Goal: Task Accomplishment & Management: Use online tool/utility

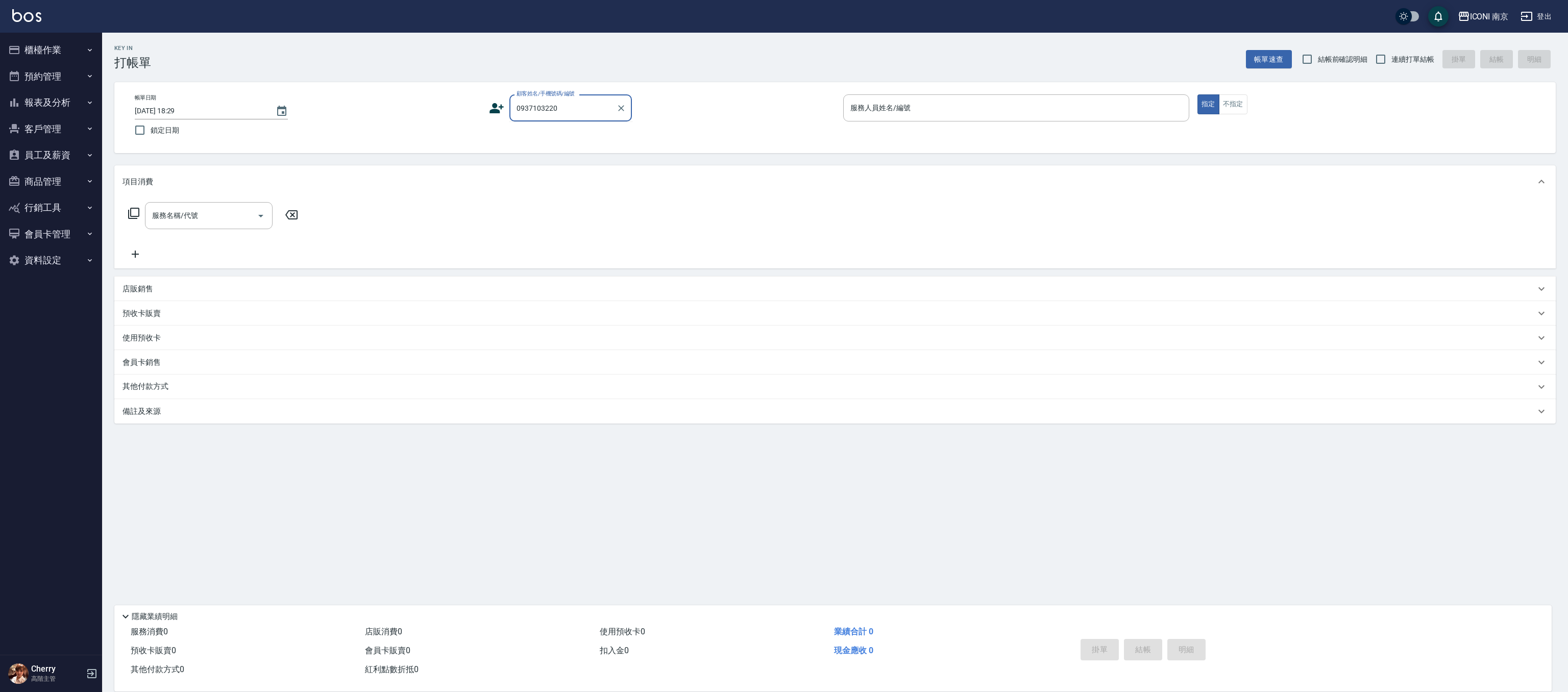
click at [582, 99] on input "0937103220" at bounding box center [563, 108] width 98 height 18
drag, startPoint x: 572, startPoint y: 111, endPoint x: 539, endPoint y: 108, distance: 33.1
click at [554, 108] on input "0937103220" at bounding box center [563, 108] width 98 height 18
click at [439, 113] on div "帳單日期 2025/10/07 18:29 鎖定日期" at bounding box center [307, 117] width 346 height 47
click at [580, 99] on input "0937103220" at bounding box center [563, 108] width 98 height 18
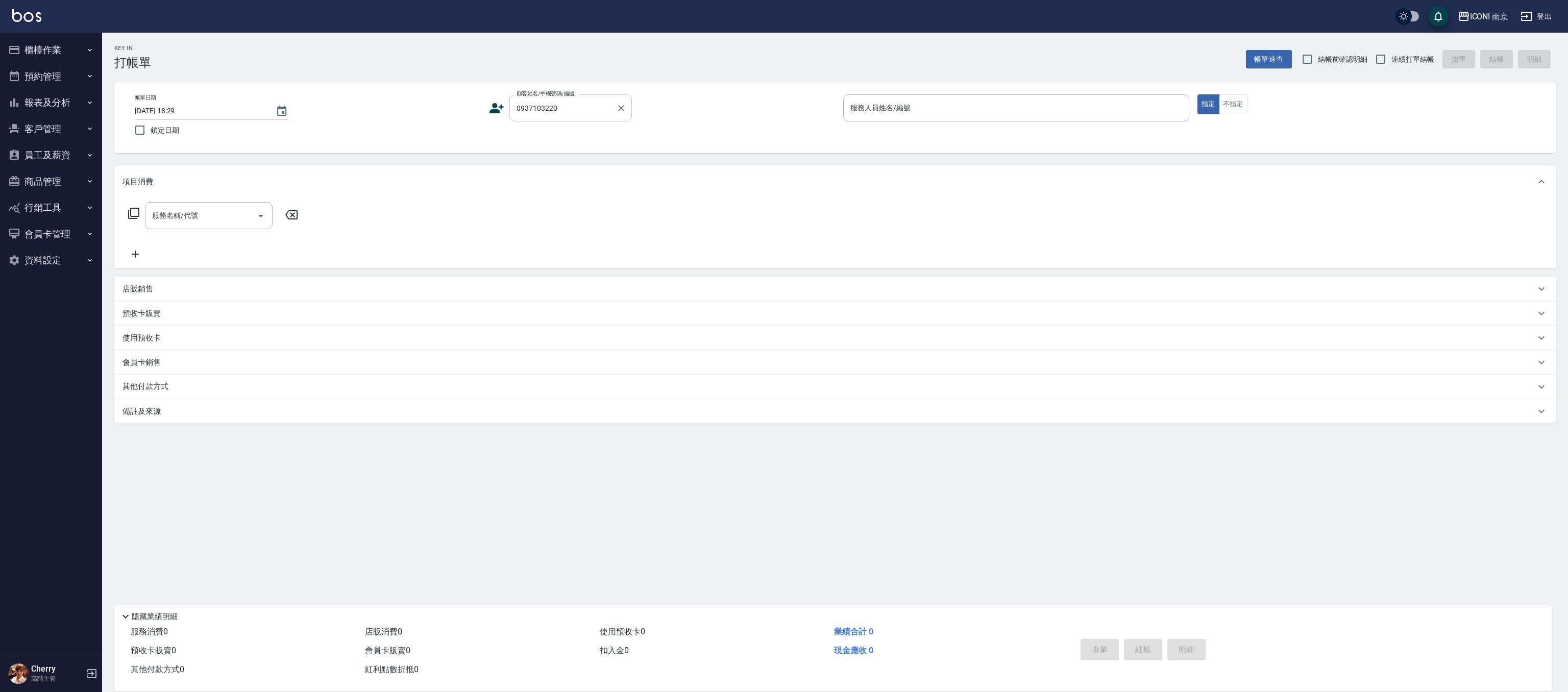
click at [580, 99] on input "0937103220" at bounding box center [563, 108] width 98 height 18
click at [609, 106] on input "0937103220" at bounding box center [563, 108] width 98 height 18
click at [618, 106] on icon "Clear" at bounding box center [621, 108] width 10 height 10
click at [594, 108] on input "顧客姓名/手機號碼/編號" at bounding box center [563, 108] width 98 height 18
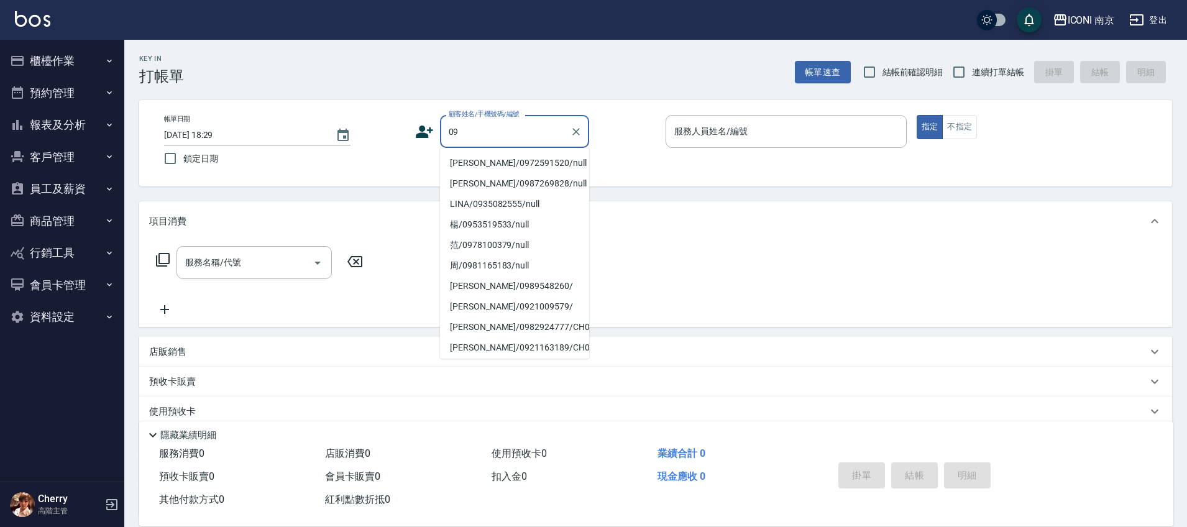
click at [485, 135] on input "09" at bounding box center [504, 132] width 119 height 22
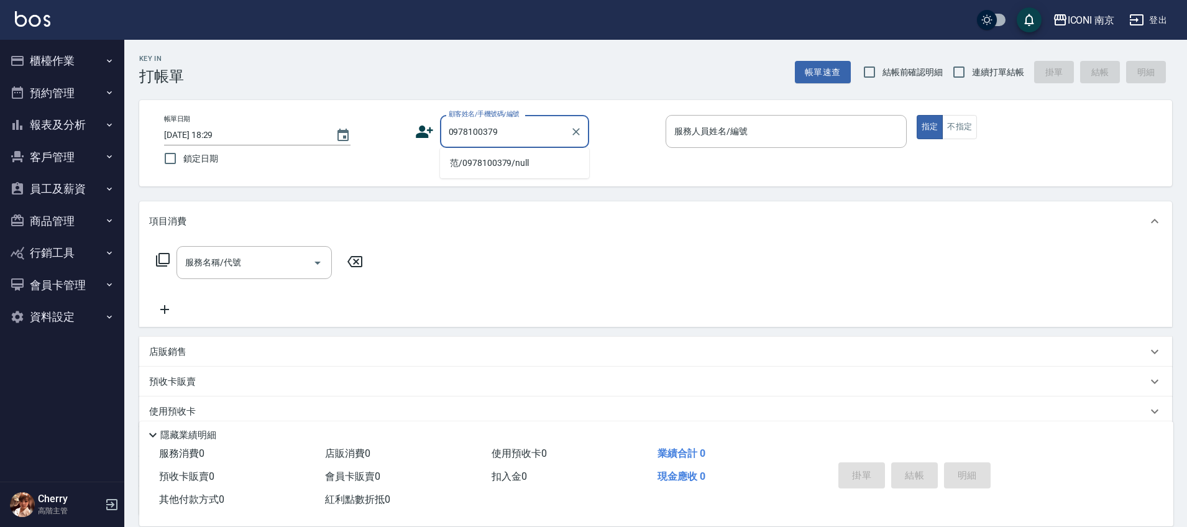
click at [509, 162] on li "范/0978100379/null" at bounding box center [514, 163] width 149 height 21
type input "范/0978100379/null"
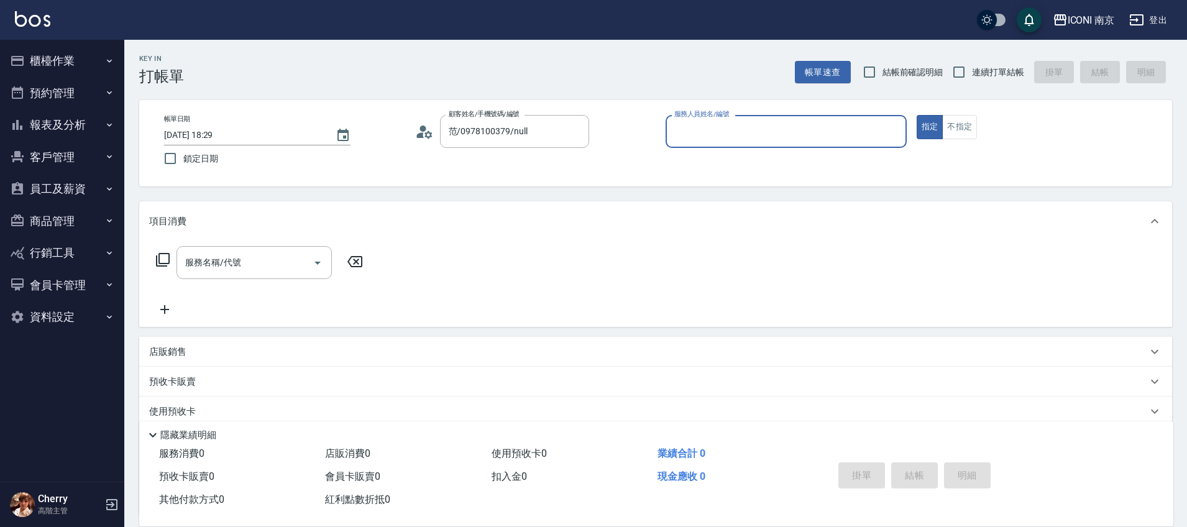
click at [426, 134] on icon at bounding box center [427, 133] width 7 height 7
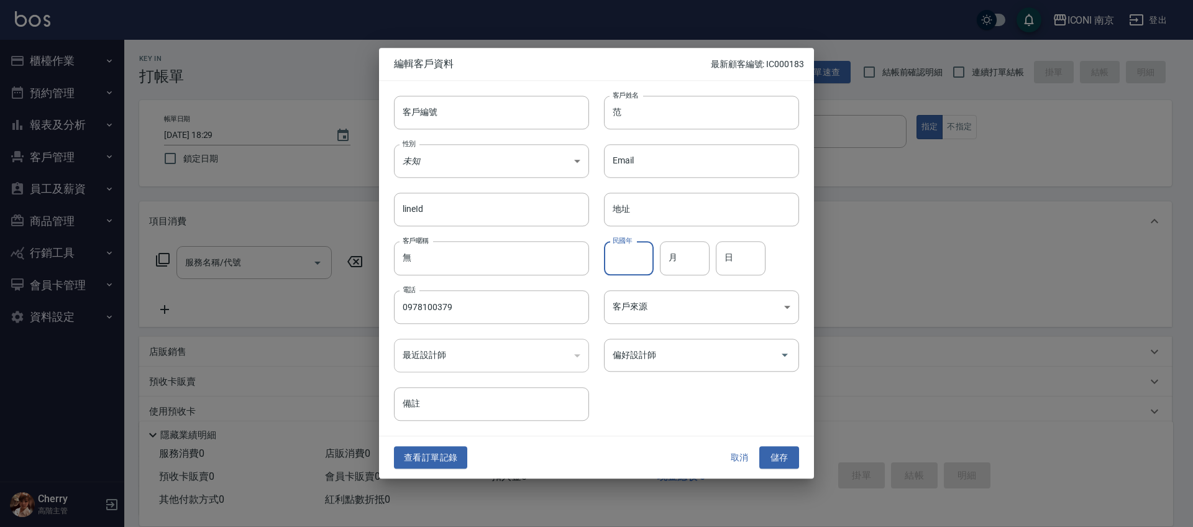
click at [639, 245] on input "民國年" at bounding box center [629, 259] width 50 height 34
type input "82"
type input "03"
type input "01"
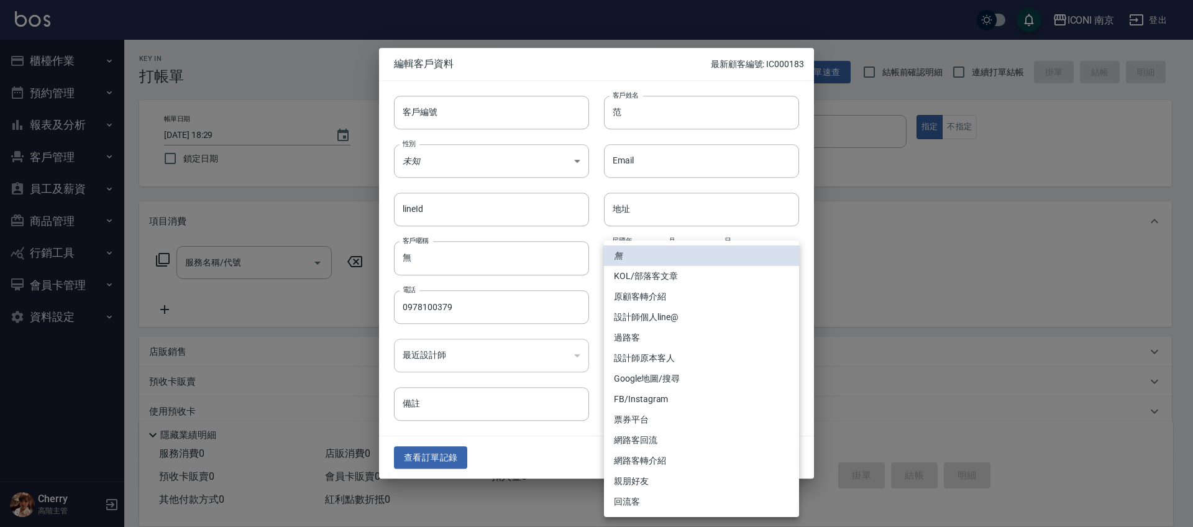
click at [669, 315] on body "ICONI 南京 登出 櫃檯作業 打帳單 帳單列表 掛單列表 座位開單 營業儀表板 現金收支登錄 高階收支登錄 材料自購登錄 每日結帳 排班表 現場電腦打卡 …" at bounding box center [596, 317] width 1193 height 635
click at [649, 421] on li "票券平台" at bounding box center [701, 419] width 195 height 21
type input "票券平台"
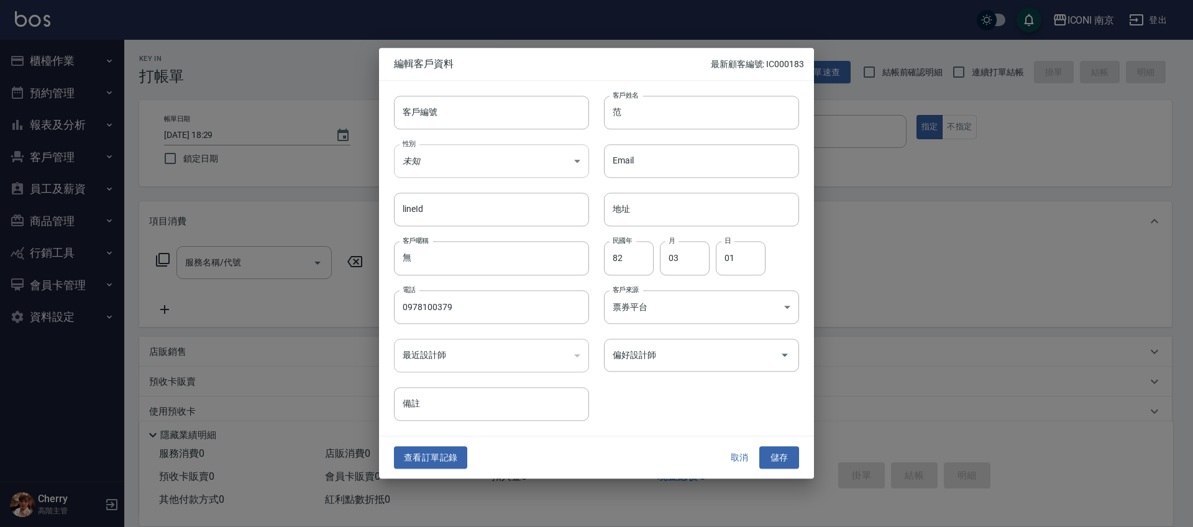
click at [500, 151] on body "ICONI 南京 登出 櫃檯作業 打帳單 帳單列表 掛單列表 座位開單 營業儀表板 現金收支登錄 高階收支登錄 材料自購登錄 每日結帳 排班表 現場電腦打卡 …" at bounding box center [596, 317] width 1193 height 635
click at [423, 234] on li "女" at bounding box center [491, 234] width 195 height 21
type input "FEMALE"
click at [423, 216] on li "女" at bounding box center [491, 210] width 147 height 12
click at [768, 451] on button "儲存" at bounding box center [779, 457] width 40 height 23
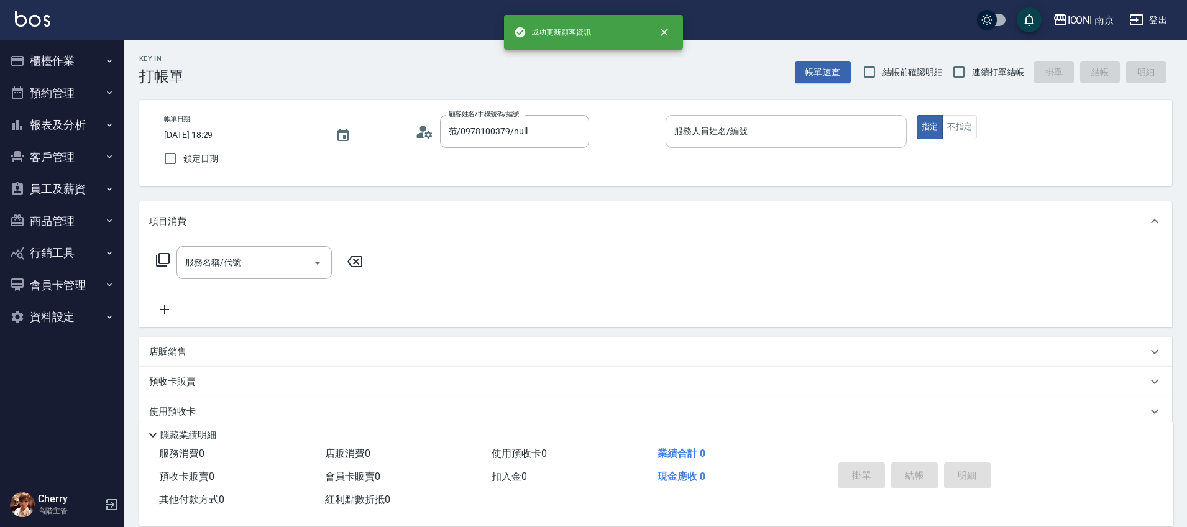
click at [813, 143] on div "服務人員姓名/編號" at bounding box center [785, 131] width 241 height 33
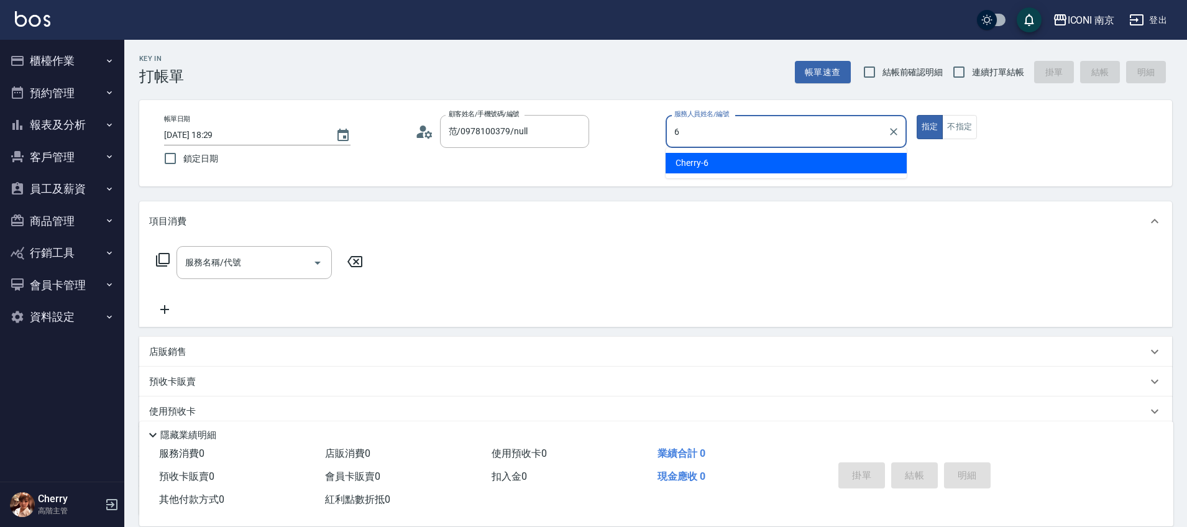
type input "Cherry-6"
type button "true"
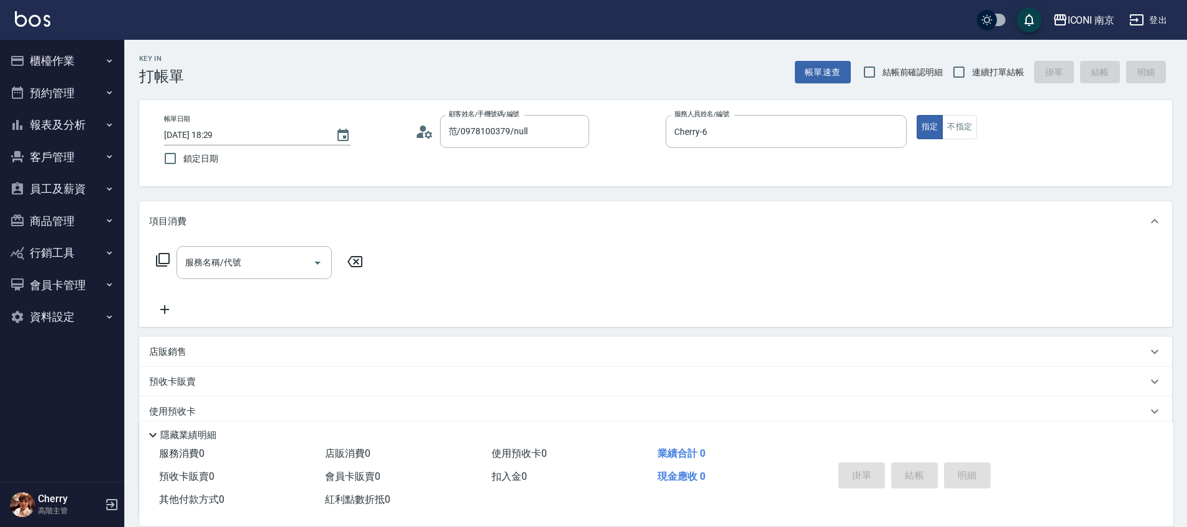
drag, startPoint x: 956, startPoint y: 121, endPoint x: 988, endPoint y: 63, distance: 65.9
click at [955, 119] on button "不指定" at bounding box center [959, 127] width 35 height 24
click at [994, 32] on div "ICONI 南京 登出" at bounding box center [593, 20] width 1187 height 40
click at [979, 69] on span "連續打單結帳" at bounding box center [998, 72] width 52 height 13
click at [972, 69] on input "連續打單結帳" at bounding box center [959, 72] width 26 height 26
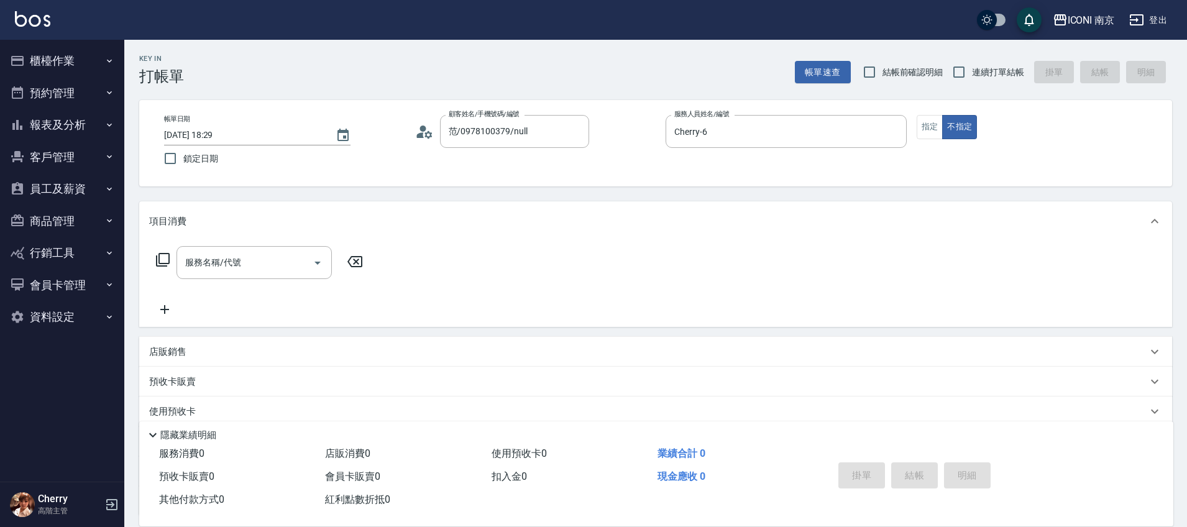
checkbox input "true"
click at [167, 267] on icon at bounding box center [162, 259] width 15 height 15
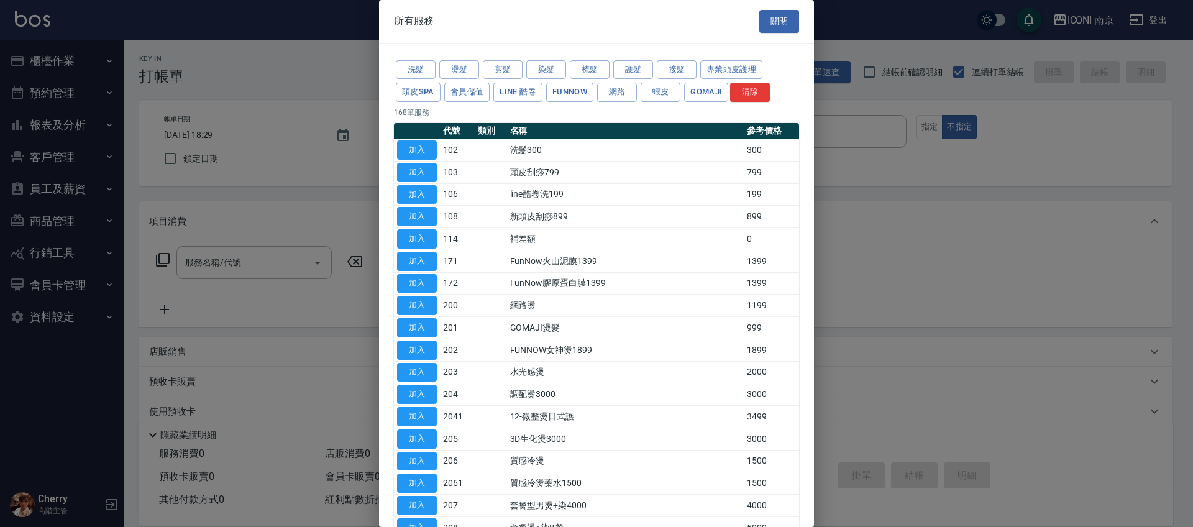
click at [168, 258] on div at bounding box center [596, 263] width 1193 height 527
click at [511, 66] on button "剪髮" at bounding box center [503, 69] width 40 height 19
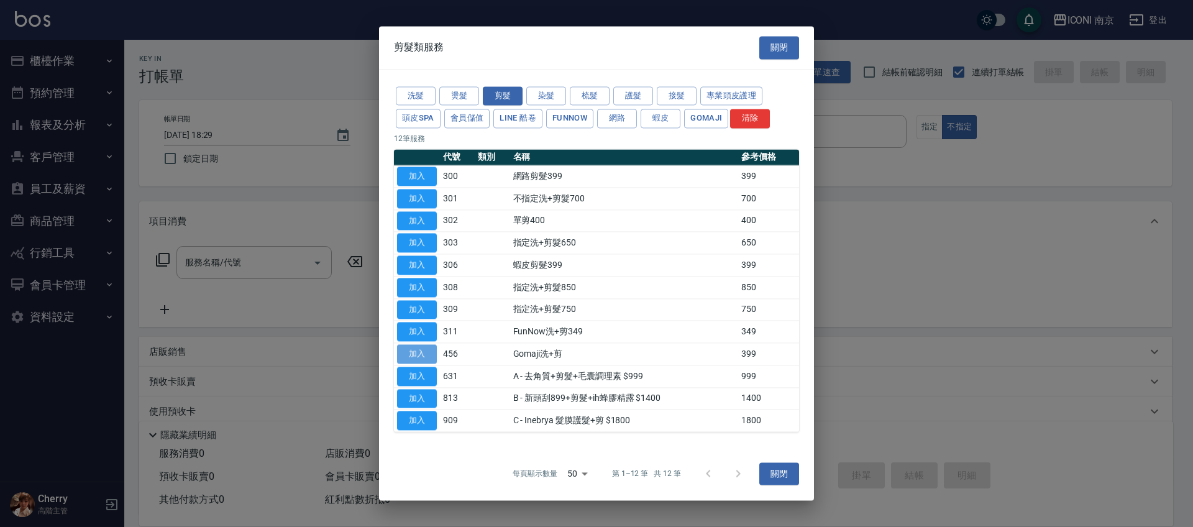
click at [406, 357] on button "加入" at bounding box center [417, 353] width 40 height 19
type input "Gomaji洗+剪(456)"
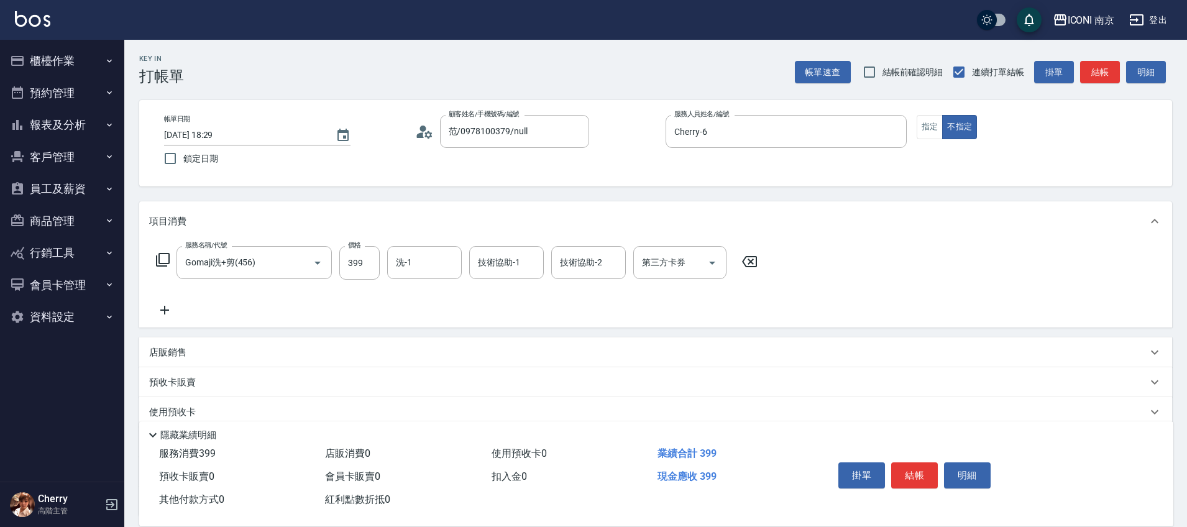
drag, startPoint x: 382, startPoint y: 264, endPoint x: 362, endPoint y: 244, distance: 29.0
click at [381, 264] on div "服務名稱/代號 Gomaji洗+剪(456) 服務名稱/代號 價格 399 價格 洗-1 洗-1 技術協助-1 技術協助-1 技術協助-2 技術協助-2 第三…" at bounding box center [457, 263] width 616 height 34
click at [360, 265] on input "399" at bounding box center [359, 263] width 40 height 34
type input "499"
click at [716, 258] on icon "Open" at bounding box center [712, 262] width 15 height 15
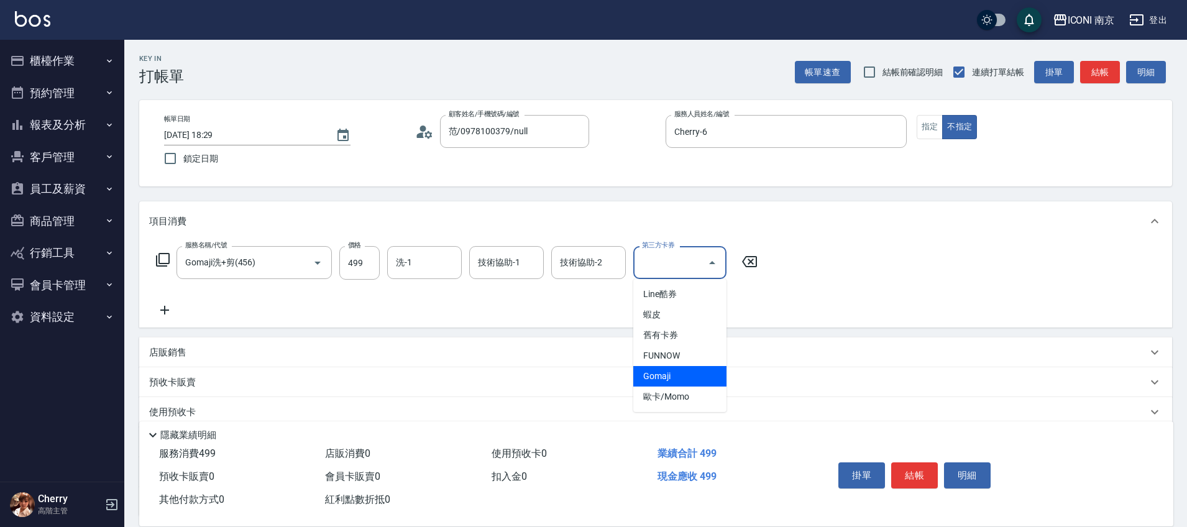
click at [671, 379] on span "Gomaji" at bounding box center [679, 376] width 93 height 21
type input "Gomaji"
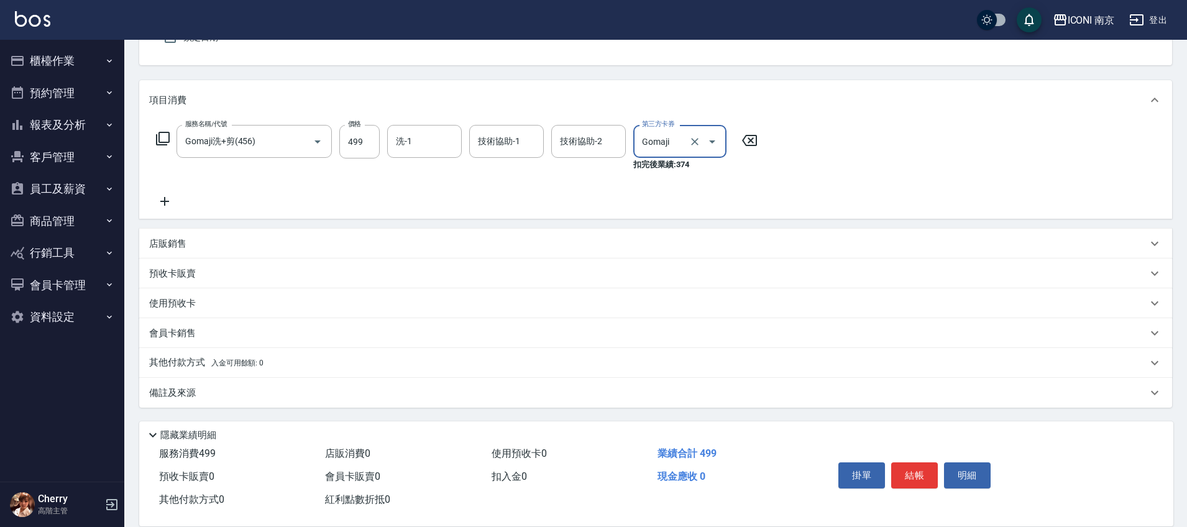
click at [213, 394] on div "備註及來源" at bounding box center [648, 392] width 998 height 13
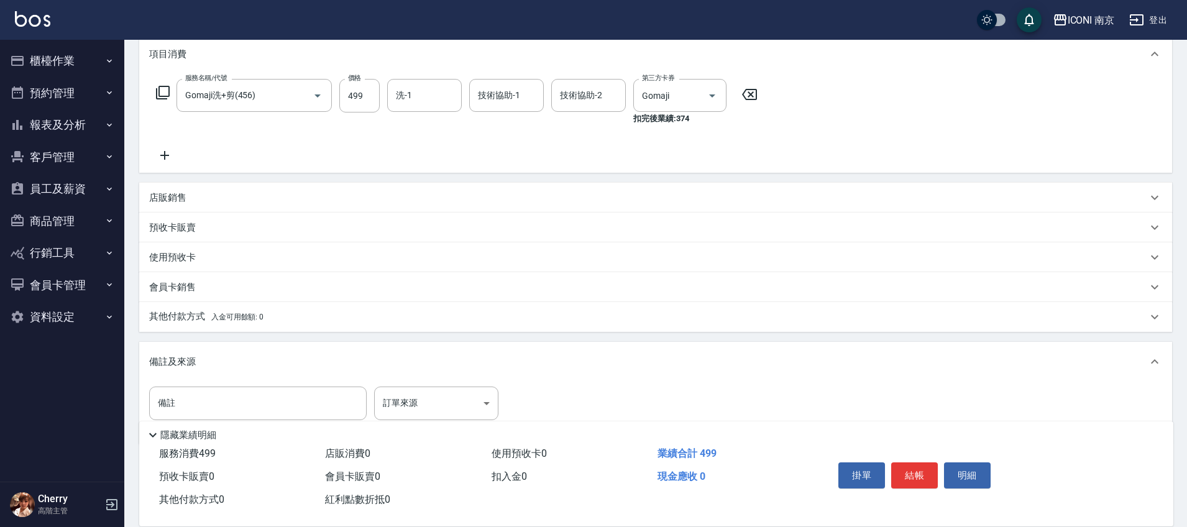
scroll to position [204, 0]
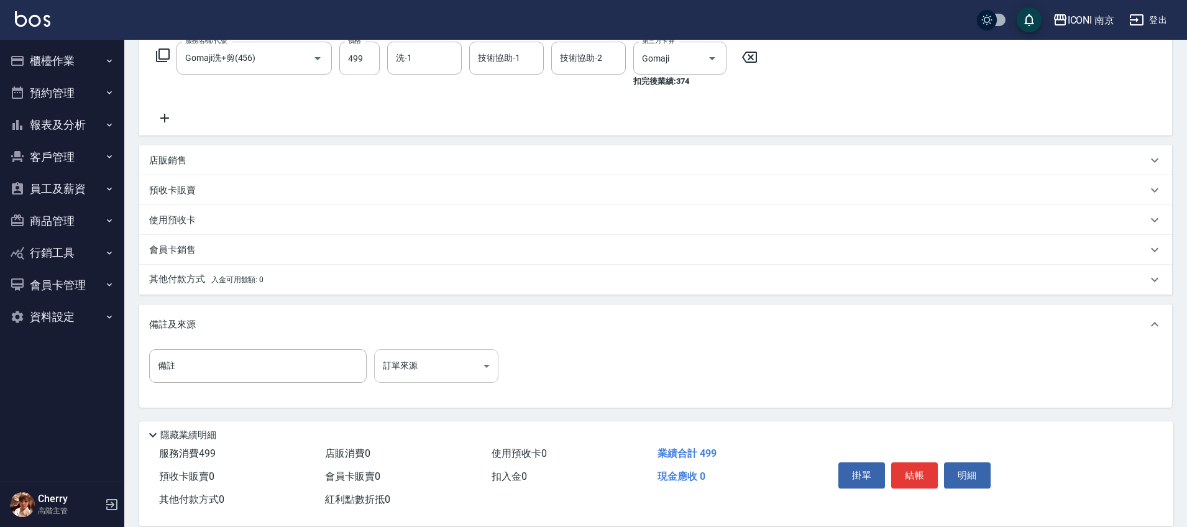
click at [397, 372] on body "ICONI 南京 登出 櫃檯作業 打帳單 帳單列表 掛單列表 座位開單 營業儀表板 現金收支登錄 高階收支登錄 材料自購登錄 每日結帳 排班表 現場電腦打卡 …" at bounding box center [593, 161] width 1187 height 731
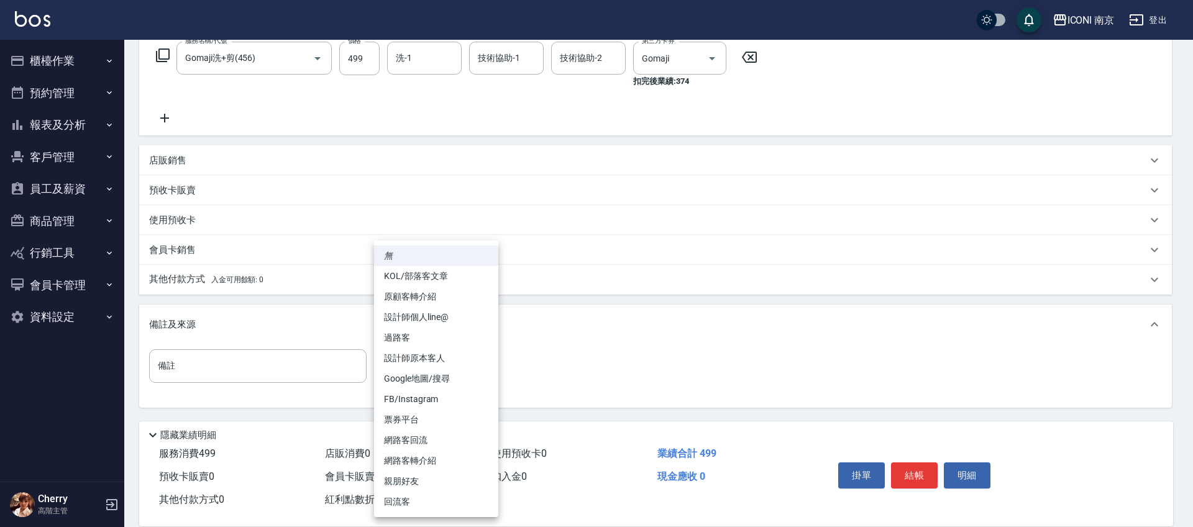
click at [398, 422] on li "票券平台" at bounding box center [436, 419] width 124 height 21
type input "票券平台"
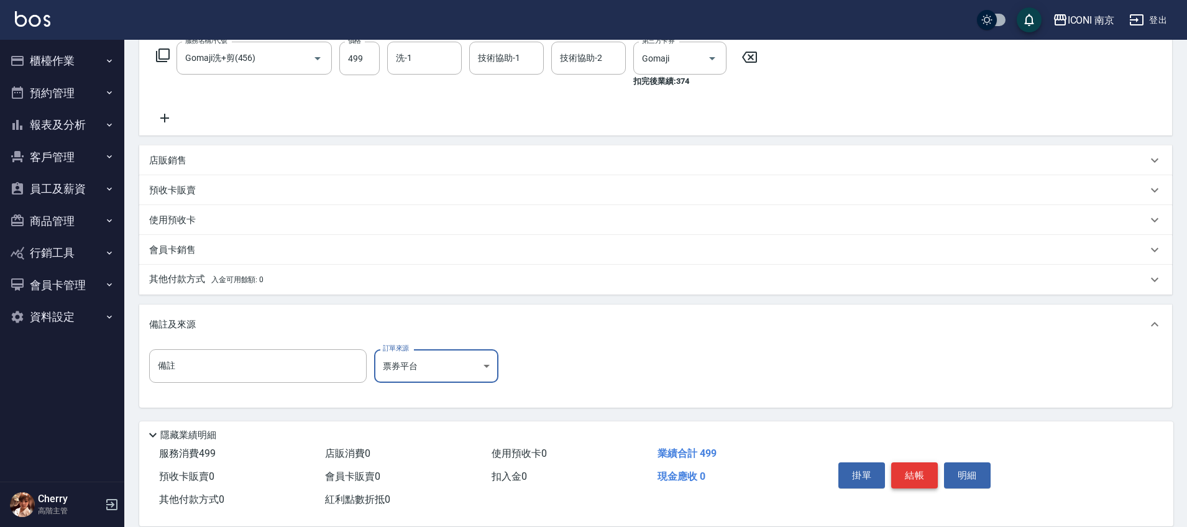
click at [908, 472] on button "結帳" at bounding box center [914, 475] width 47 height 26
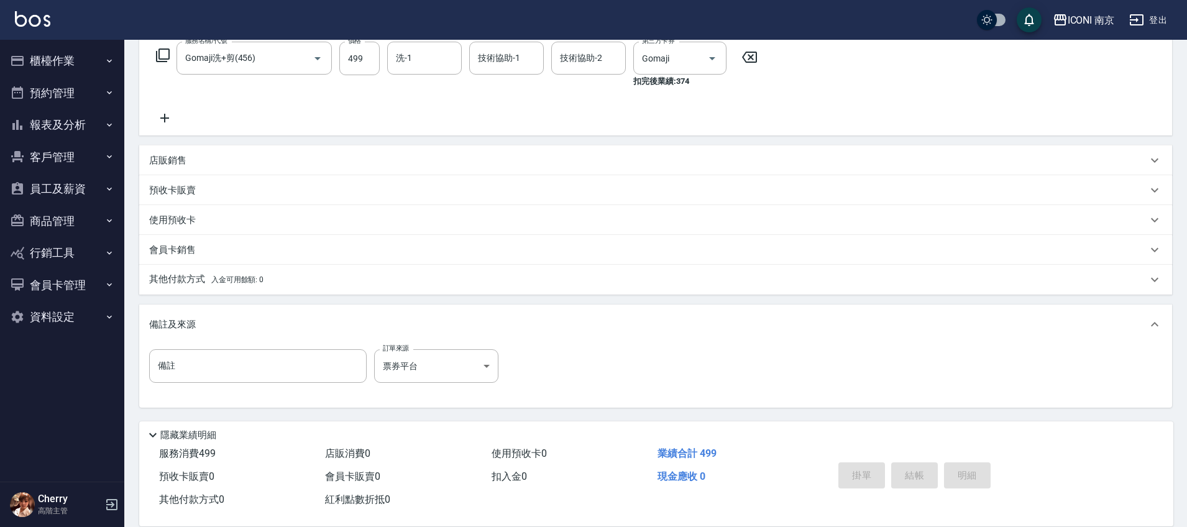
type input "2025/10/07 22:19"
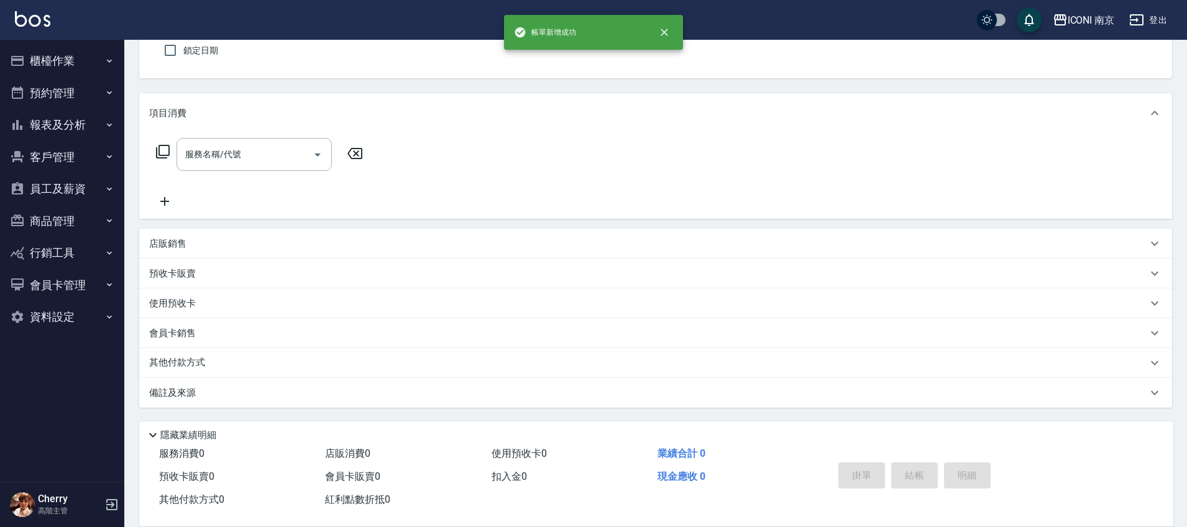
scroll to position [0, 0]
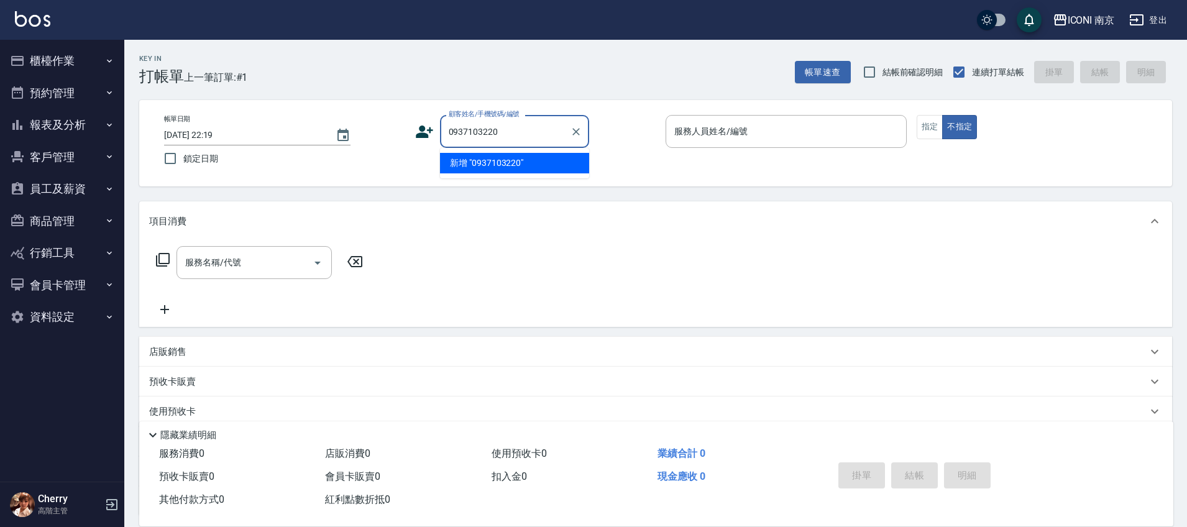
type input "0937103220"
click at [425, 132] on icon at bounding box center [424, 131] width 19 height 19
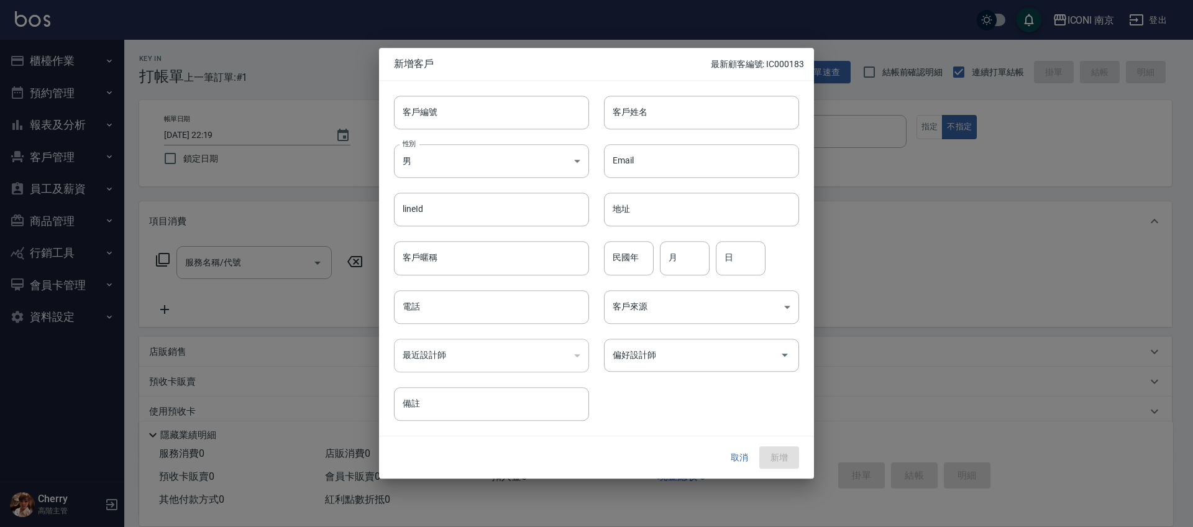
click at [734, 461] on button "取消" at bounding box center [740, 457] width 40 height 23
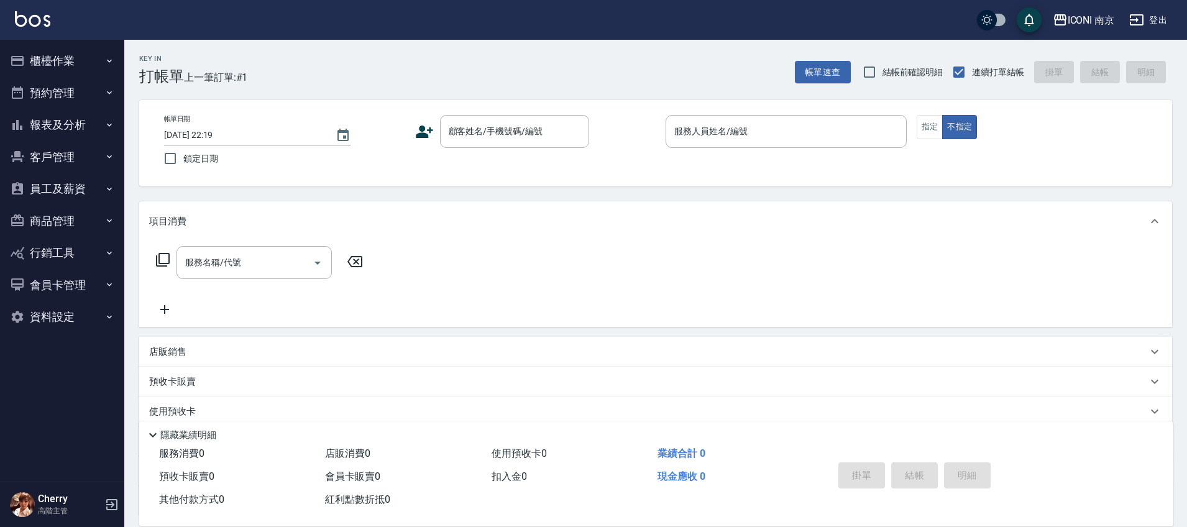
drag, startPoint x: 503, startPoint y: 101, endPoint x: 506, endPoint y: 109, distance: 9.5
click at [503, 103] on div "帳單日期 2025/10/07 22:19 鎖定日期 顧客姓名/手機號碼/編號 顧客姓名/手機號碼/編號 服務人員姓名/編號 服務人員姓名/編號 指定 不指定" at bounding box center [655, 143] width 1033 height 86
click at [510, 134] on input "顧客姓名/手機號碼/編號" at bounding box center [504, 132] width 119 height 22
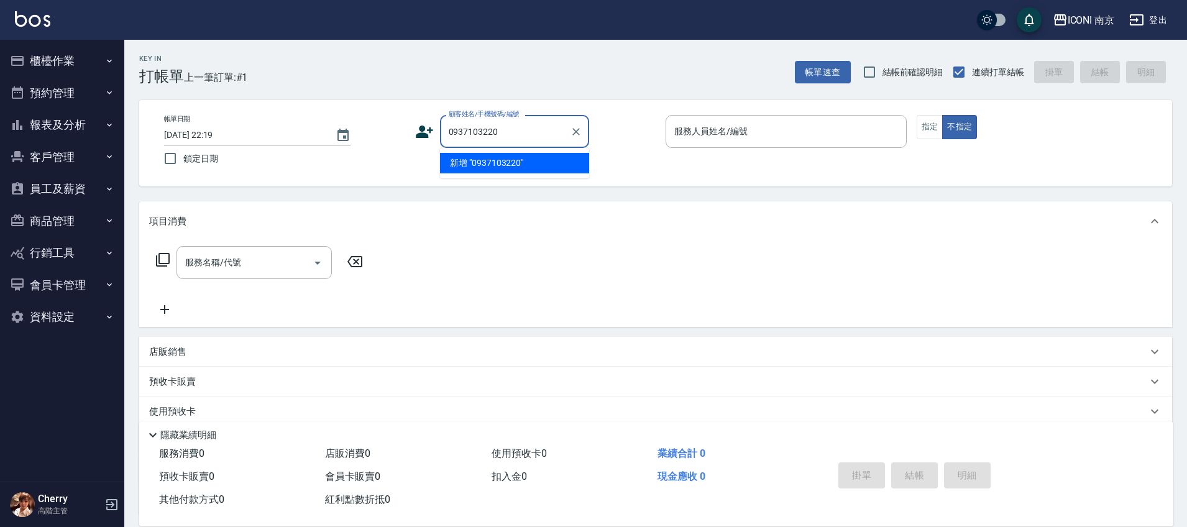
click at [477, 160] on li "新增 "0937103220"" at bounding box center [514, 163] width 149 height 21
type input "0937103220"
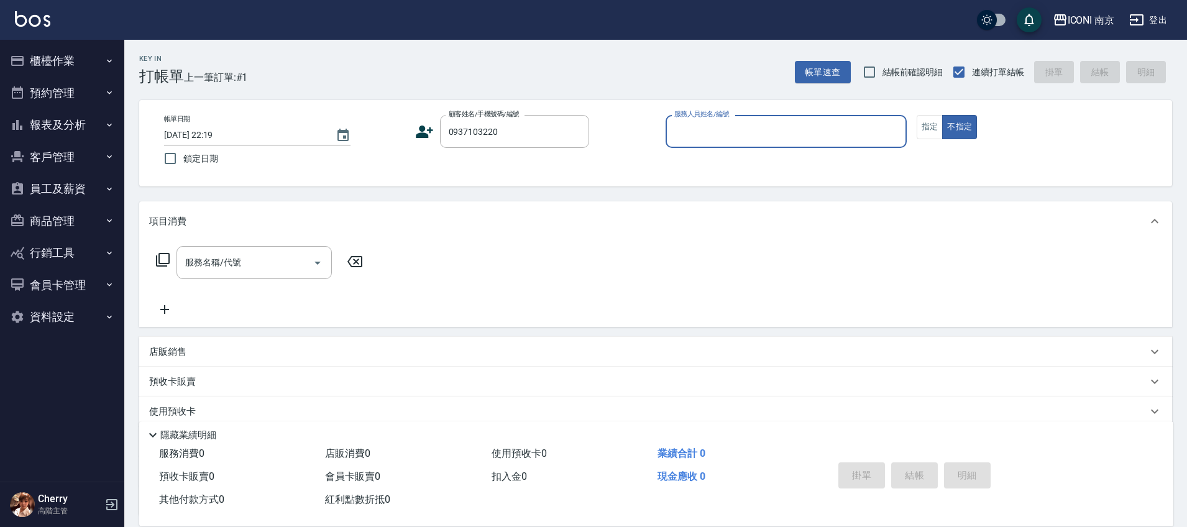
click at [435, 135] on div "顧客姓名/手機號碼/編號 0937103220 顧客姓名/手機號碼/編號" at bounding box center [535, 131] width 241 height 33
click at [423, 131] on icon at bounding box center [424, 132] width 17 height 12
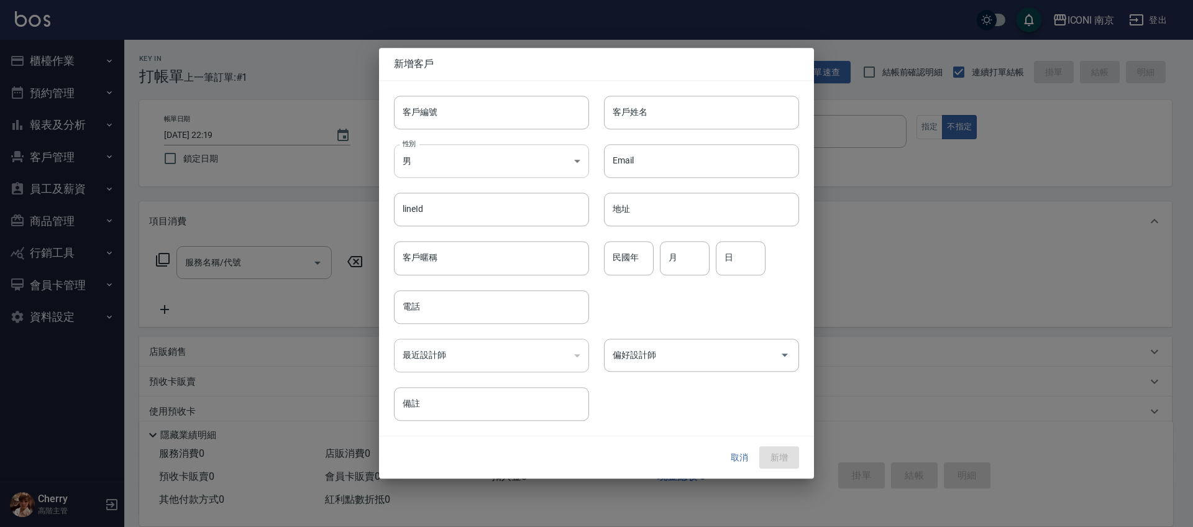
type input "0937103220"
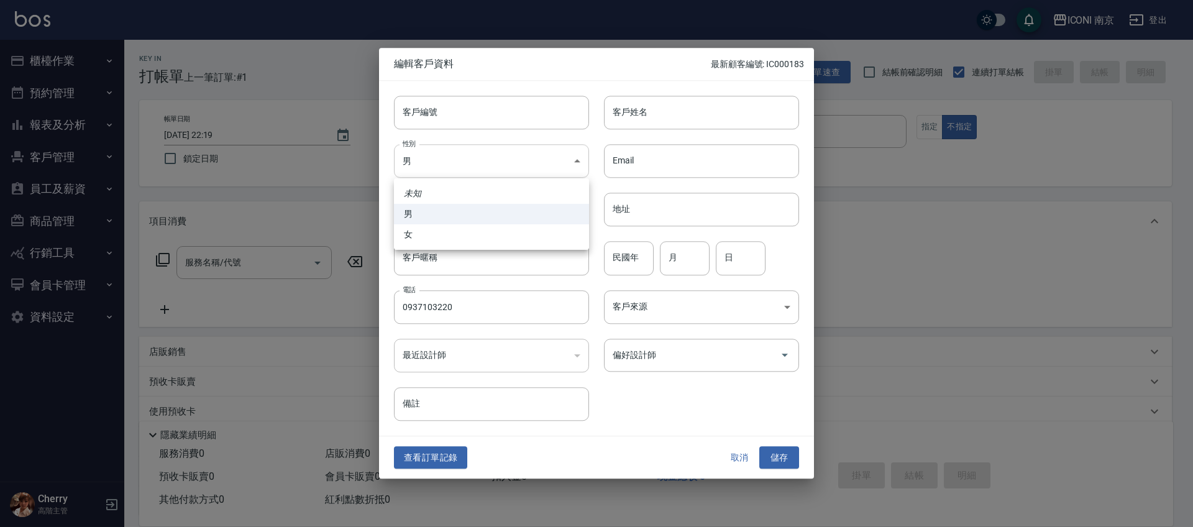
click at [456, 150] on body "ICONI 南京 登出 櫃檯作業 打帳單 帳單列表 掛單列表 座位開單 營業儀表板 現金收支登錄 高階收支登錄 材料自購登錄 每日結帳 排班表 現場電腦打卡 …" at bounding box center [596, 317] width 1193 height 635
click at [427, 230] on li "女" at bounding box center [491, 234] width 195 height 21
type input "FEMALE"
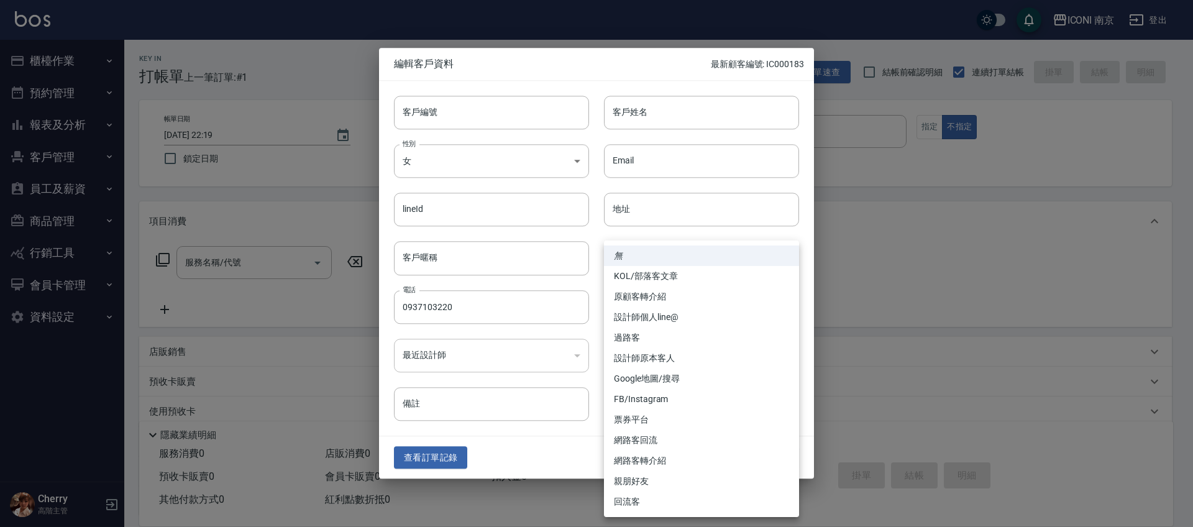
click at [644, 312] on body "ICONI 南京 登出 櫃檯作業 打帳單 帳單列表 掛單列表 座位開單 營業儀表板 現金收支登錄 高階收支登錄 材料自購登錄 每日結帳 排班表 現場電腦打卡 …" at bounding box center [596, 317] width 1193 height 635
click at [669, 424] on li "票券平台" at bounding box center [701, 419] width 195 height 21
type input "票券平台"
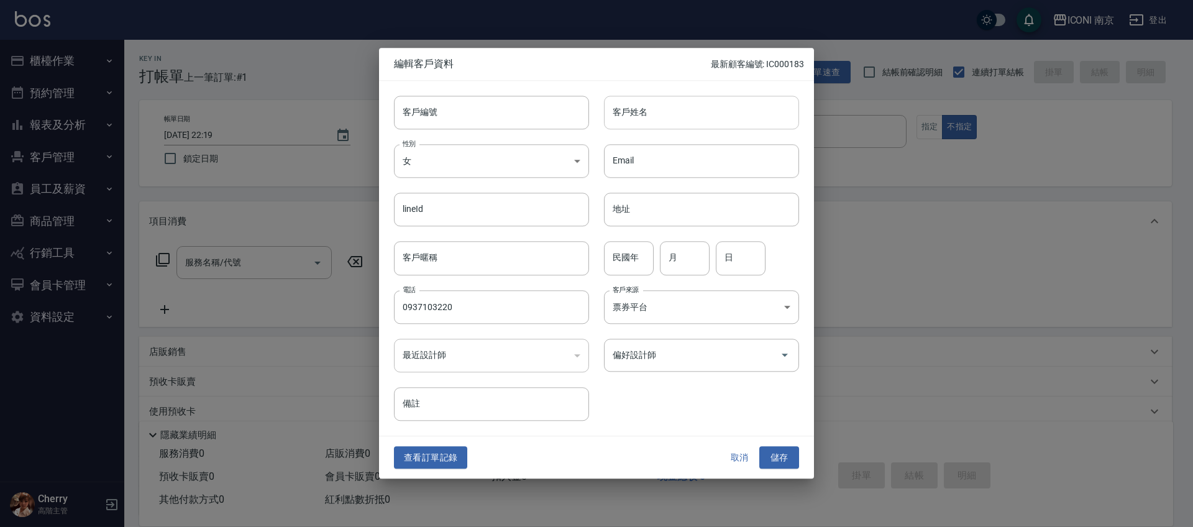
click at [656, 121] on input "客戶姓名" at bounding box center [701, 113] width 195 height 34
type input "長"
type input "陳筠欣"
click at [623, 258] on input "民國年" at bounding box center [629, 259] width 50 height 34
type input "83"
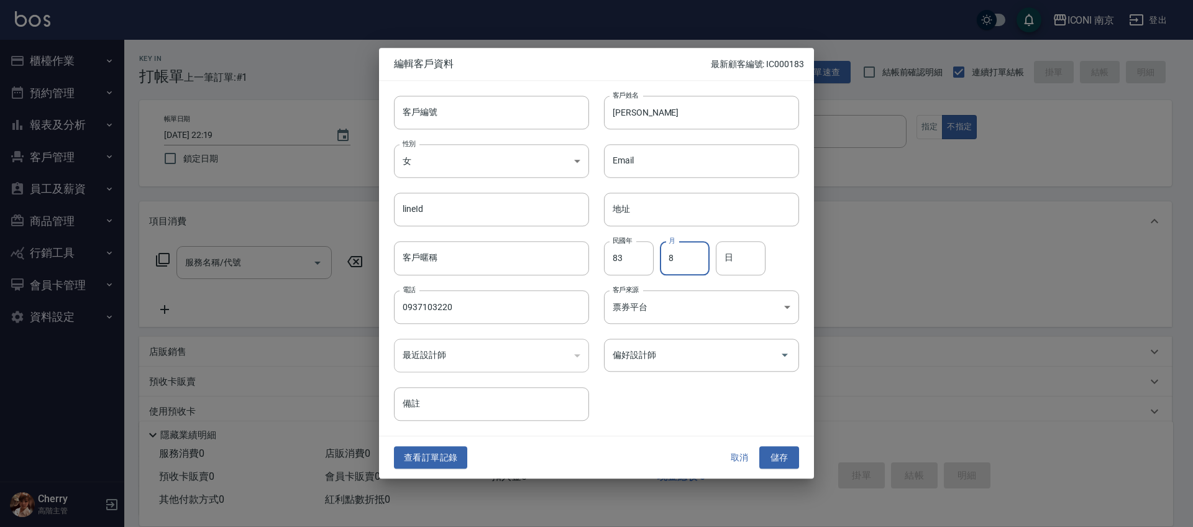
type input "8"
type input "10"
click at [769, 454] on button "儲存" at bounding box center [779, 457] width 40 height 23
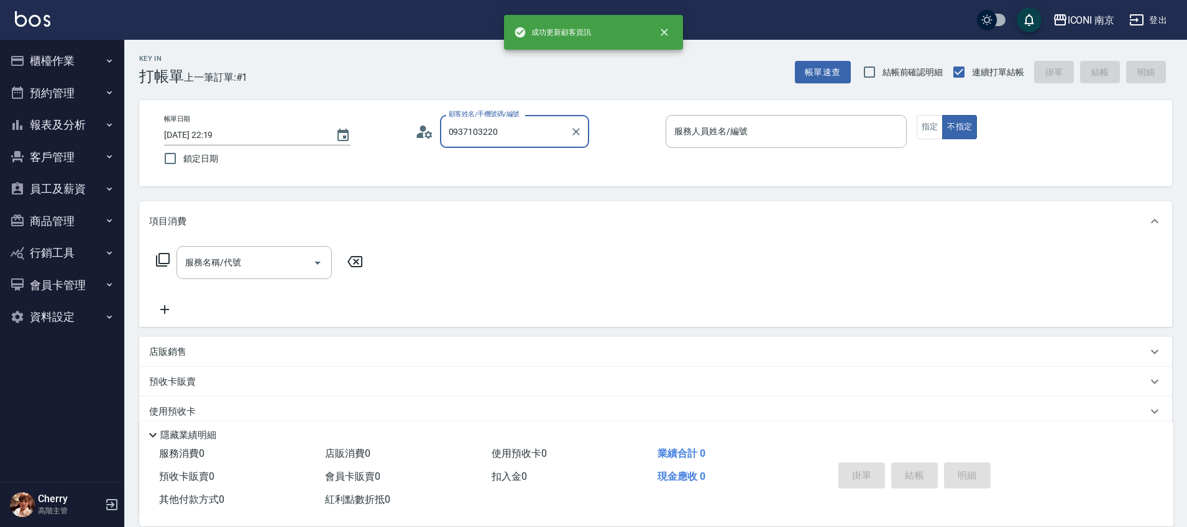
click at [547, 129] on input "0937103220" at bounding box center [504, 132] width 119 height 22
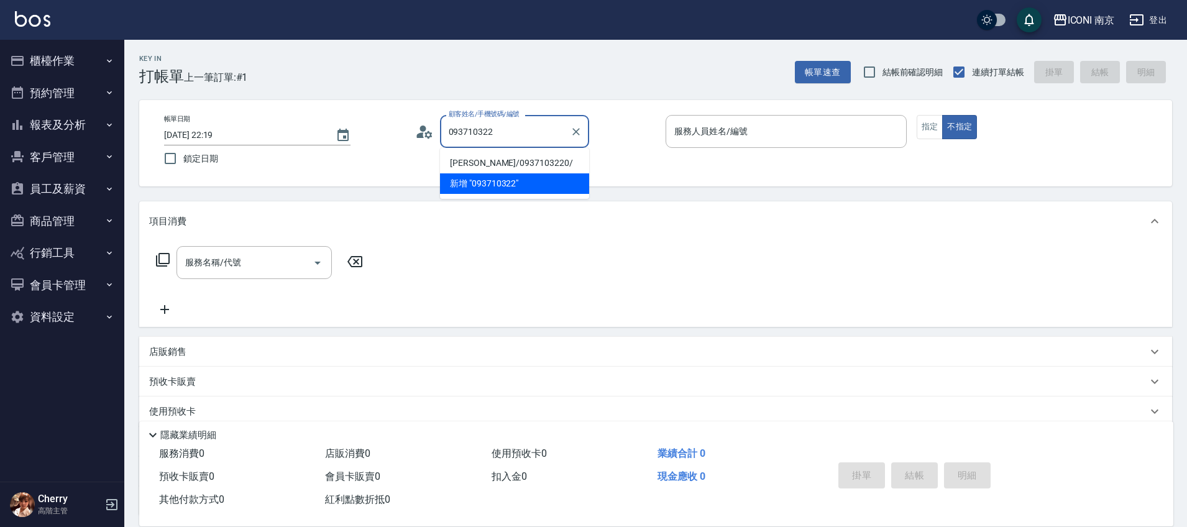
click at [522, 157] on li "陳筠欣/0937103220/" at bounding box center [514, 163] width 149 height 21
type input "陳筠欣/0937103220/"
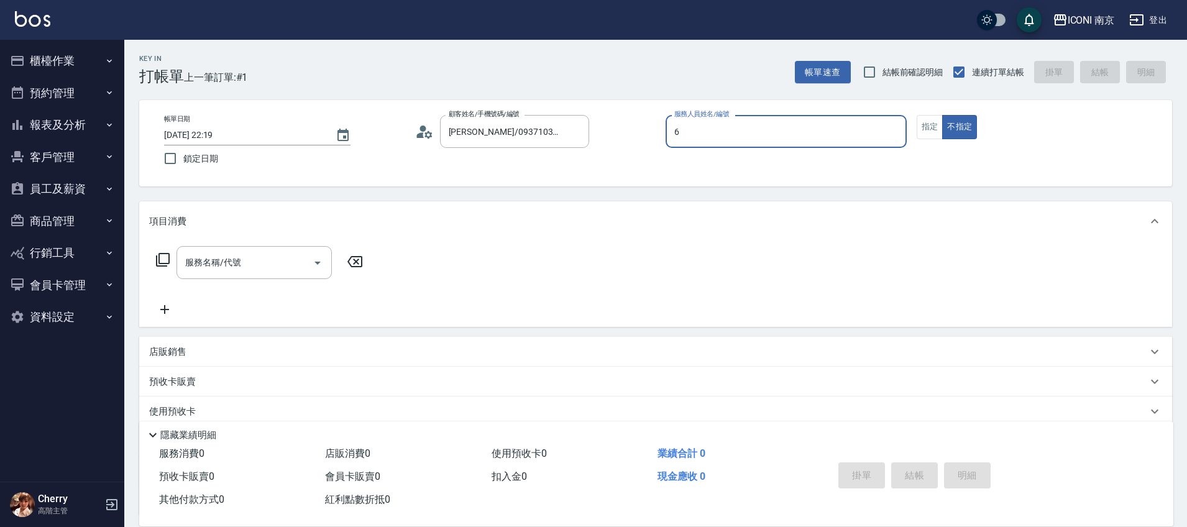
type input "Cherry-6"
type button "false"
click at [165, 254] on icon at bounding box center [163, 260] width 14 height 14
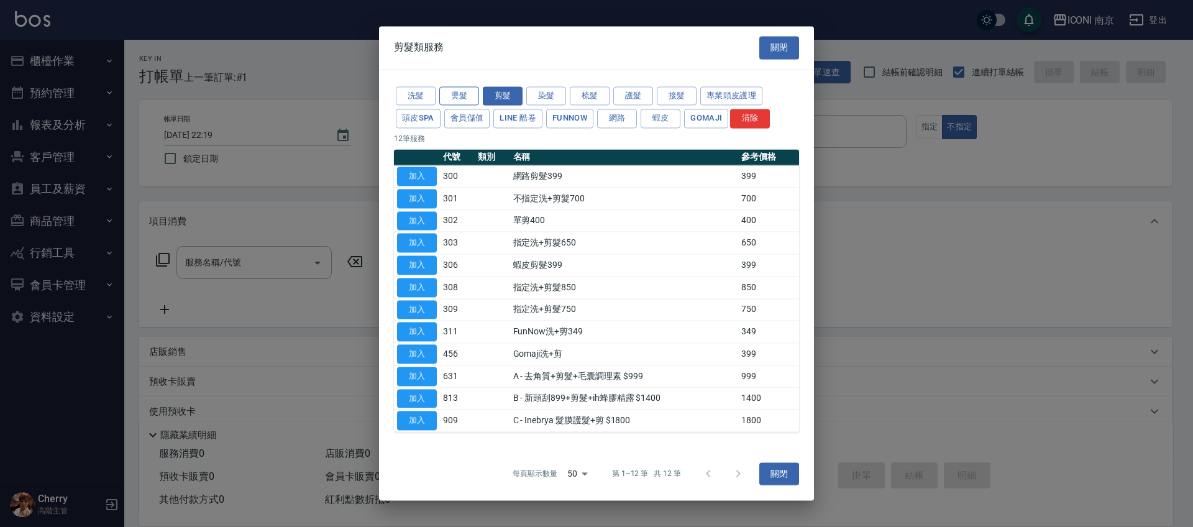
click at [460, 96] on button "燙髮" at bounding box center [459, 95] width 40 height 19
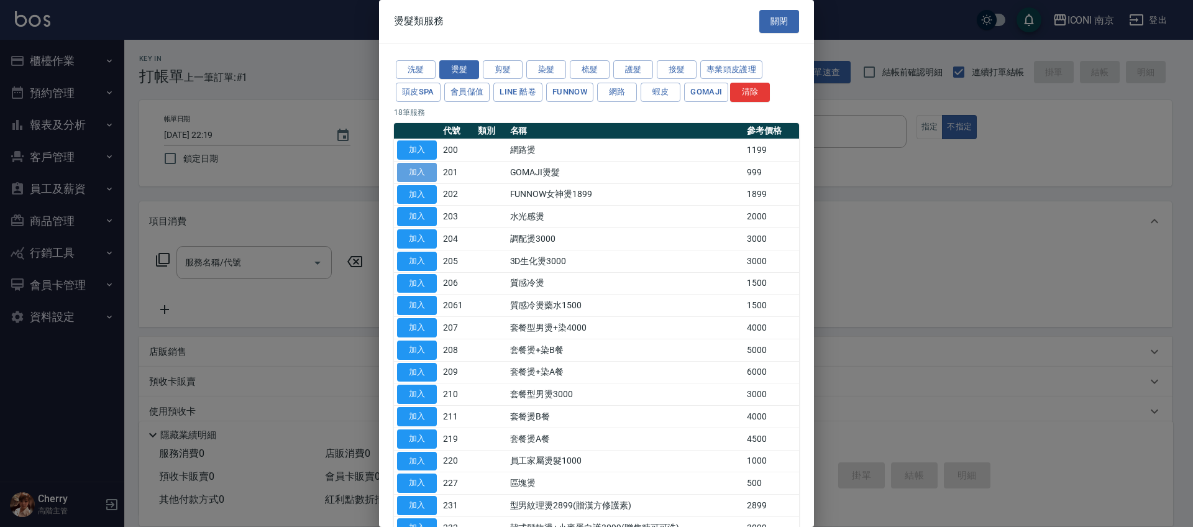
click at [415, 171] on button "加入" at bounding box center [417, 172] width 40 height 19
type input "GOMAJI燙髮(201)"
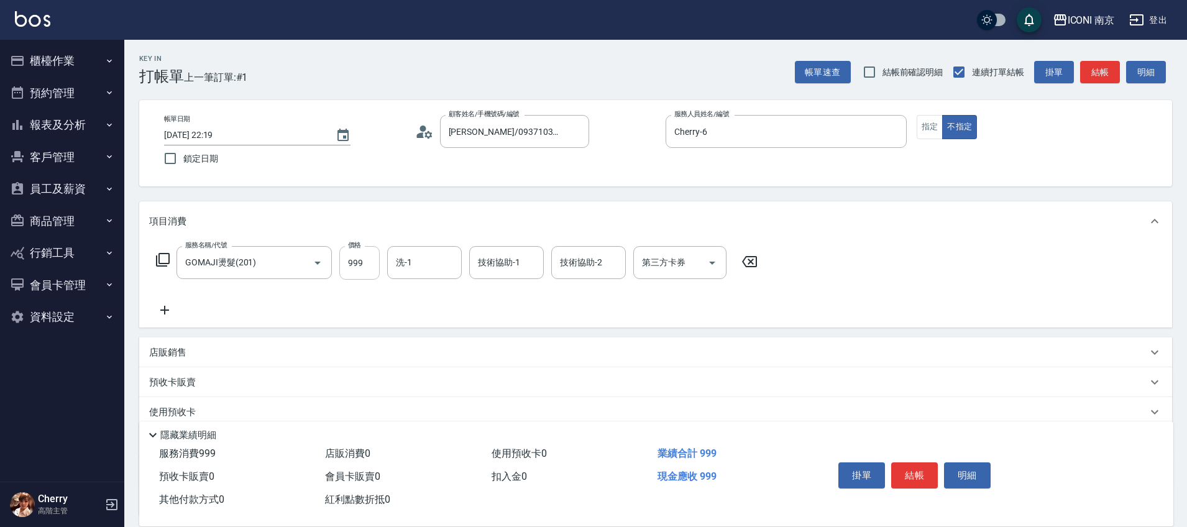
click at [359, 268] on input "999" at bounding box center [359, 263] width 40 height 34
type input "1599"
click at [710, 260] on icon "Open" at bounding box center [712, 262] width 15 height 15
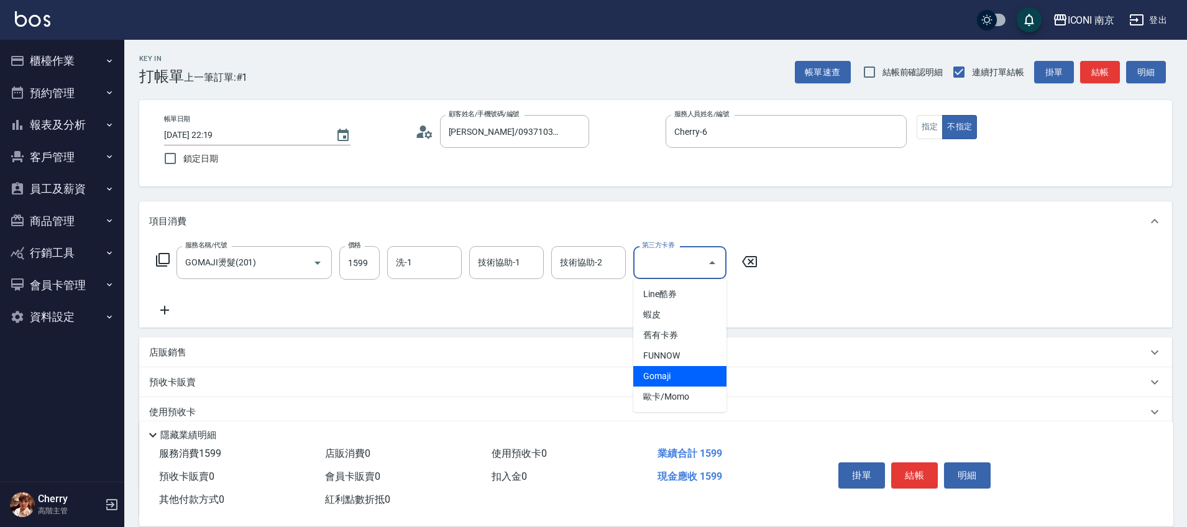
drag, startPoint x: 690, startPoint y: 375, endPoint x: 680, endPoint y: 374, distance: 10.6
click at [690, 376] on span "Gomaji" at bounding box center [679, 376] width 93 height 21
type input "Gomaji"
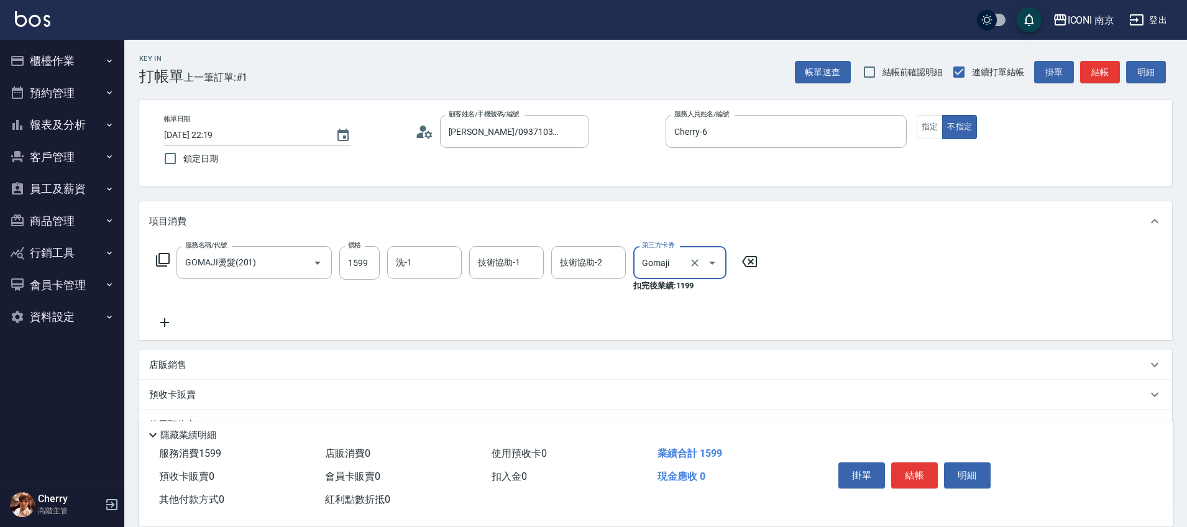
click at [165, 254] on icon at bounding box center [162, 259] width 15 height 15
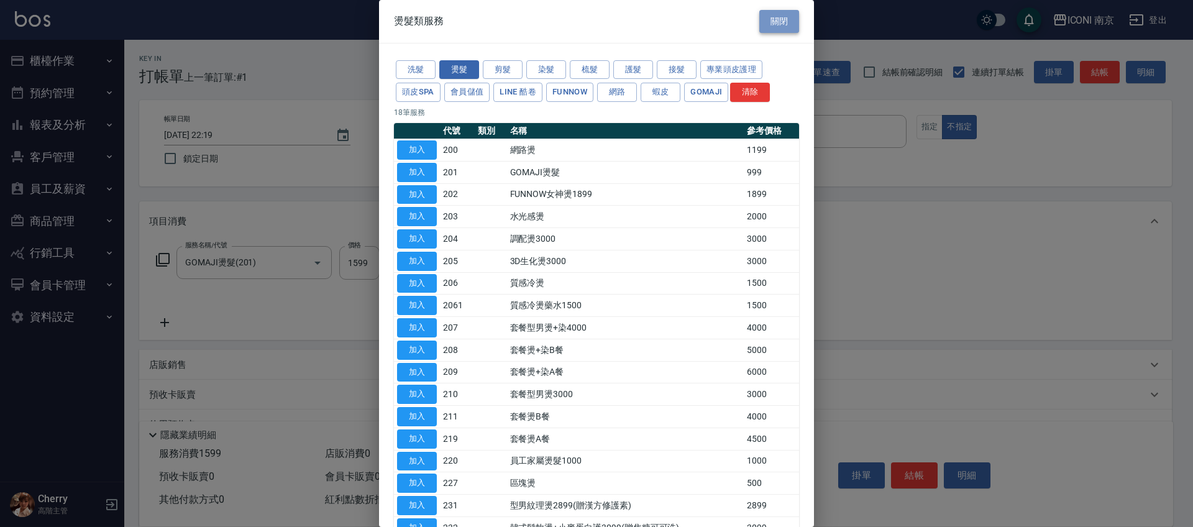
click at [759, 20] on button "關閉" at bounding box center [779, 21] width 40 height 23
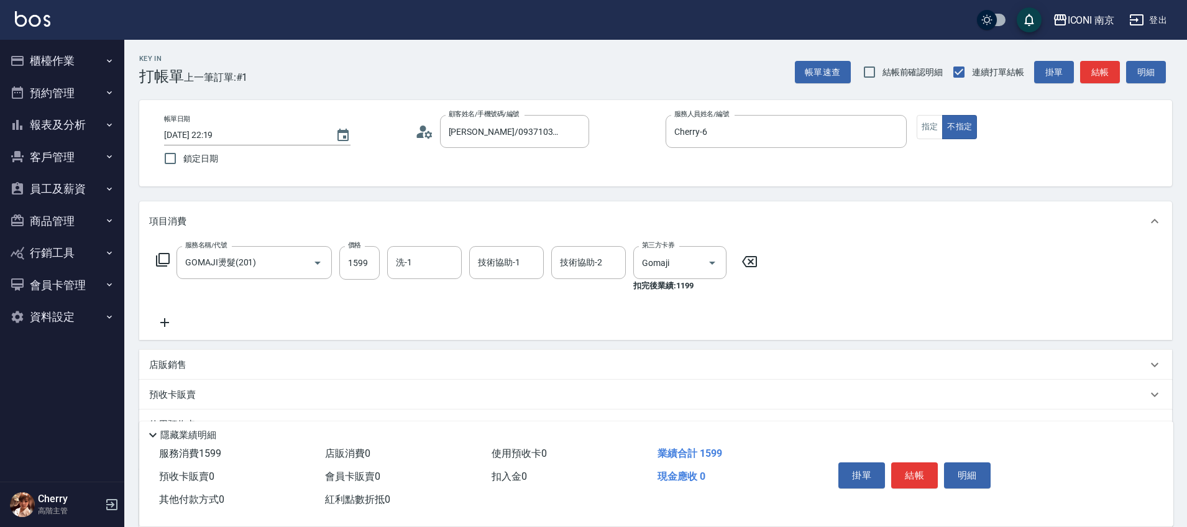
click at [163, 319] on icon at bounding box center [164, 322] width 31 height 15
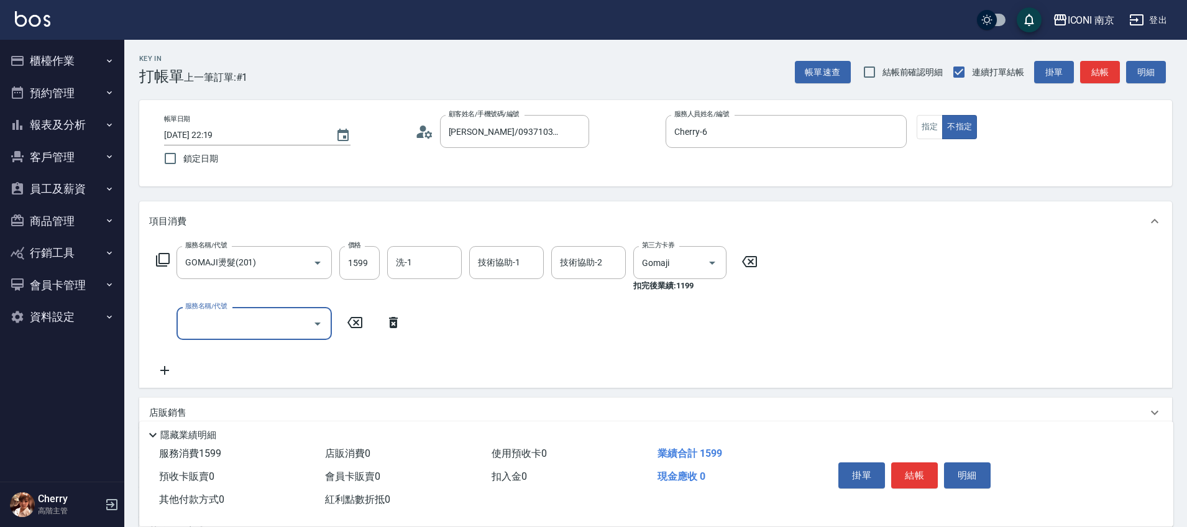
click at [214, 308] on label "服務名稱/代號" at bounding box center [206, 305] width 42 height 9
click at [214, 313] on input "服務名稱/代號" at bounding box center [245, 324] width 126 height 22
click at [228, 361] on span "補差額 - 0" at bounding box center [253, 355] width 155 height 21
type input "補差額(114)"
click at [368, 332] on input "0" at bounding box center [359, 324] width 40 height 34
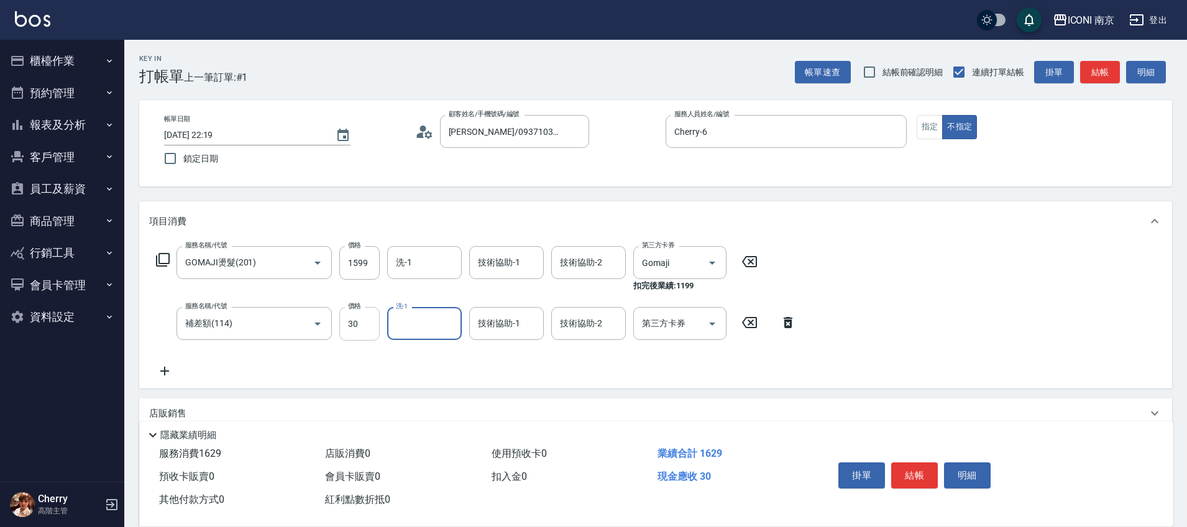
click at [355, 326] on input "30" at bounding box center [359, 324] width 40 height 34
type input "300"
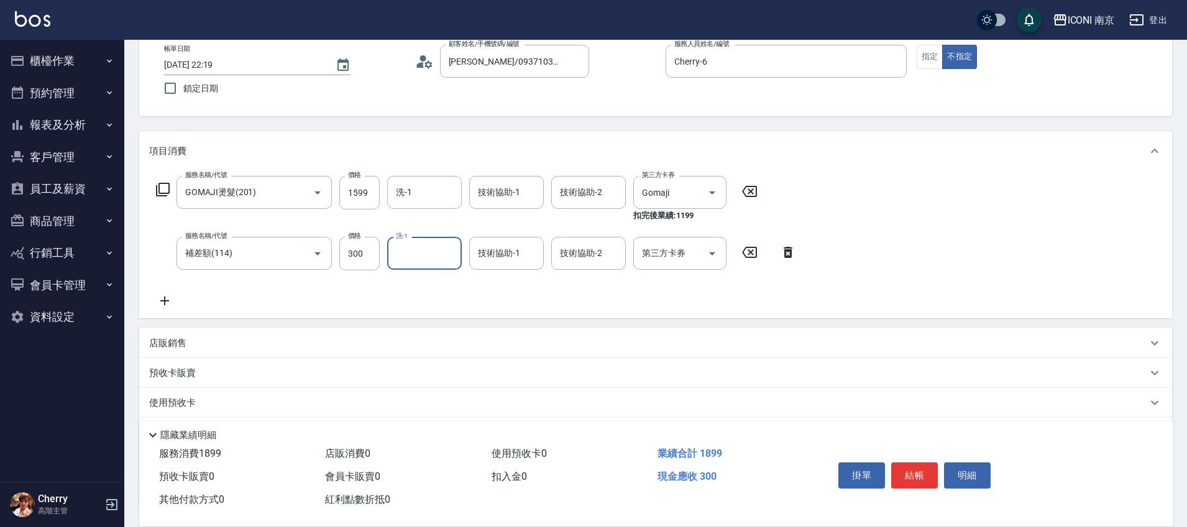
scroll to position [92, 0]
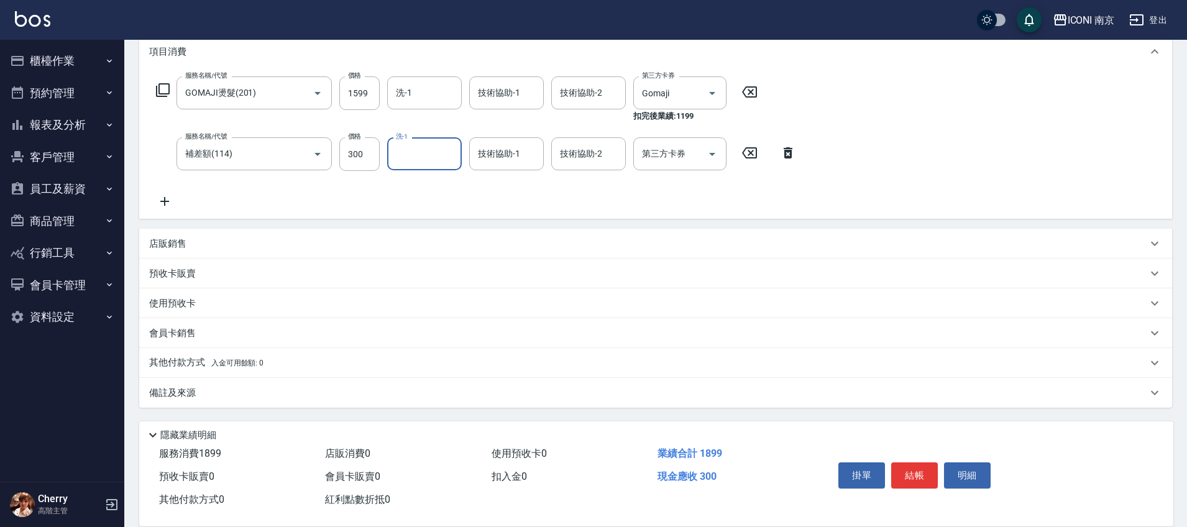
click at [206, 392] on div "備註及來源" at bounding box center [648, 392] width 998 height 13
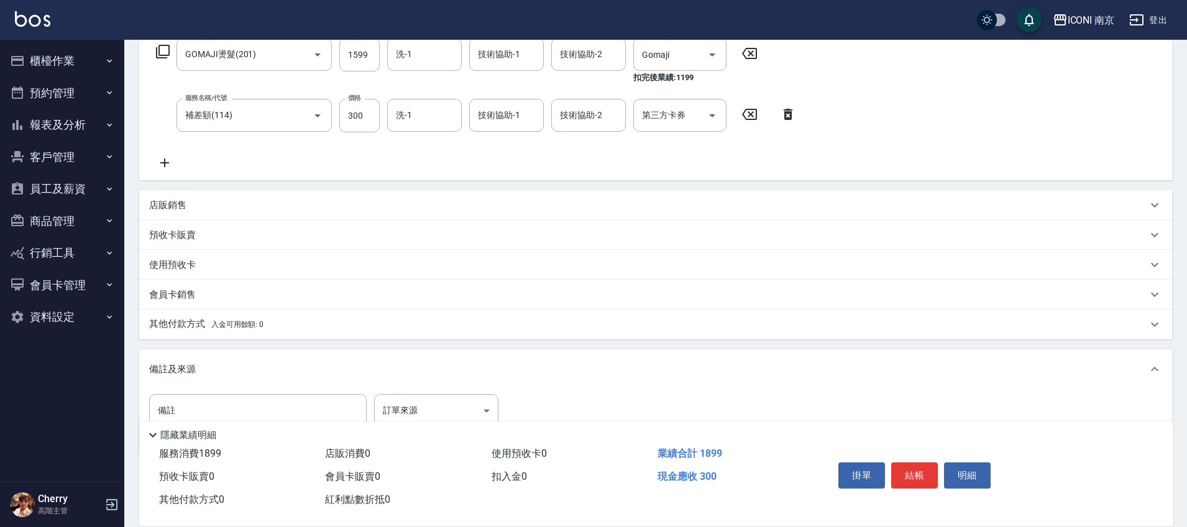
scroll to position [253, 0]
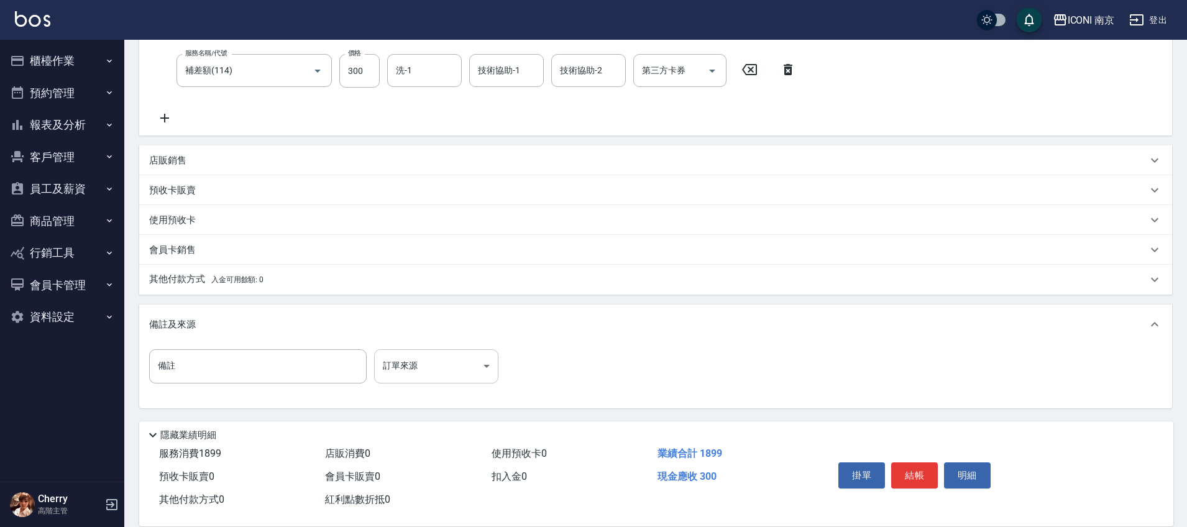
click at [426, 375] on body "ICONI 南京 登出 櫃檯作業 打帳單 帳單列表 掛單列表 座位開單 營業儀表板 現金收支登錄 高階收支登錄 材料自購登錄 每日結帳 排班表 現場電腦打卡 …" at bounding box center [593, 137] width 1187 height 780
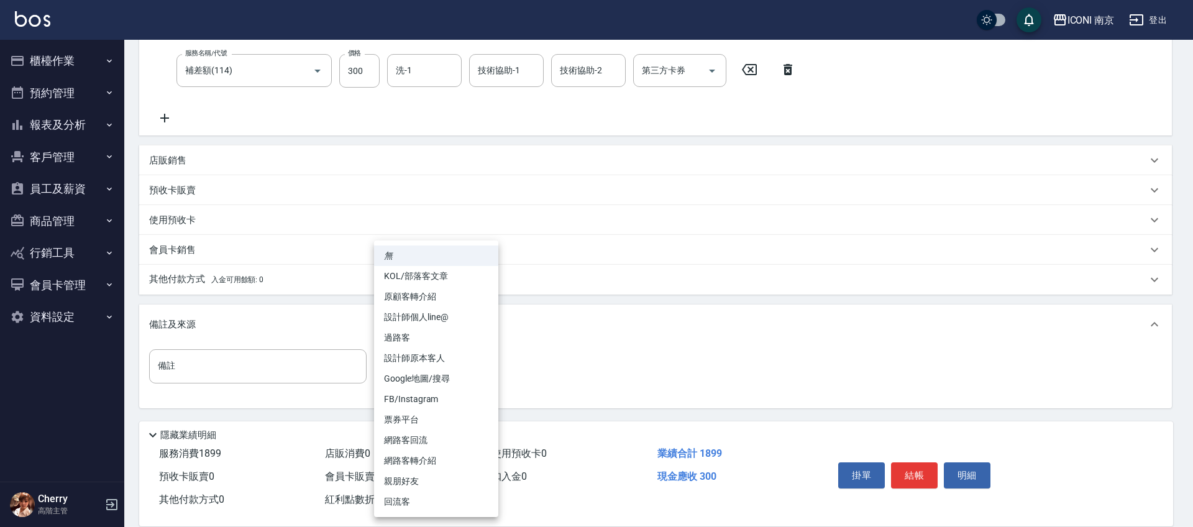
click at [401, 422] on li "票券平台" at bounding box center [436, 419] width 124 height 21
type input "票券平台"
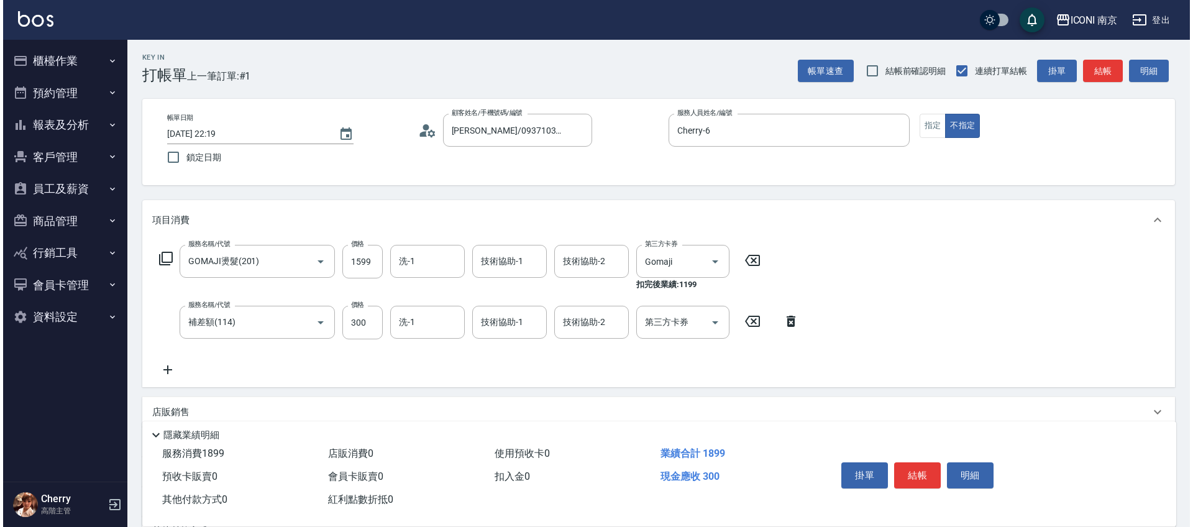
scroll to position [0, 0]
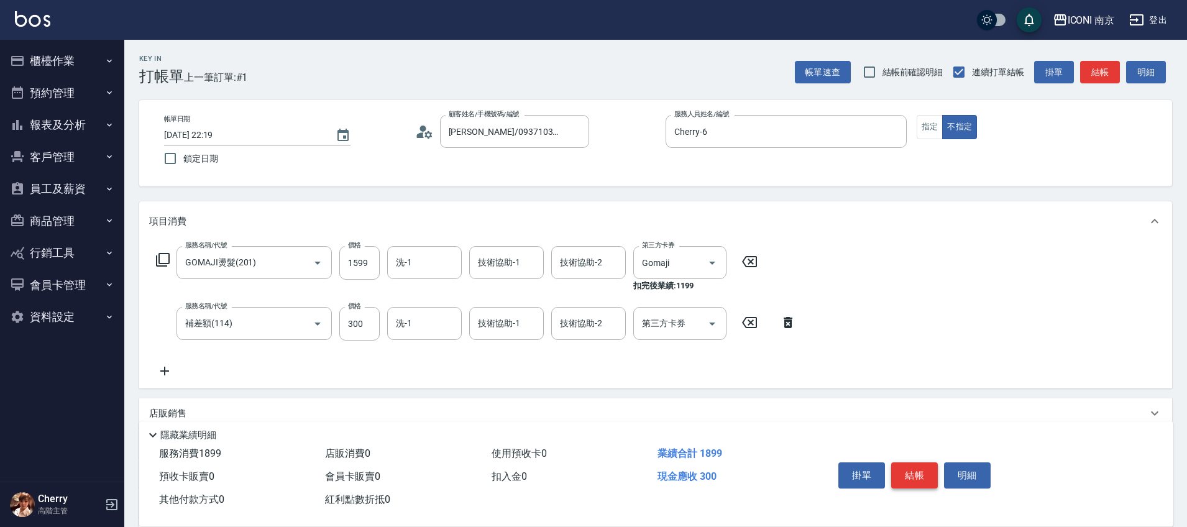
click at [910, 473] on button "結帳" at bounding box center [914, 475] width 47 height 26
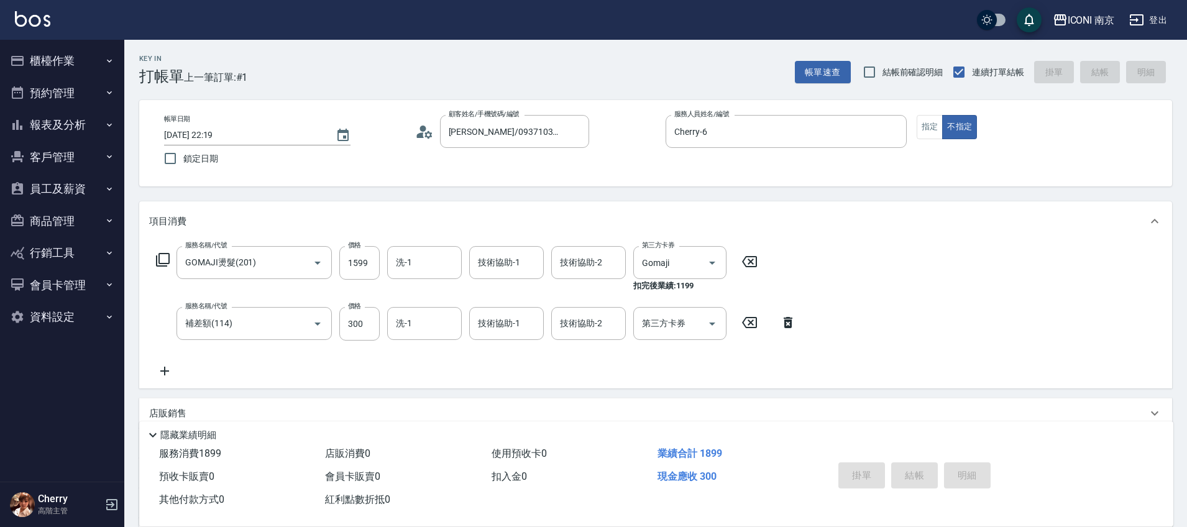
type input "2025/10/07 22:21"
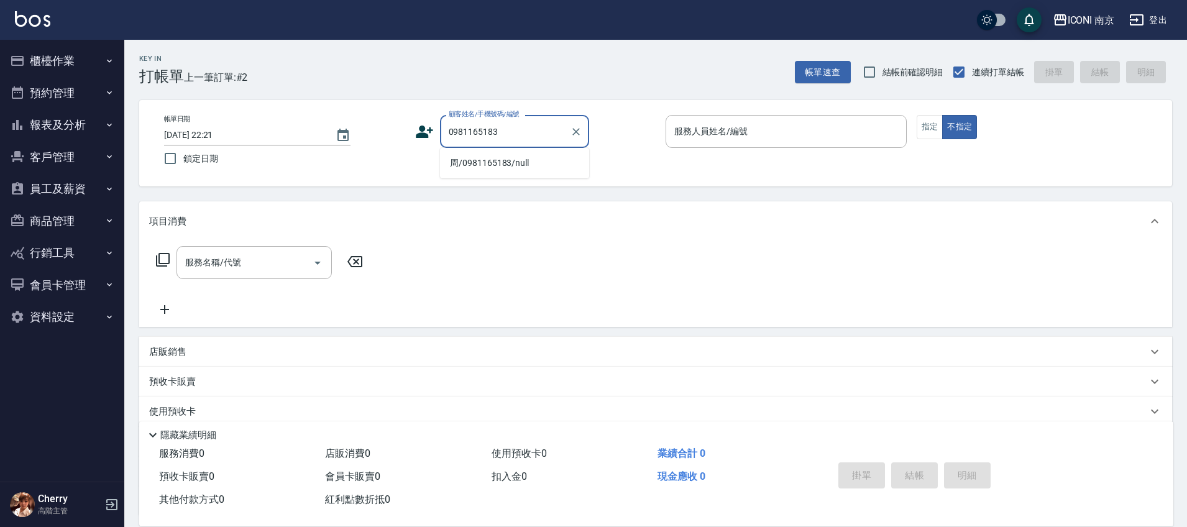
click at [477, 170] on li "周/0981165183/null" at bounding box center [514, 163] width 149 height 21
type input "周/0981165183/null"
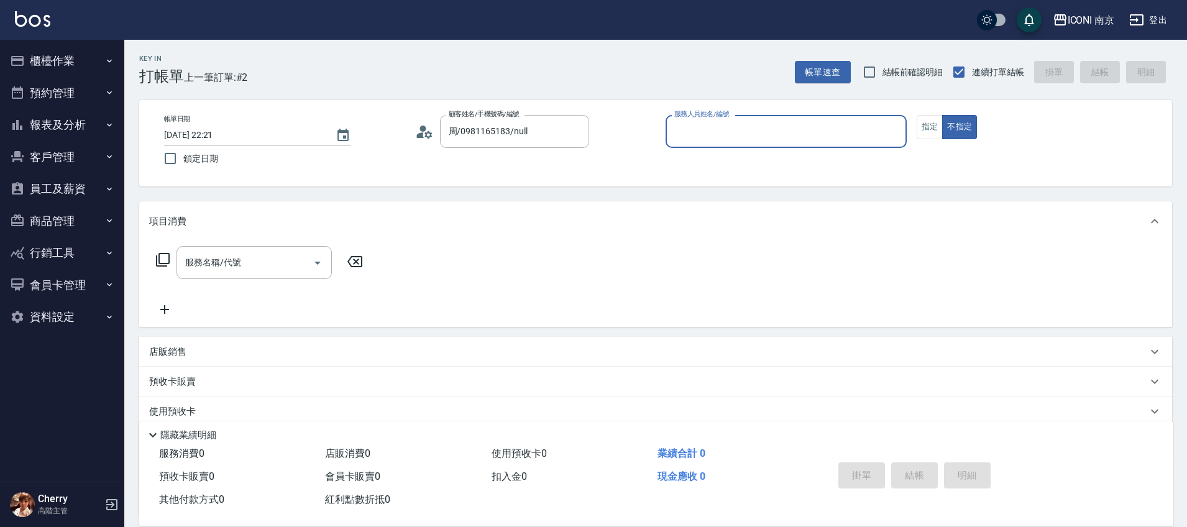
click at [431, 140] on div "顧客姓名/手機號碼/編號 周/0981165183/null 顧客姓名/手機號碼/編號" at bounding box center [535, 131] width 241 height 33
click at [428, 132] on icon at bounding box center [427, 133] width 7 height 7
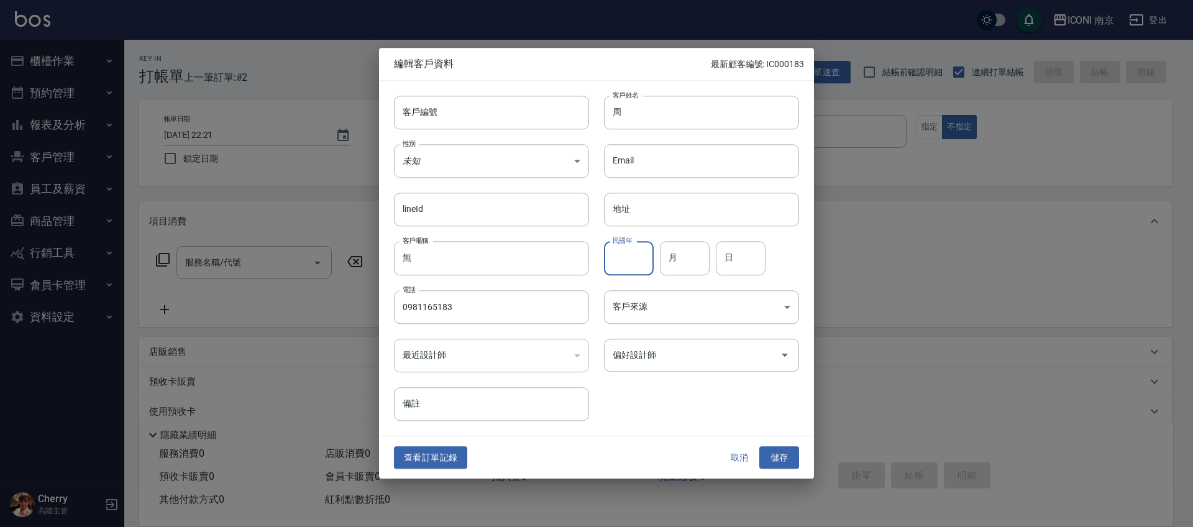
click at [621, 260] on input "民國年" at bounding box center [629, 259] width 50 height 34
type input "68"
type input "12"
type input "16"
click at [622, 313] on body "ICONI 南京 登出 櫃檯作業 打帳單 帳單列表 掛單列表 座位開單 營業儀表板 現金收支登錄 高階收支登錄 材料自購登錄 每日結帳 排班表 現場電腦打卡 …" at bounding box center [596, 317] width 1193 height 635
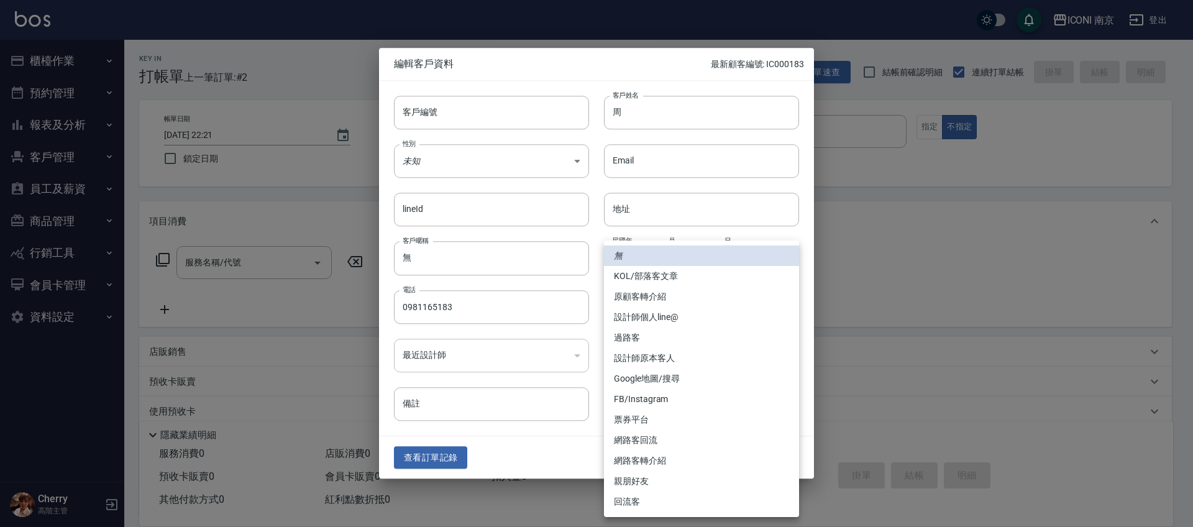
click at [652, 344] on li "過路客" at bounding box center [701, 337] width 195 height 21
type input "過路客"
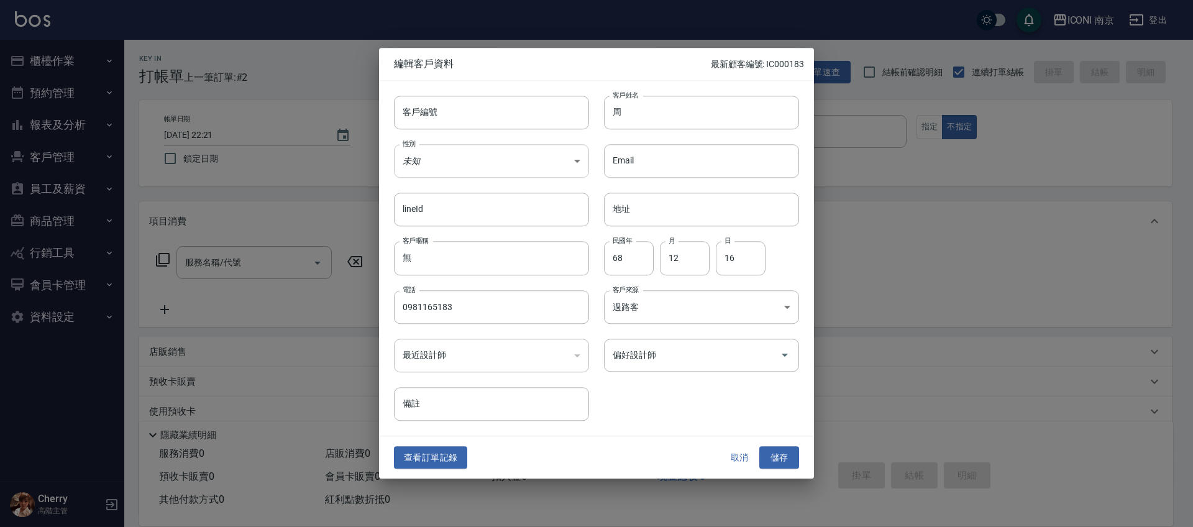
click at [478, 146] on body "ICONI 南京 登出 櫃檯作業 打帳單 帳單列表 掛單列表 座位開單 營業儀表板 現金收支登錄 高階收支登錄 材料自購登錄 每日結帳 排班表 現場電腦打卡 …" at bounding box center [596, 317] width 1193 height 635
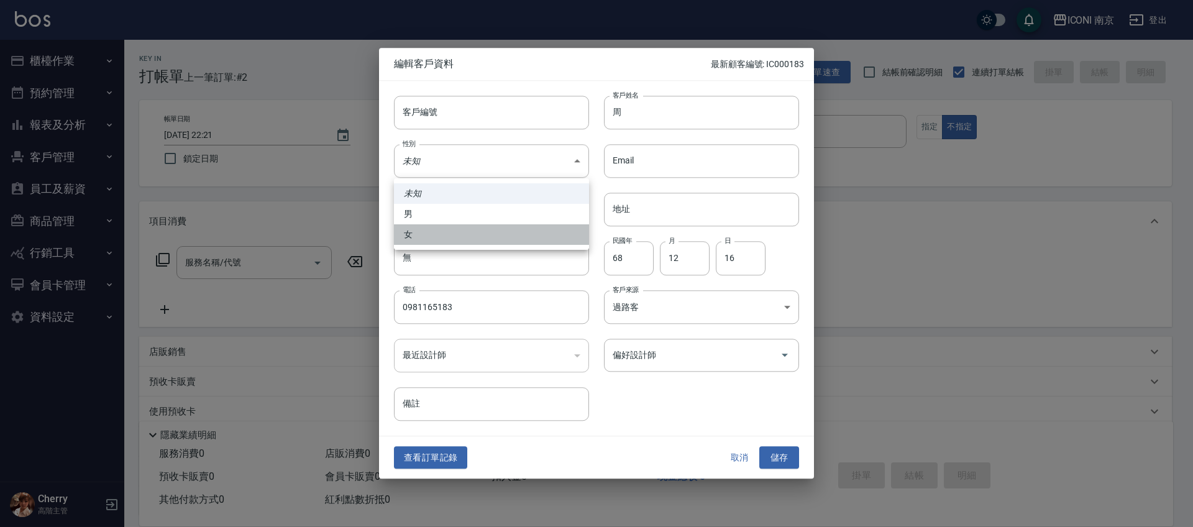
click at [424, 234] on li "女" at bounding box center [491, 234] width 195 height 21
type input "FEMALE"
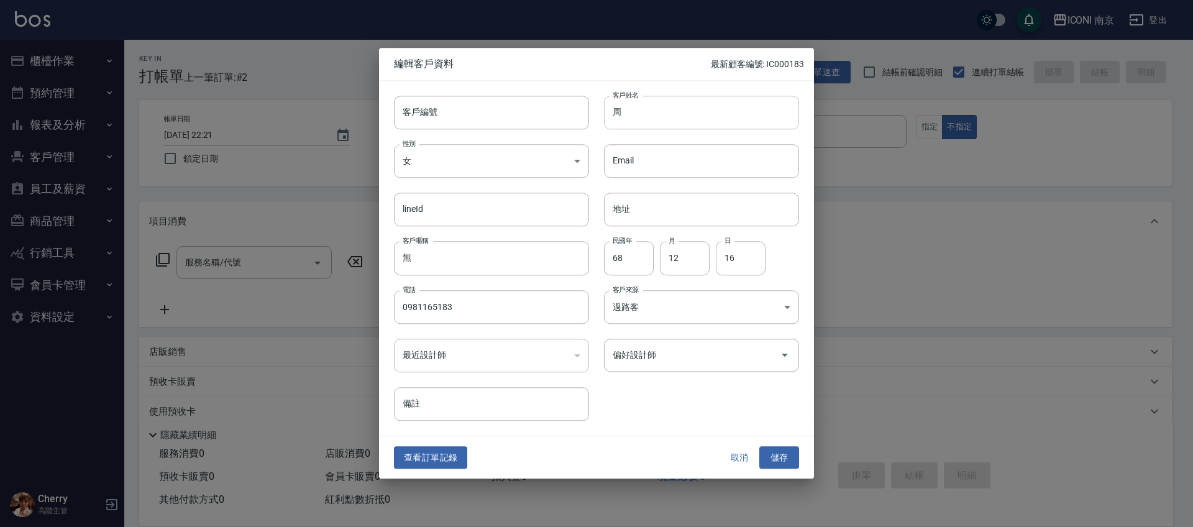
click at [663, 116] on input "周" at bounding box center [701, 113] width 195 height 34
type input "周芝榆"
click at [787, 459] on button "儲存" at bounding box center [779, 457] width 40 height 23
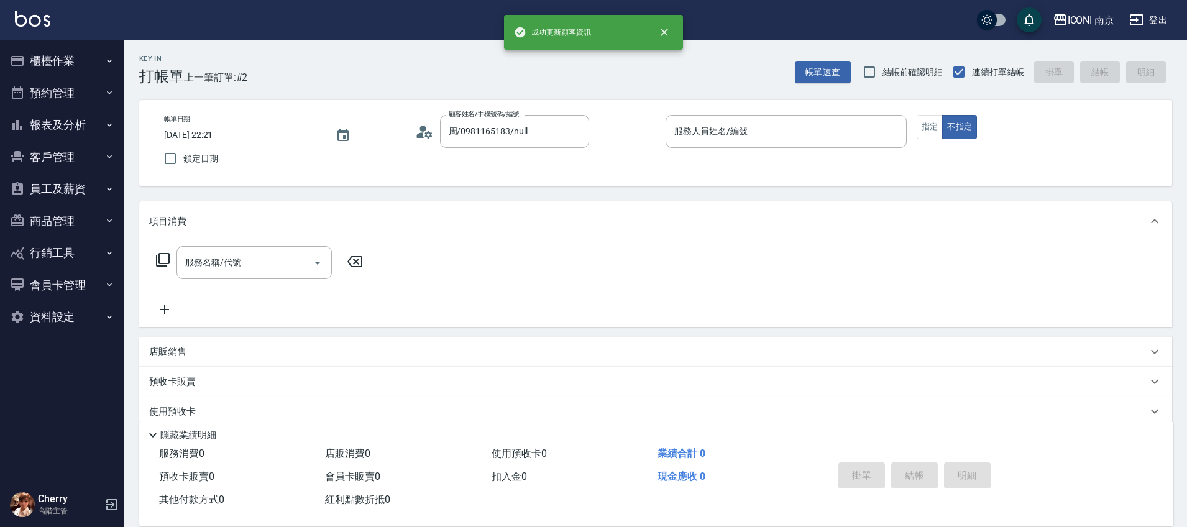
click at [751, 148] on div "服務人員姓名/編號 服務人員姓名/編號" at bounding box center [785, 138] width 241 height 46
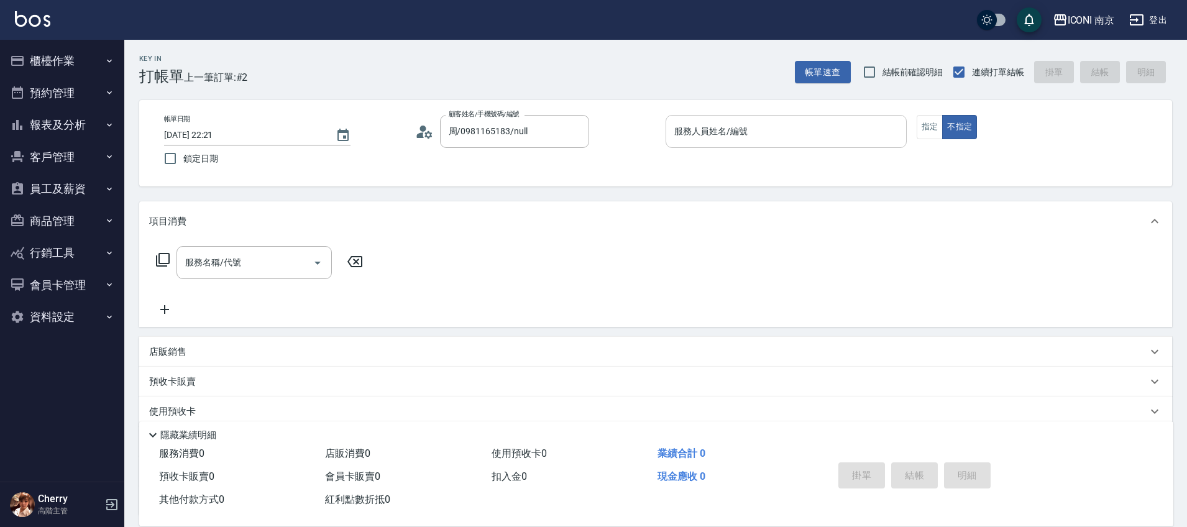
click at [739, 138] on input "服務人員姓名/編號" at bounding box center [786, 132] width 230 height 22
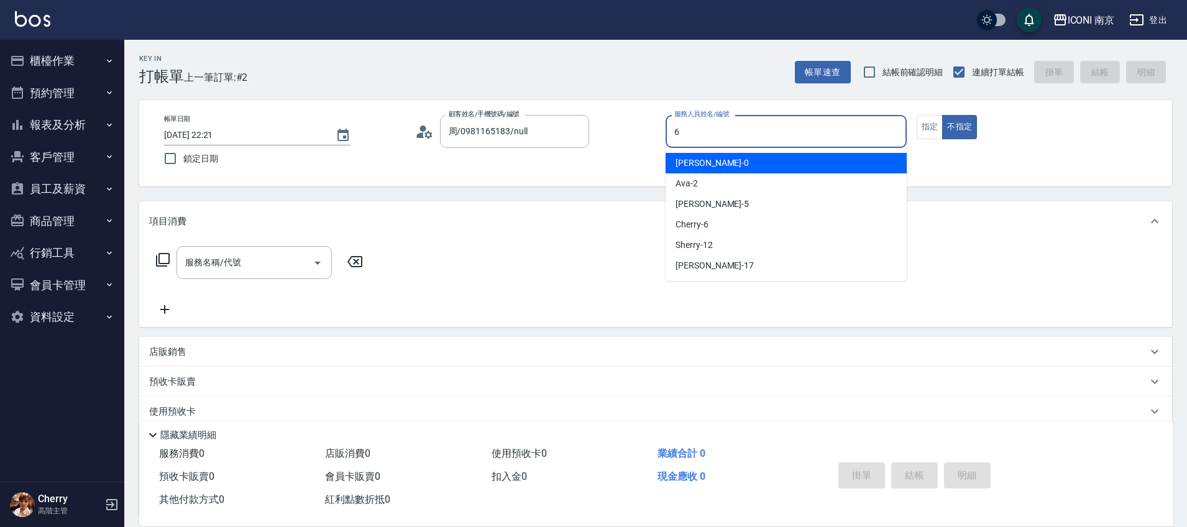
type input "Cherry-6"
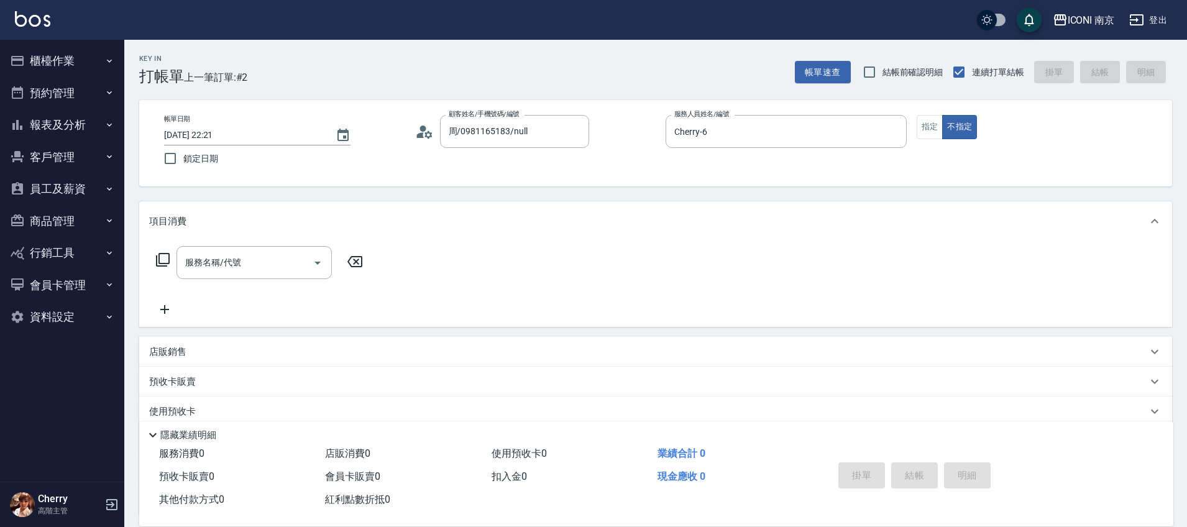
click at [169, 250] on div "服務名稱/代號 服務名稱/代號" at bounding box center [259, 262] width 221 height 33
click at [168, 253] on icon at bounding box center [163, 260] width 14 height 14
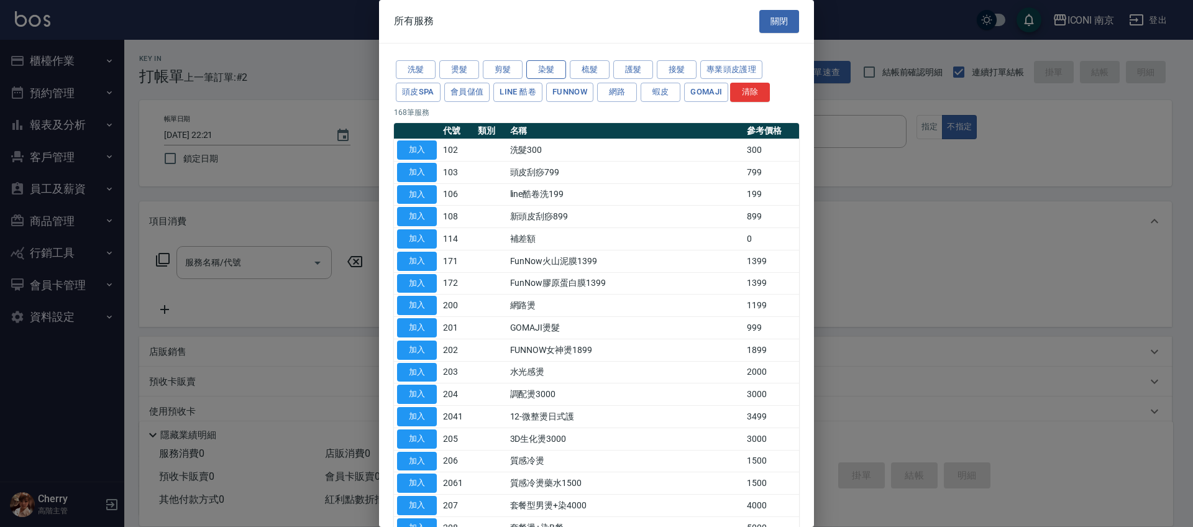
click at [543, 65] on button "染髮" at bounding box center [546, 69] width 40 height 19
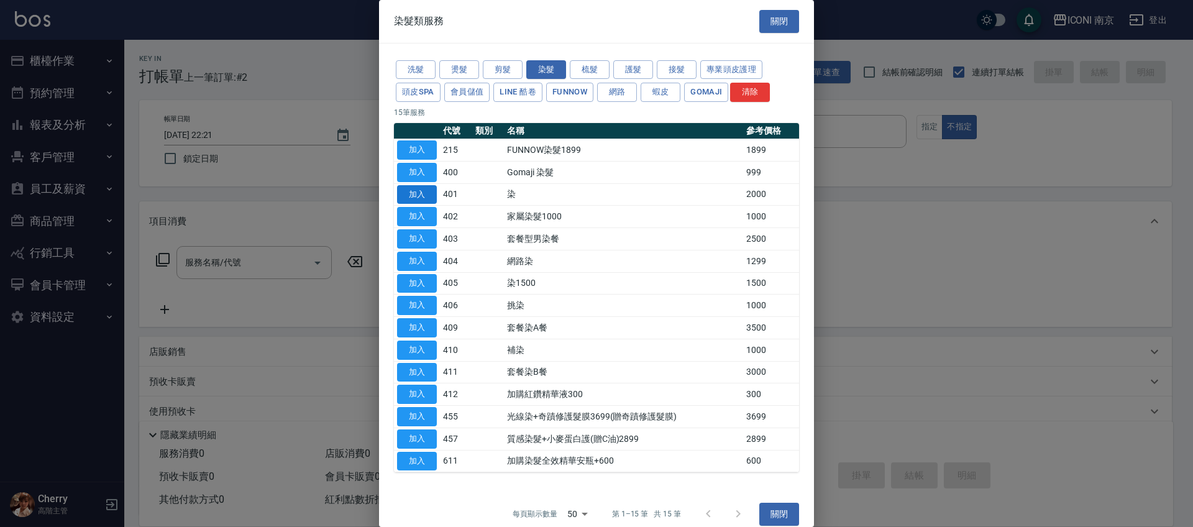
click at [414, 193] on button "加入" at bounding box center [417, 194] width 40 height 19
type input "染(401)"
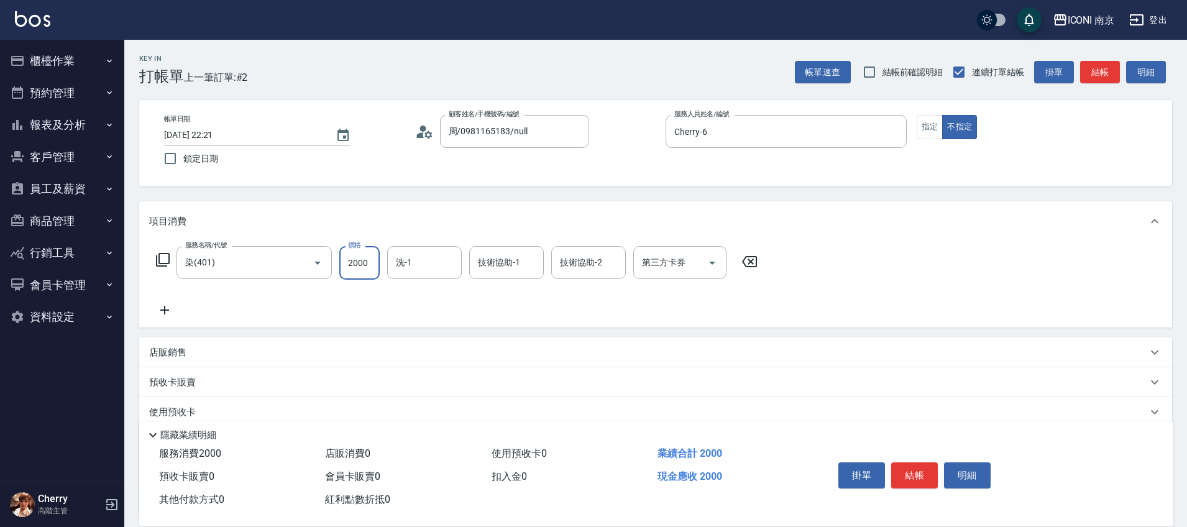
click at [362, 272] on input "2000" at bounding box center [359, 263] width 40 height 34
type input "2500"
click at [158, 262] on icon at bounding box center [162, 259] width 15 height 15
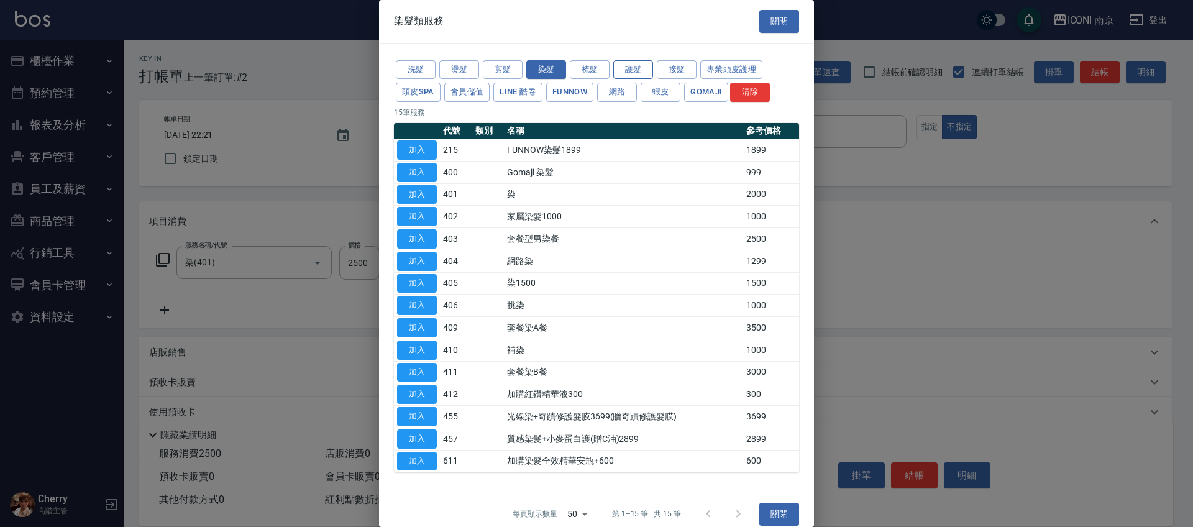
click at [631, 73] on button "護髮" at bounding box center [633, 69] width 40 height 19
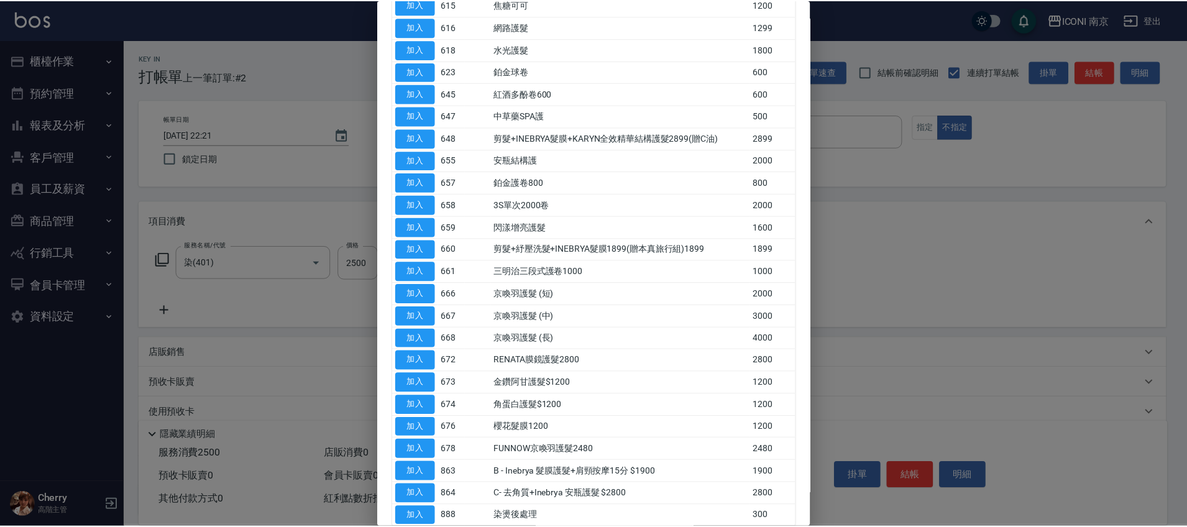
scroll to position [311, 0]
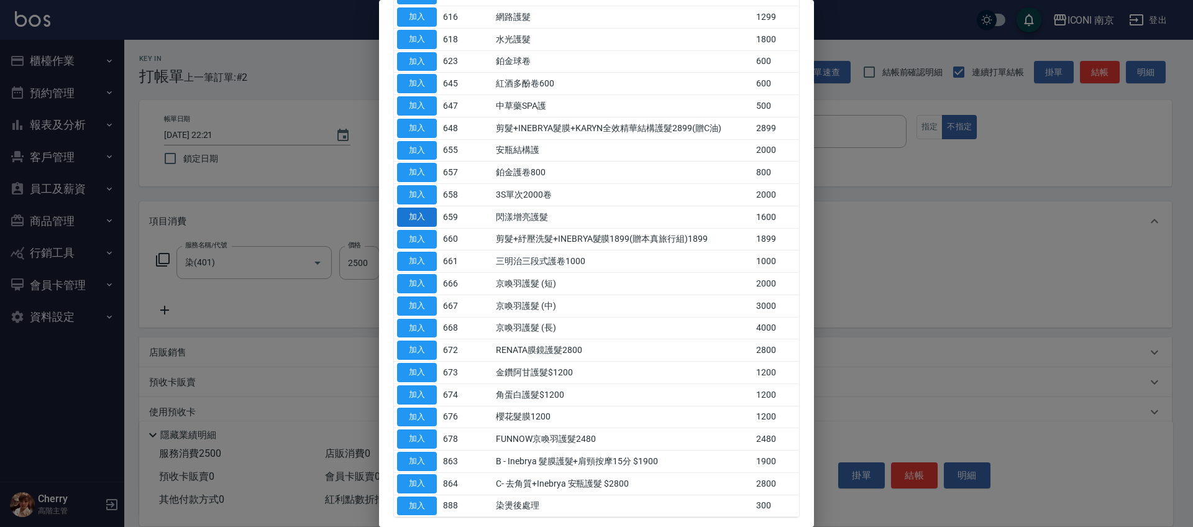
click at [427, 221] on button "加入" at bounding box center [417, 217] width 40 height 19
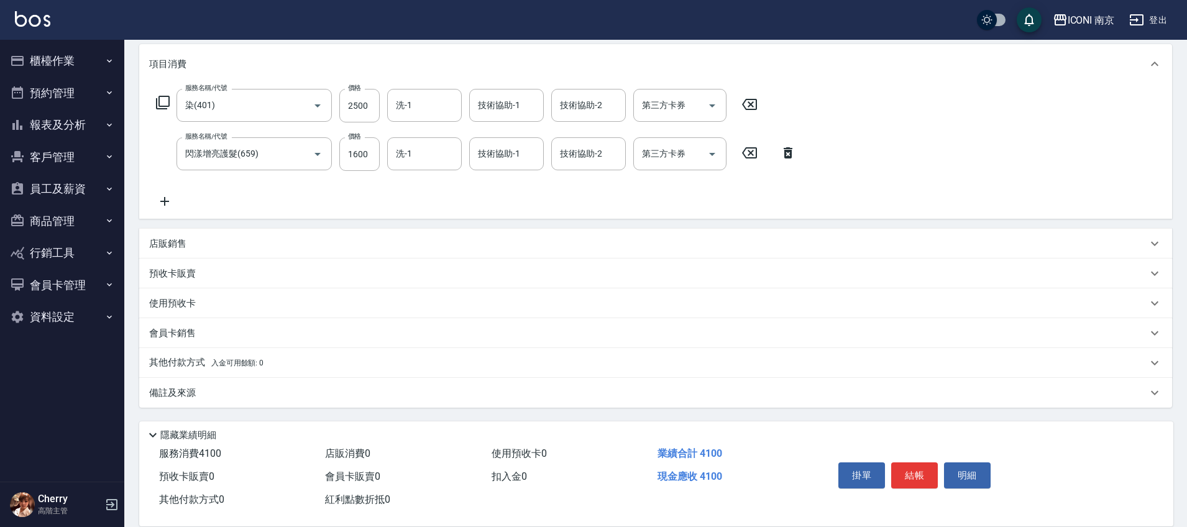
click at [182, 385] on div "備註及來源" at bounding box center [655, 393] width 1033 height 30
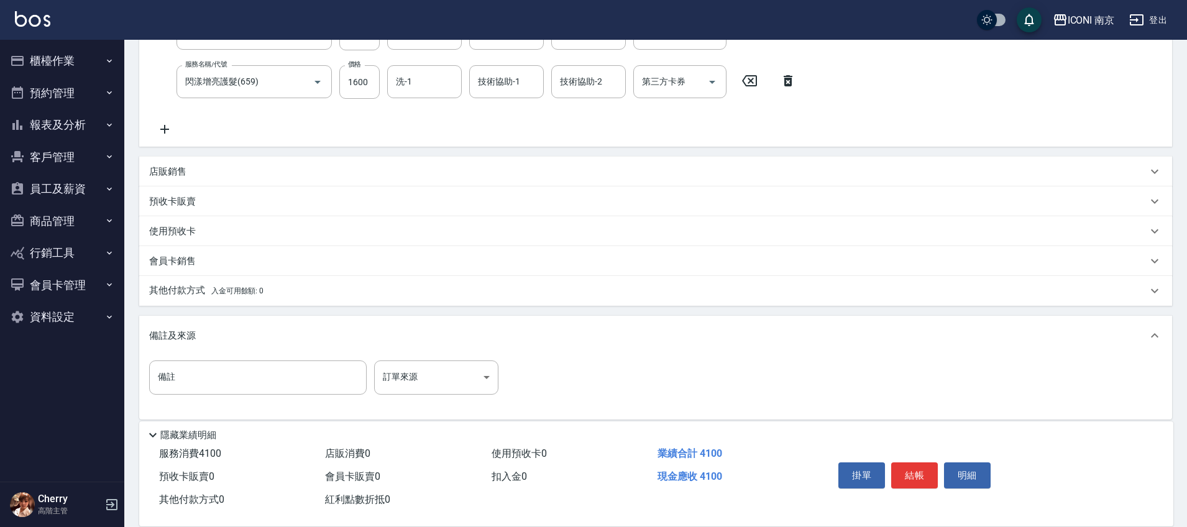
scroll to position [240, 0]
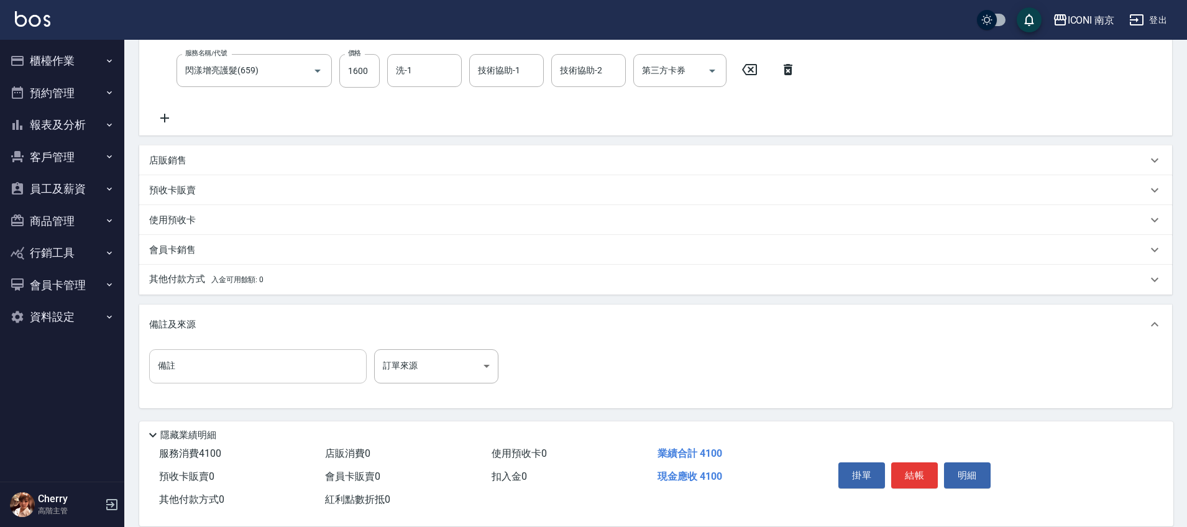
click at [252, 367] on input "備註" at bounding box center [257, 366] width 217 height 34
type input "加頭皮隔離500 ；開發護髮"
click at [447, 366] on body "ICONI 南京 登出 櫃檯作業 打帳單 帳單列表 掛單列表 座位開單 營業儀表板 現金收支登錄 高階收支登錄 材料自購登錄 每日結帳 排班表 現場電腦打卡 …" at bounding box center [593, 143] width 1187 height 768
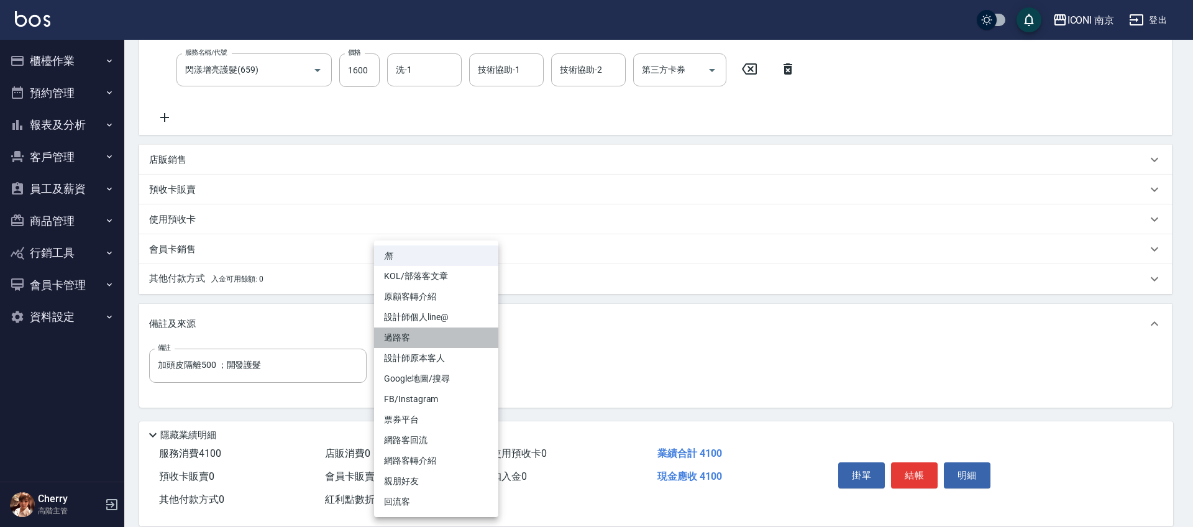
click at [444, 337] on li "過路客" at bounding box center [436, 337] width 124 height 21
type input "過路客"
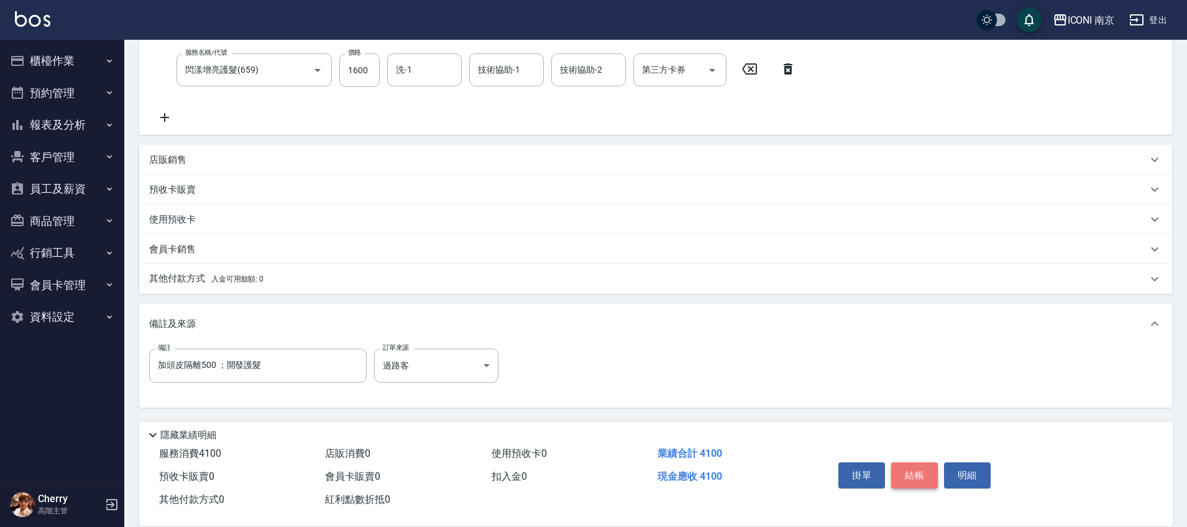
click at [920, 464] on button "結帳" at bounding box center [914, 475] width 47 height 26
type input "2025/10/07 22:24"
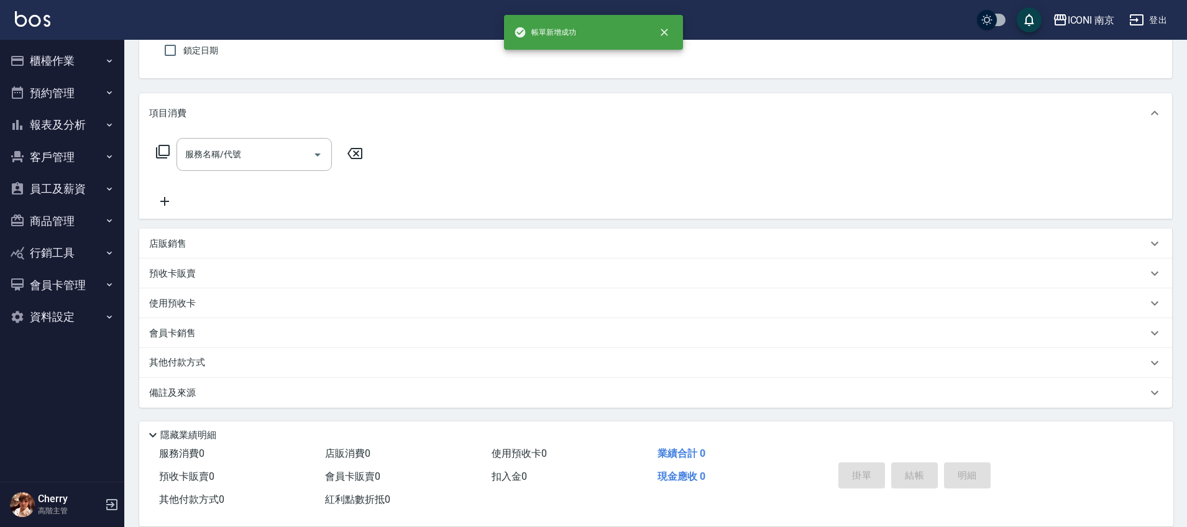
scroll to position [0, 0]
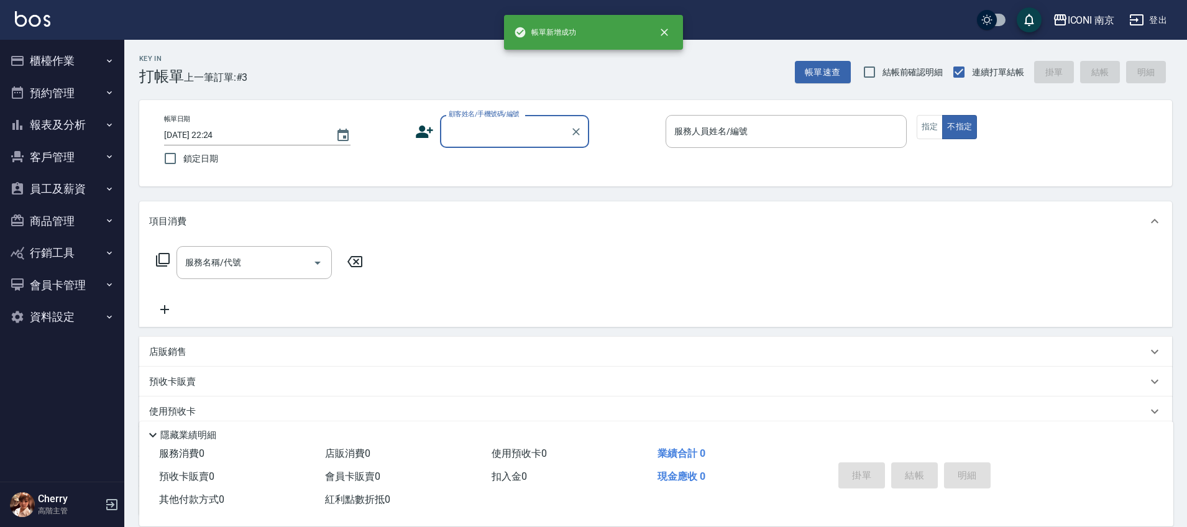
click at [73, 60] on button "櫃檯作業" at bounding box center [62, 61] width 114 height 32
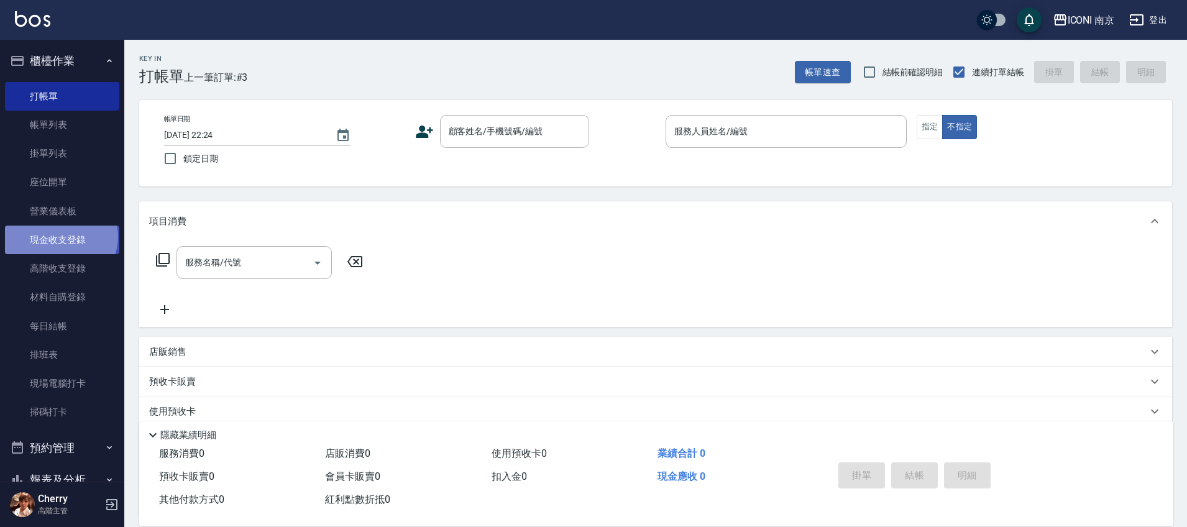
click at [60, 237] on link "現金收支登錄" at bounding box center [62, 240] width 114 height 29
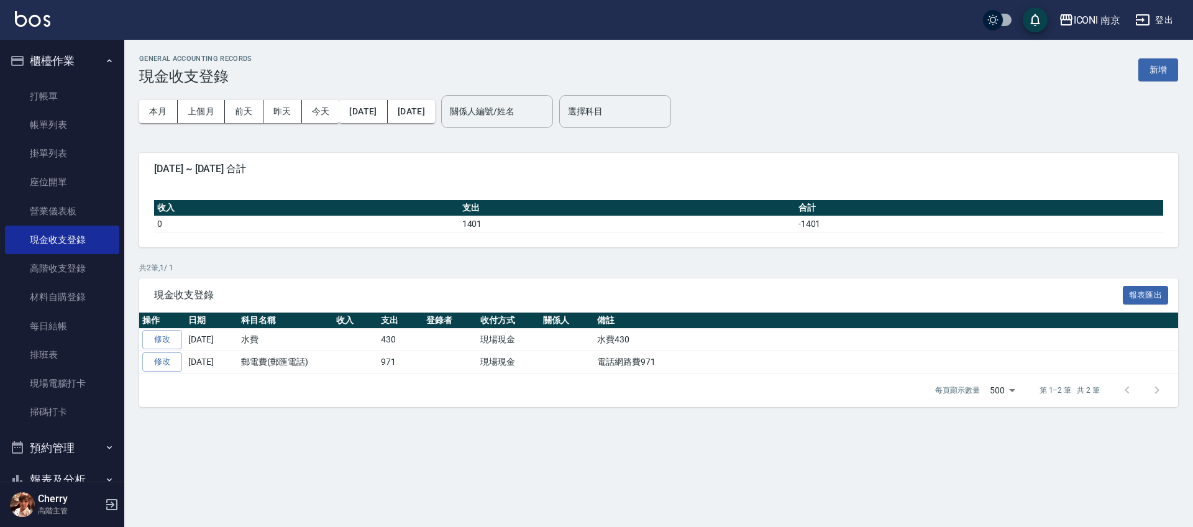
drag, startPoint x: 1155, startPoint y: 66, endPoint x: 1133, endPoint y: 81, distance: 26.9
click at [1154, 67] on button "新增" at bounding box center [1158, 69] width 40 height 23
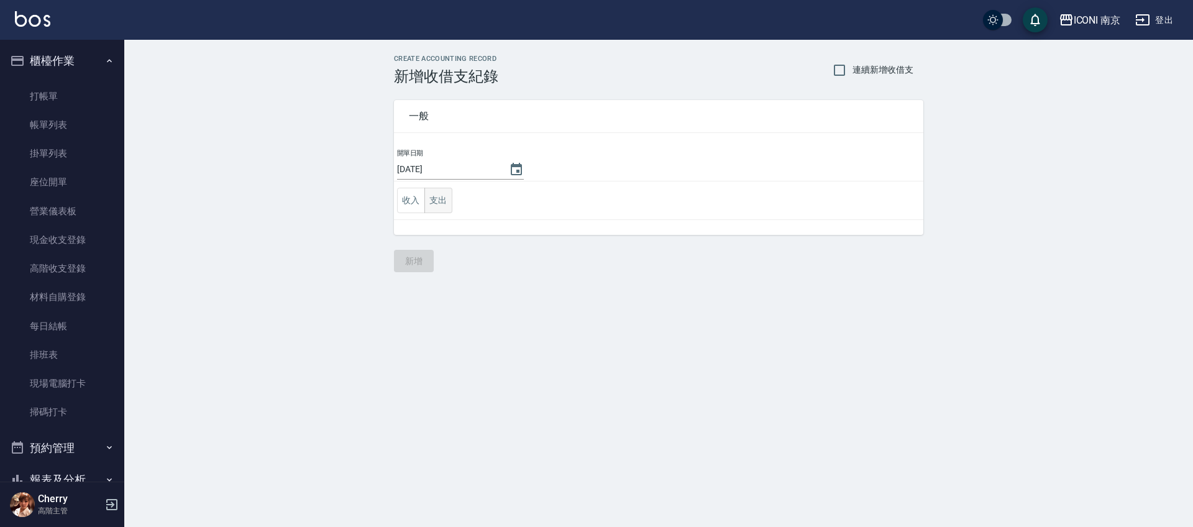
click at [449, 197] on button "支出" at bounding box center [438, 200] width 28 height 25
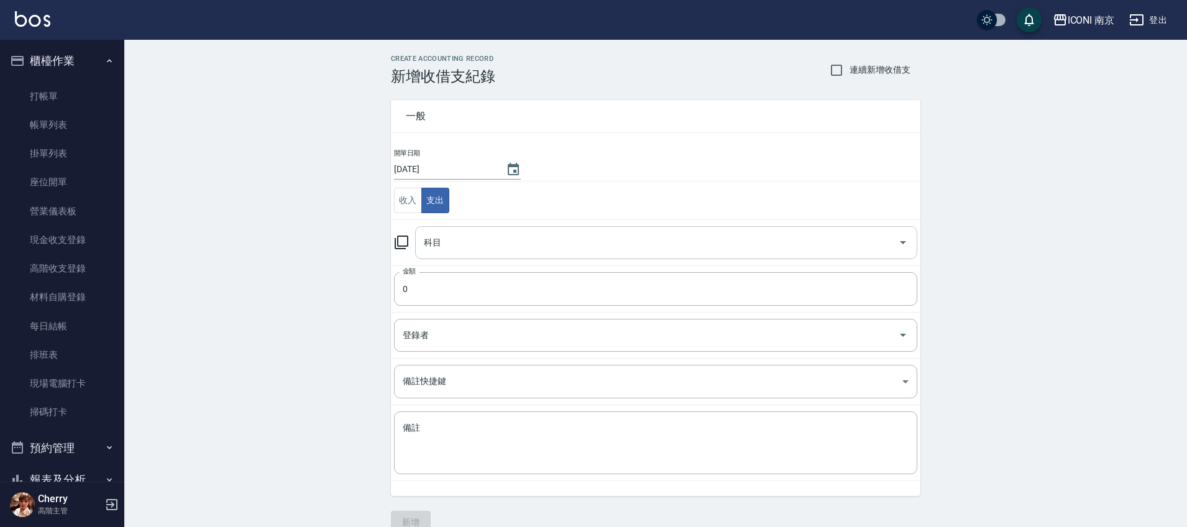
drag, startPoint x: 451, startPoint y: 229, endPoint x: 448, endPoint y: 240, distance: 11.6
click at [451, 231] on div "科目" at bounding box center [666, 242] width 502 height 33
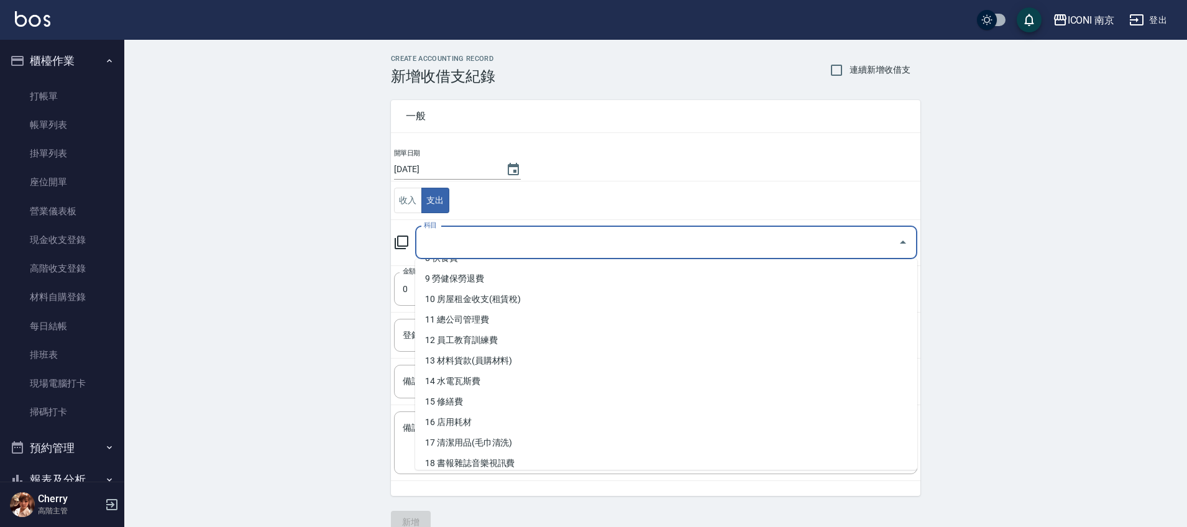
scroll to position [155, 0]
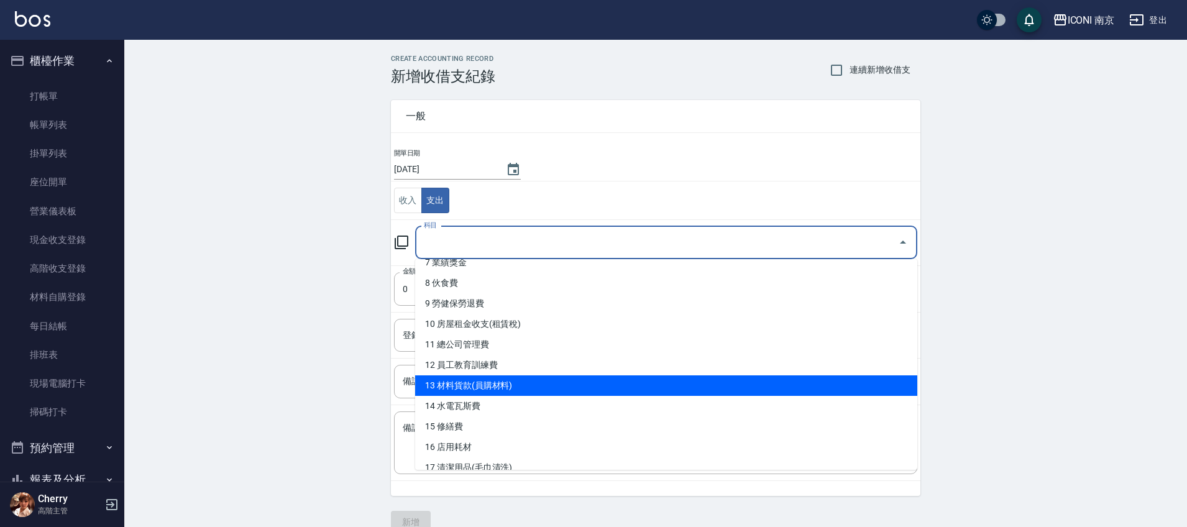
click at [485, 379] on li "13 材料貨款(員購材料)" at bounding box center [666, 385] width 502 height 21
type input "13 材料貨款(員購材料)"
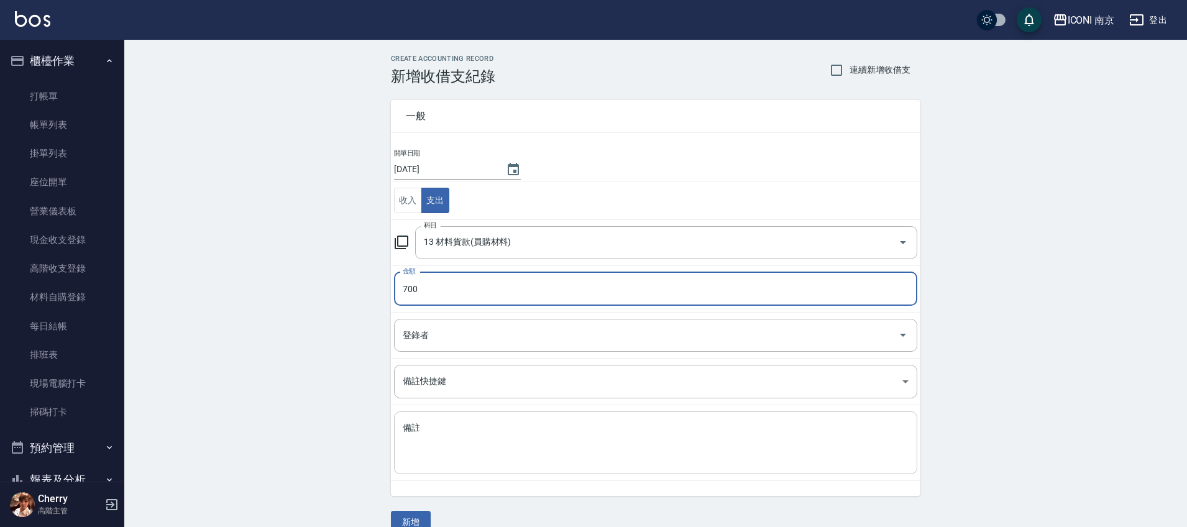
type input "700"
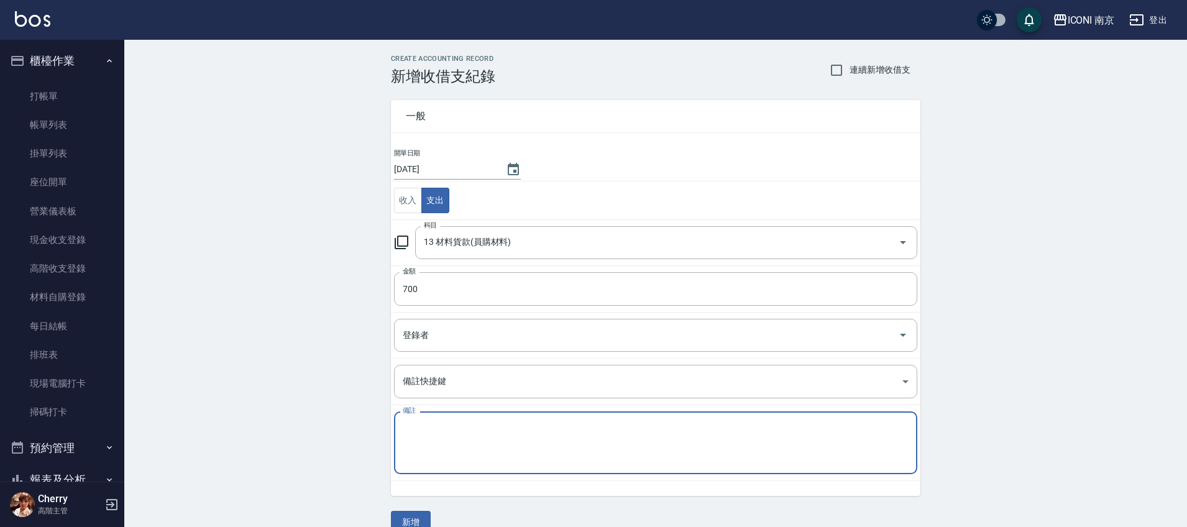
click at [421, 460] on textarea "備註" at bounding box center [656, 443] width 506 height 42
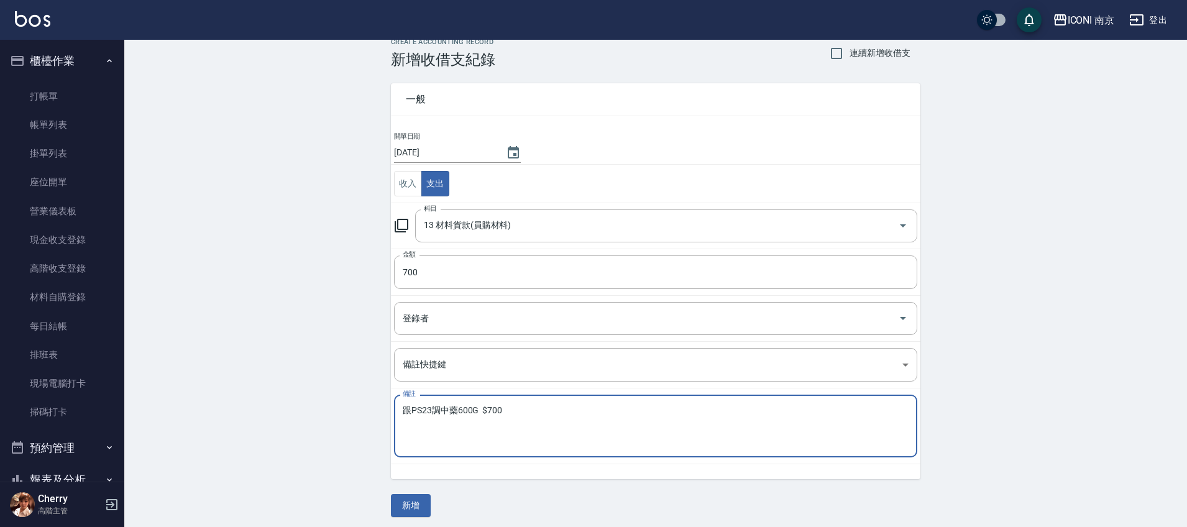
scroll to position [22, 0]
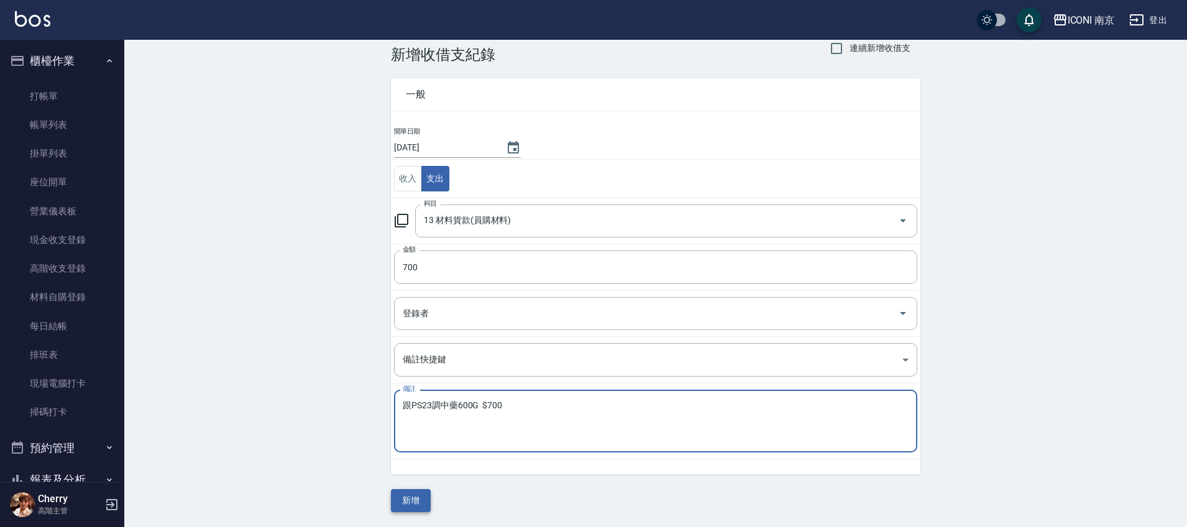
type textarea "跟PS23調中藥600G $700"
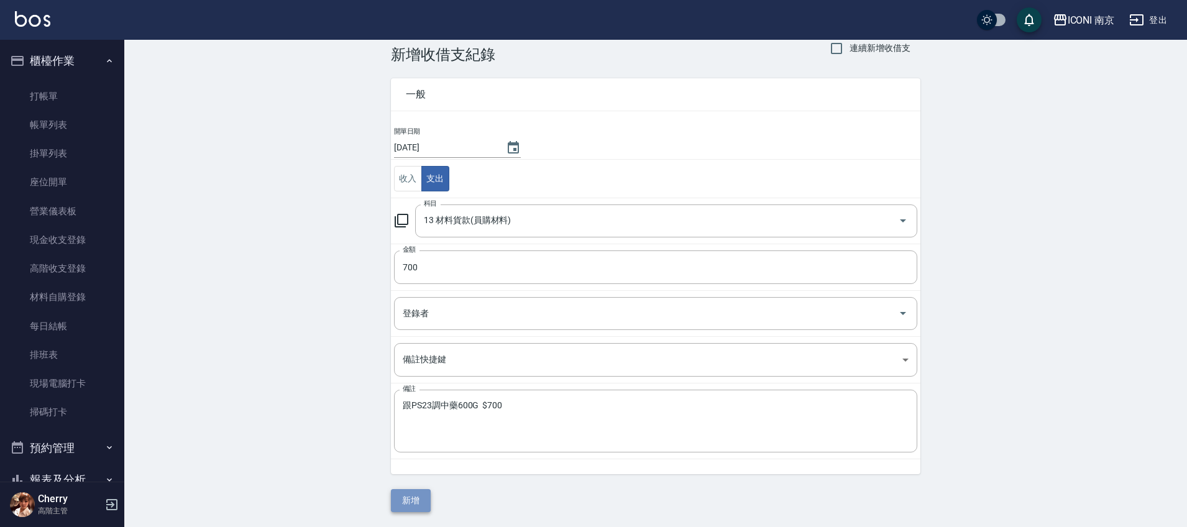
click at [417, 495] on button "新增" at bounding box center [411, 500] width 40 height 23
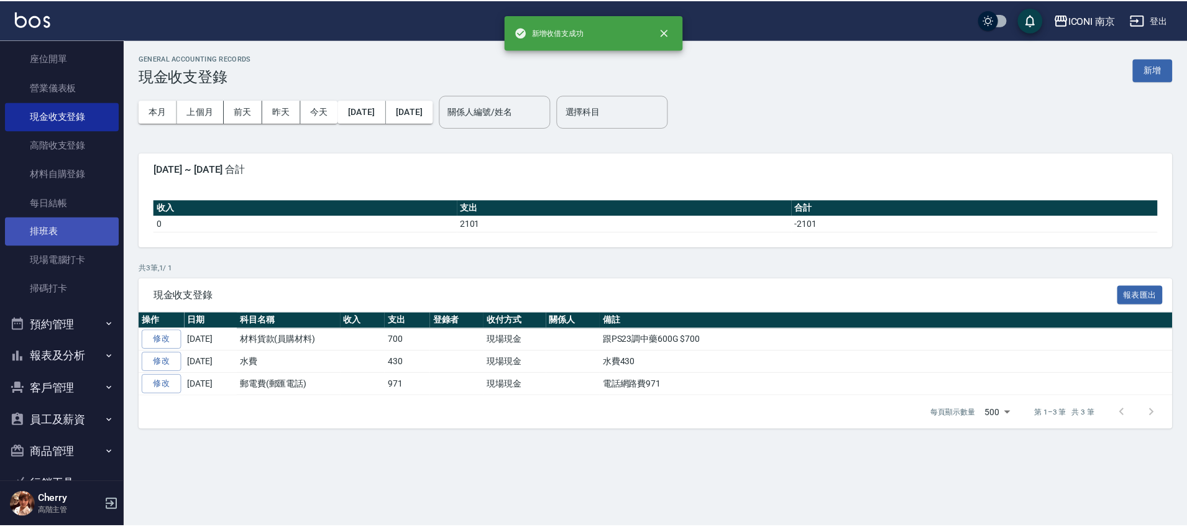
scroll to position [221, 0]
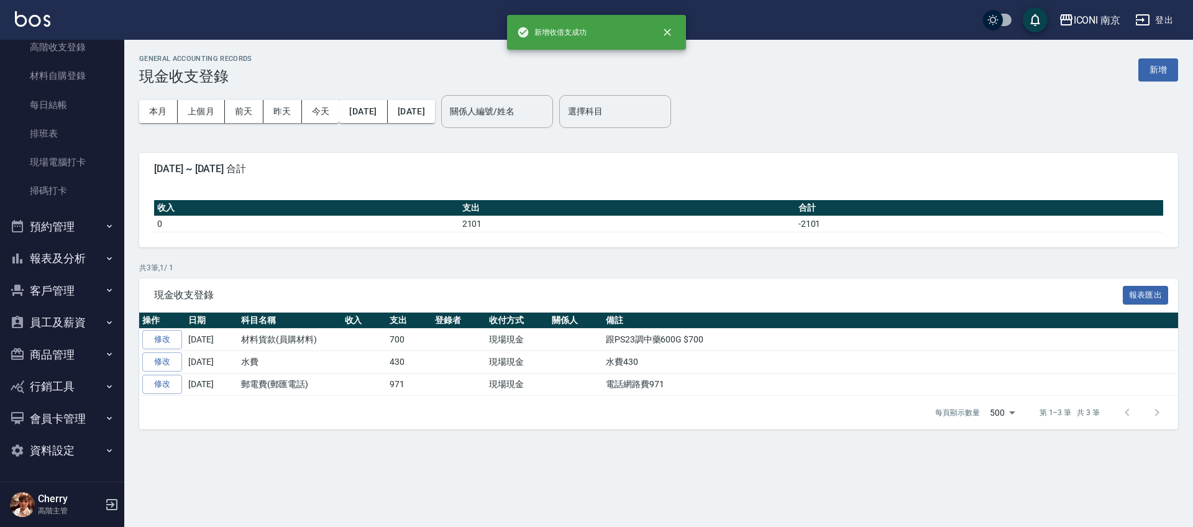
click at [63, 252] on button "報表及分析" at bounding box center [62, 258] width 114 height 32
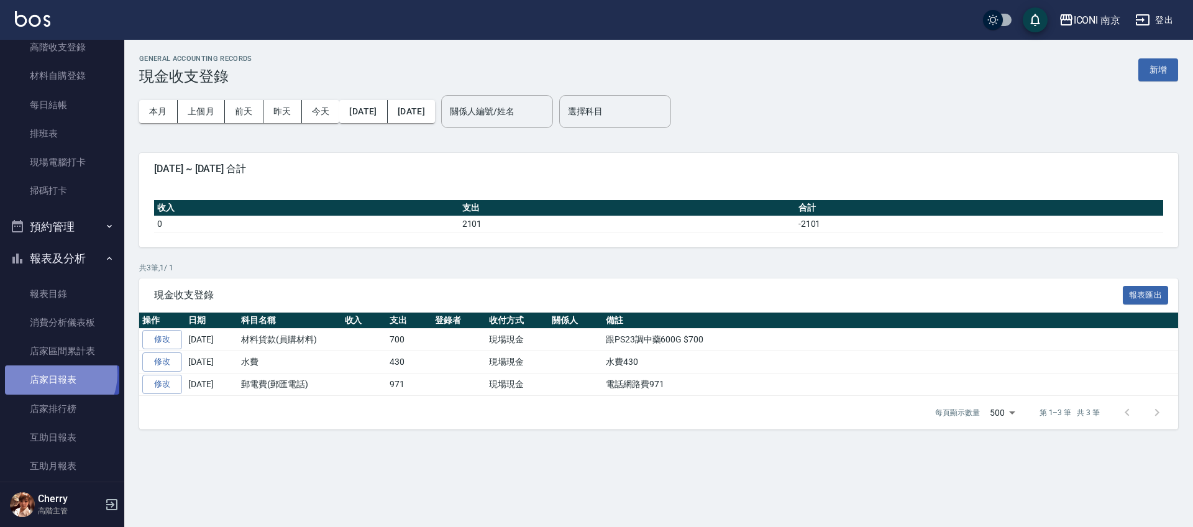
click at [54, 374] on link "店家日報表" at bounding box center [62, 379] width 114 height 29
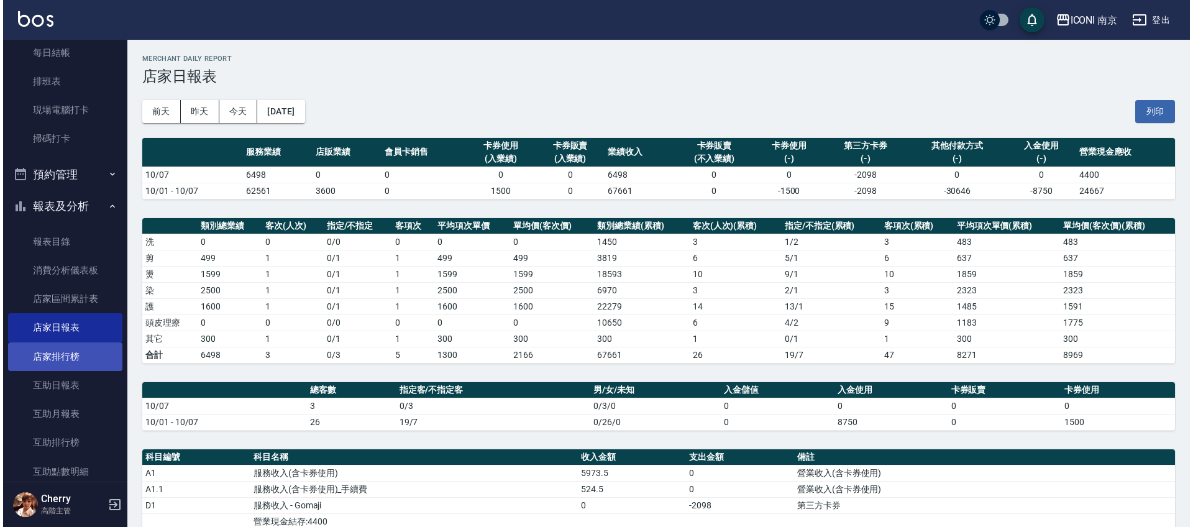
scroll to position [299, 0]
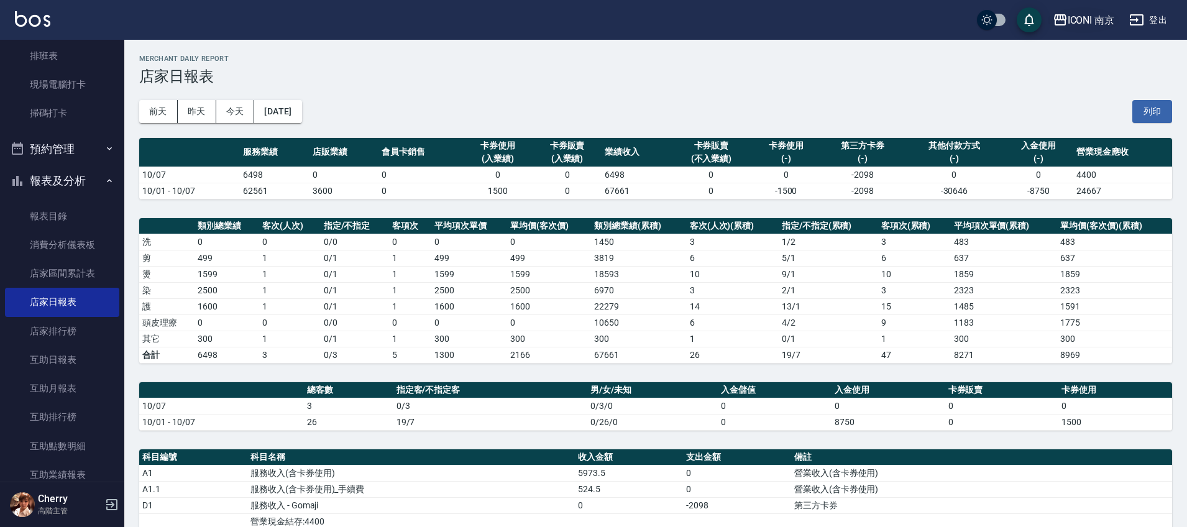
click at [1103, 12] on div "ICONI 南京" at bounding box center [1090, 20] width 47 height 16
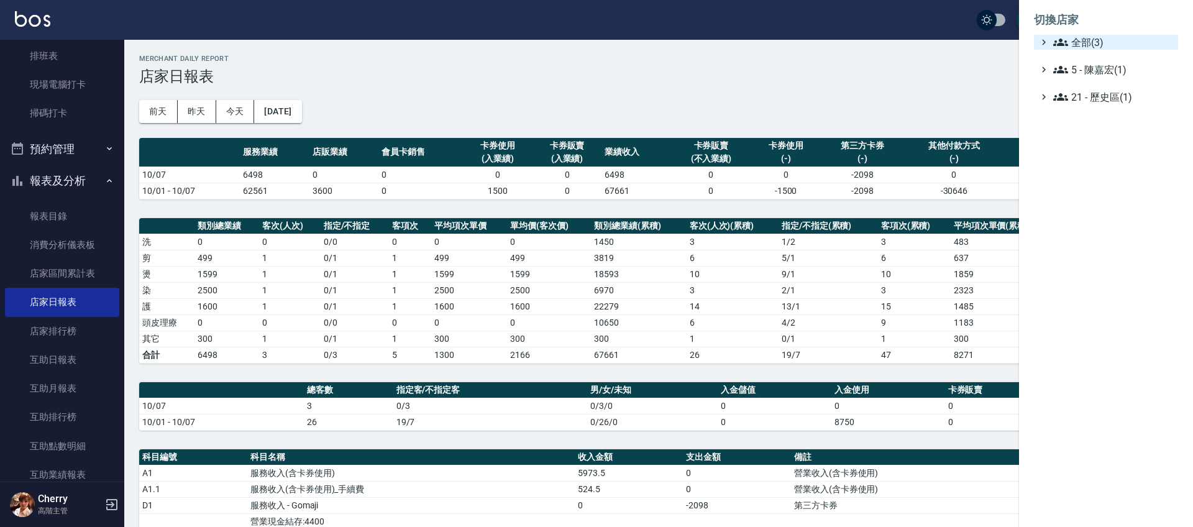
drag, startPoint x: 1079, startPoint y: 35, endPoint x: 1081, endPoint y: 41, distance: 6.5
click at [1080, 36] on span "全部(3)" at bounding box center [1113, 42] width 120 height 15
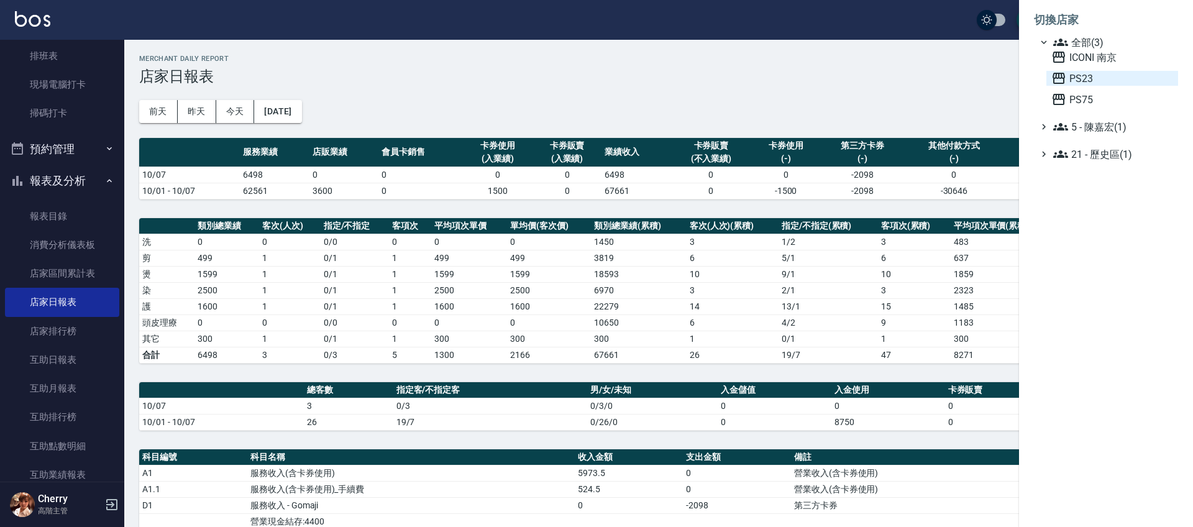
click at [1077, 75] on span "PS23" at bounding box center [1112, 78] width 122 height 15
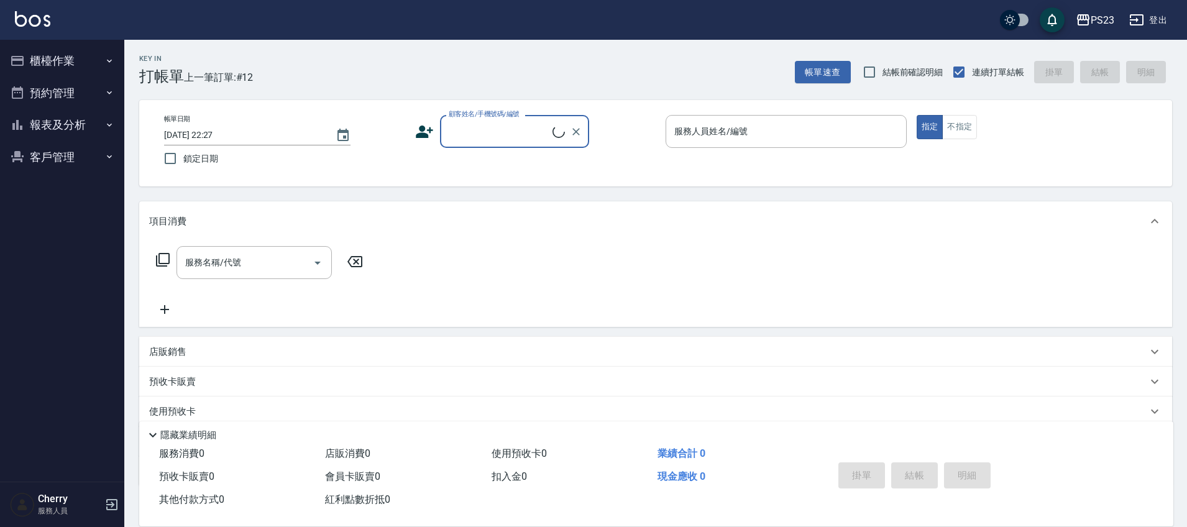
click at [69, 127] on button "報表及分析" at bounding box center [62, 125] width 114 height 32
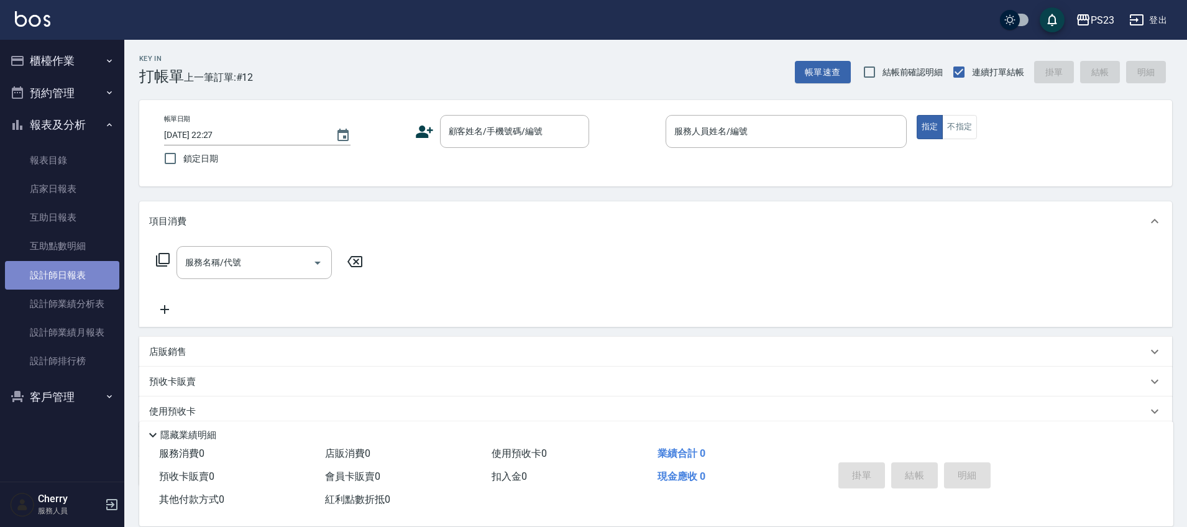
click at [73, 276] on link "設計師日報表" at bounding box center [62, 275] width 114 height 29
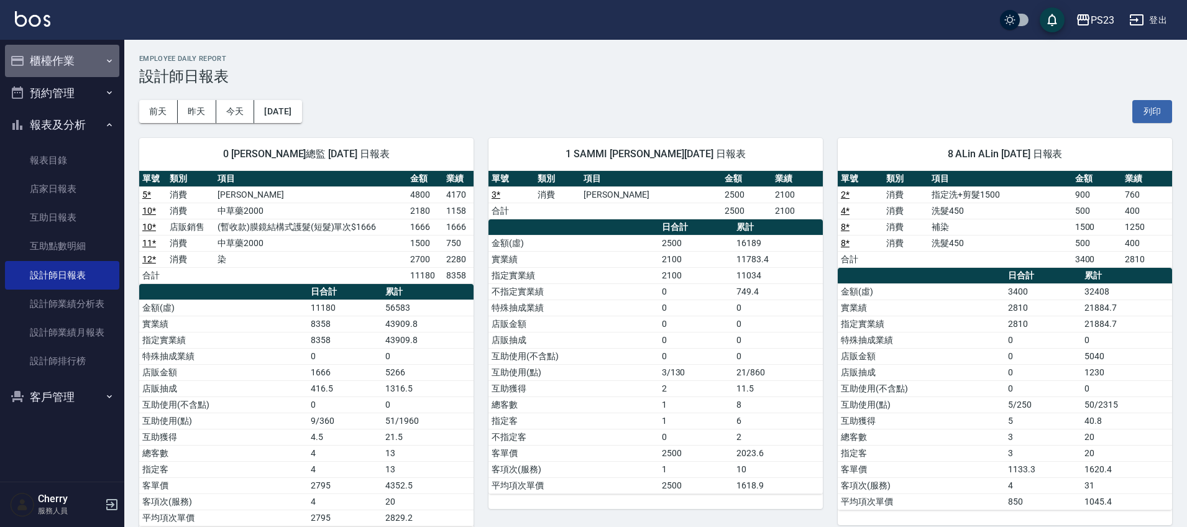
click at [81, 61] on button "櫃檯作業" at bounding box center [62, 61] width 114 height 32
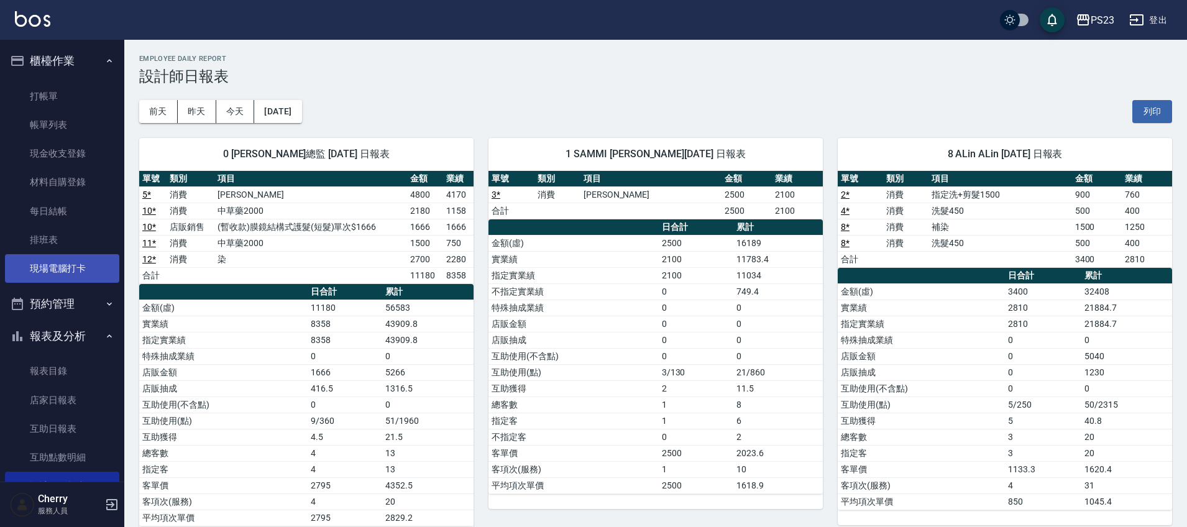
click at [49, 271] on link "現場電腦打卡" at bounding box center [62, 268] width 114 height 29
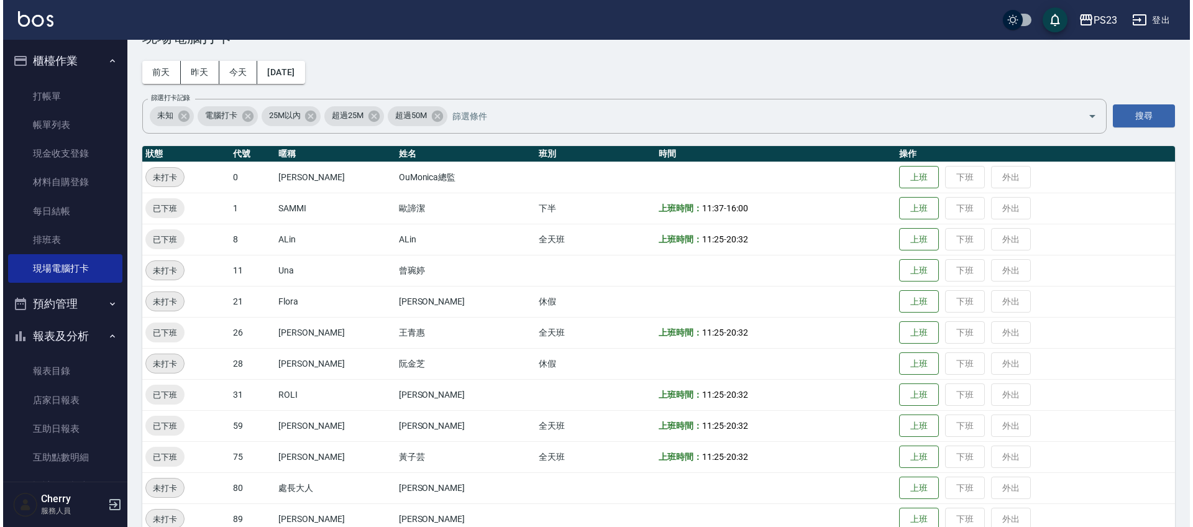
scroll to position [62, 0]
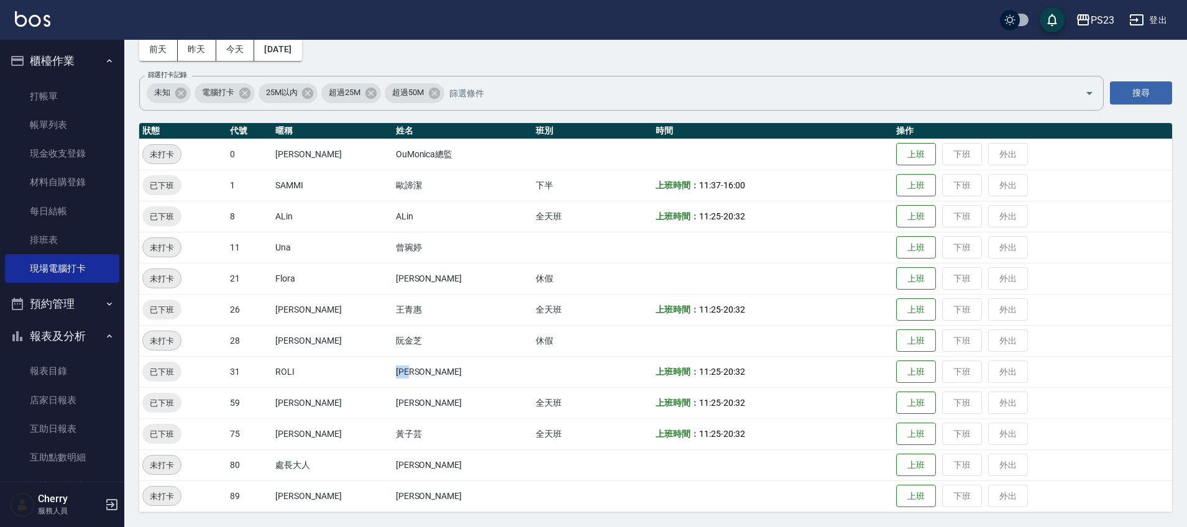
drag, startPoint x: 368, startPoint y: 372, endPoint x: 413, endPoint y: 373, distance: 45.4
click at [413, 373] on td "[PERSON_NAME]" at bounding box center [463, 371] width 140 height 31
click at [441, 375] on td "[PERSON_NAME]" at bounding box center [463, 371] width 140 height 31
click at [1113, 17] on div "PS23" at bounding box center [1102, 20] width 24 height 16
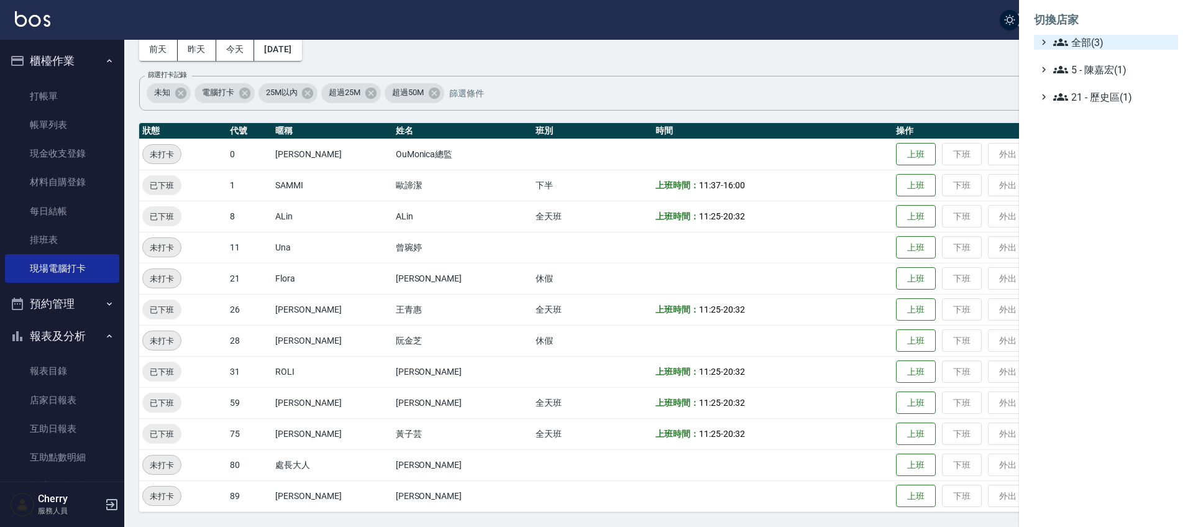
click at [1099, 38] on span "全部(3)" at bounding box center [1113, 42] width 120 height 15
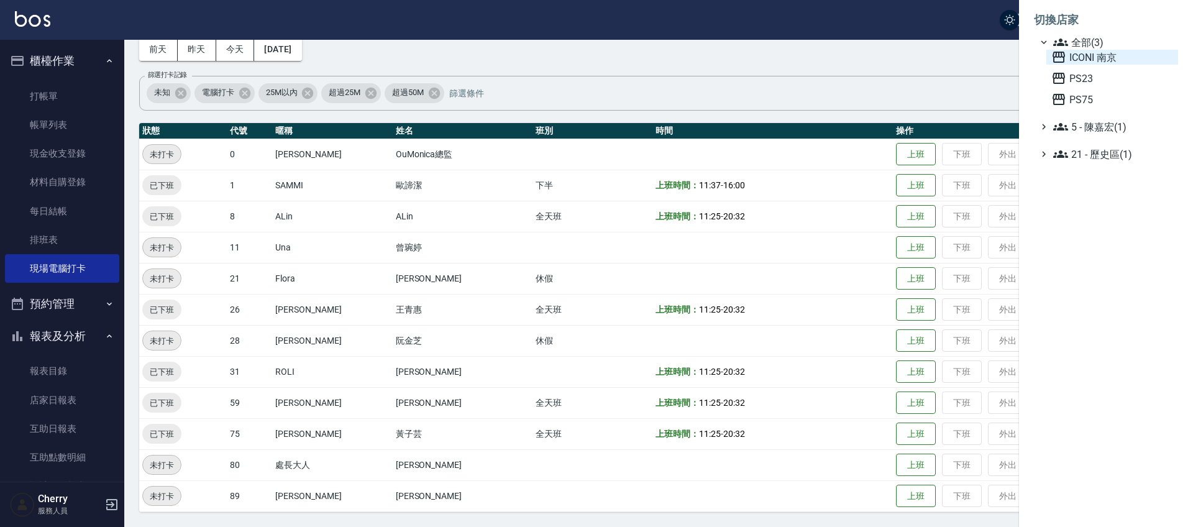
click at [1092, 62] on span "ICONI 南京" at bounding box center [1112, 57] width 122 height 15
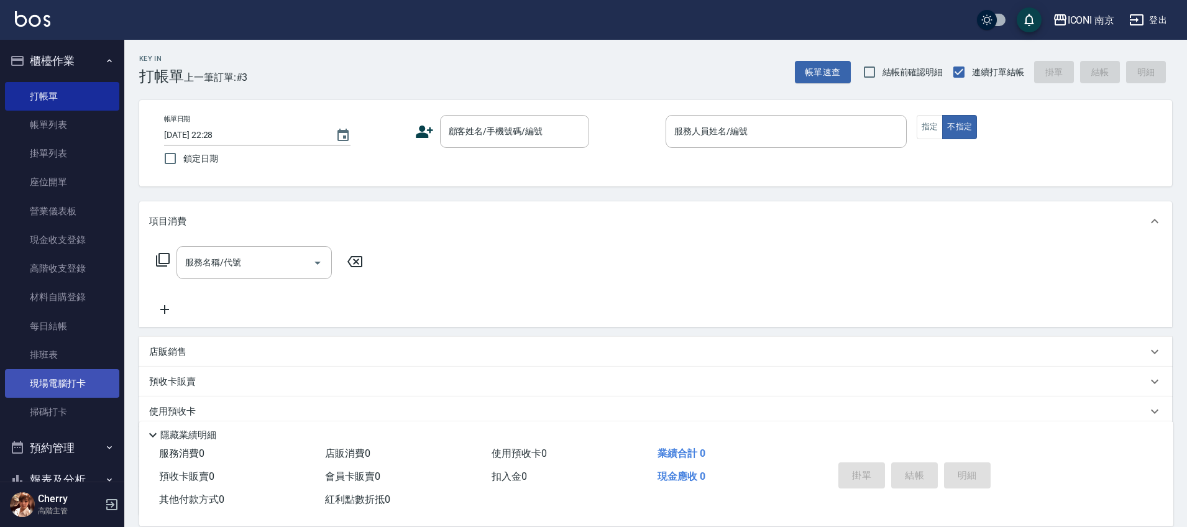
click at [61, 386] on link "現場電腦打卡" at bounding box center [62, 383] width 114 height 29
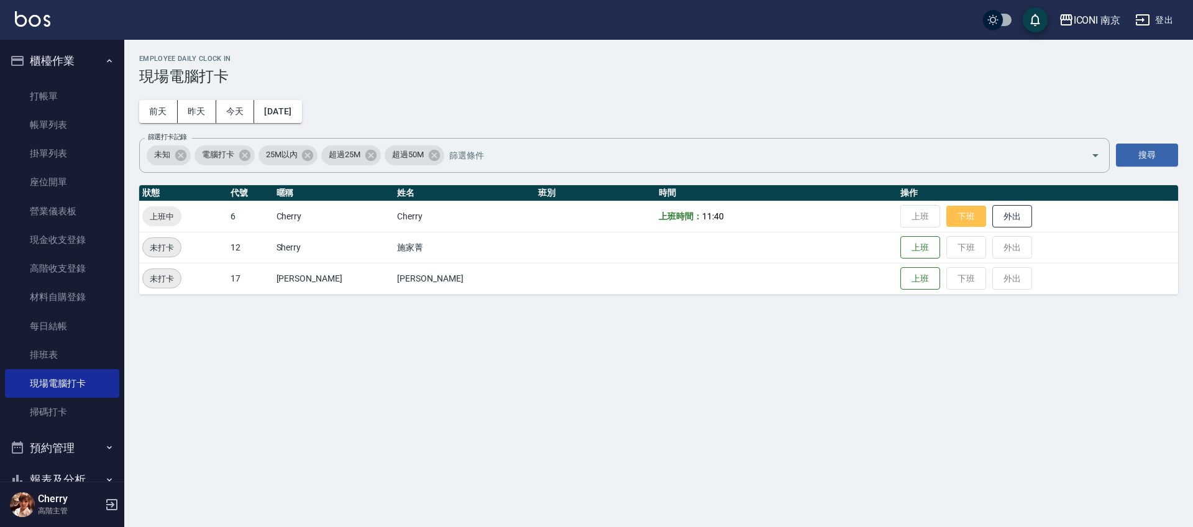
click at [946, 218] on button "下班" at bounding box center [966, 217] width 40 height 22
